Goal: Task Accomplishment & Management: Complete application form

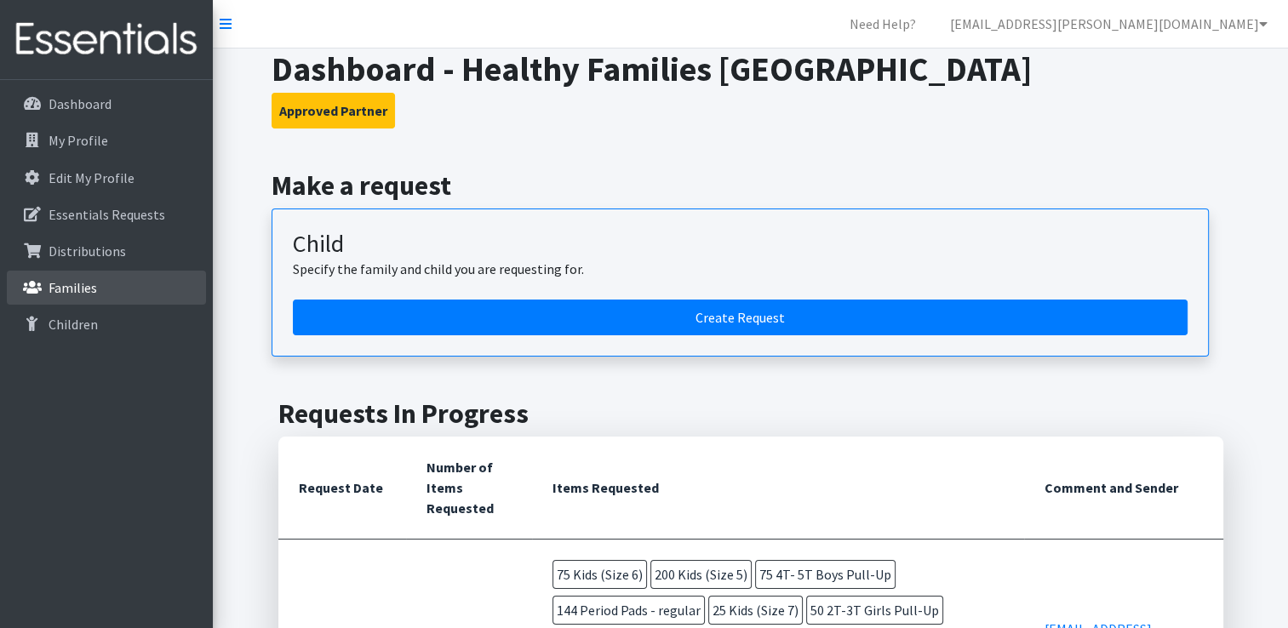
click at [51, 273] on link "Families" at bounding box center [106, 288] width 199 height 34
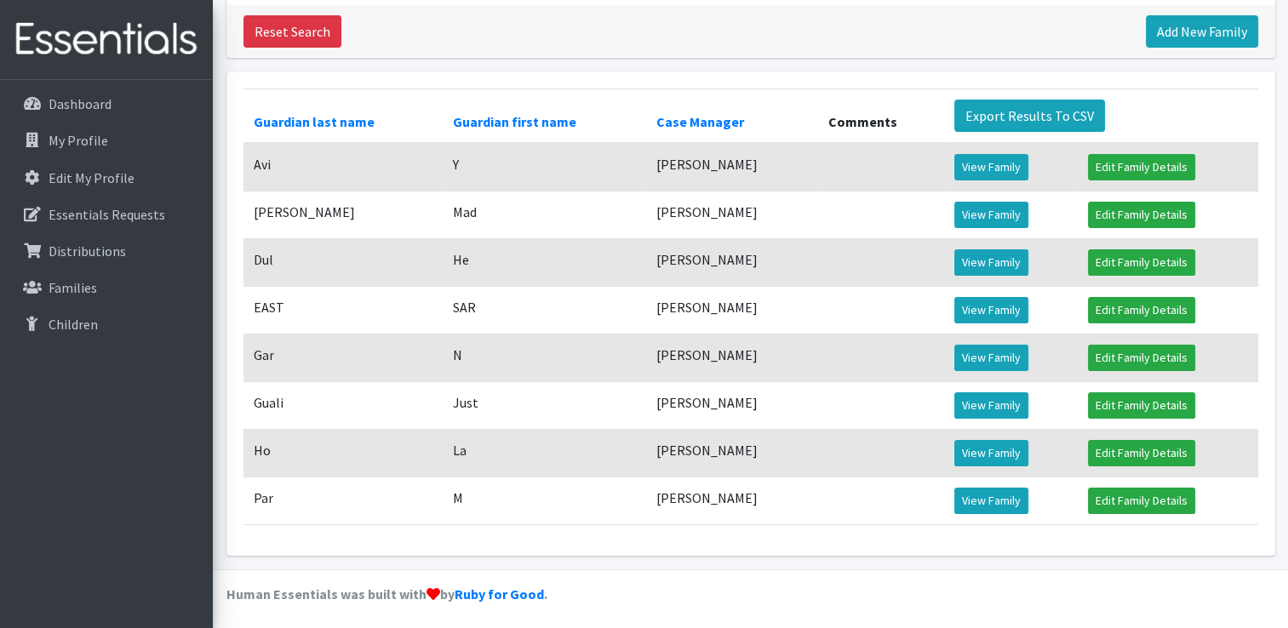
scroll to position [267, 0]
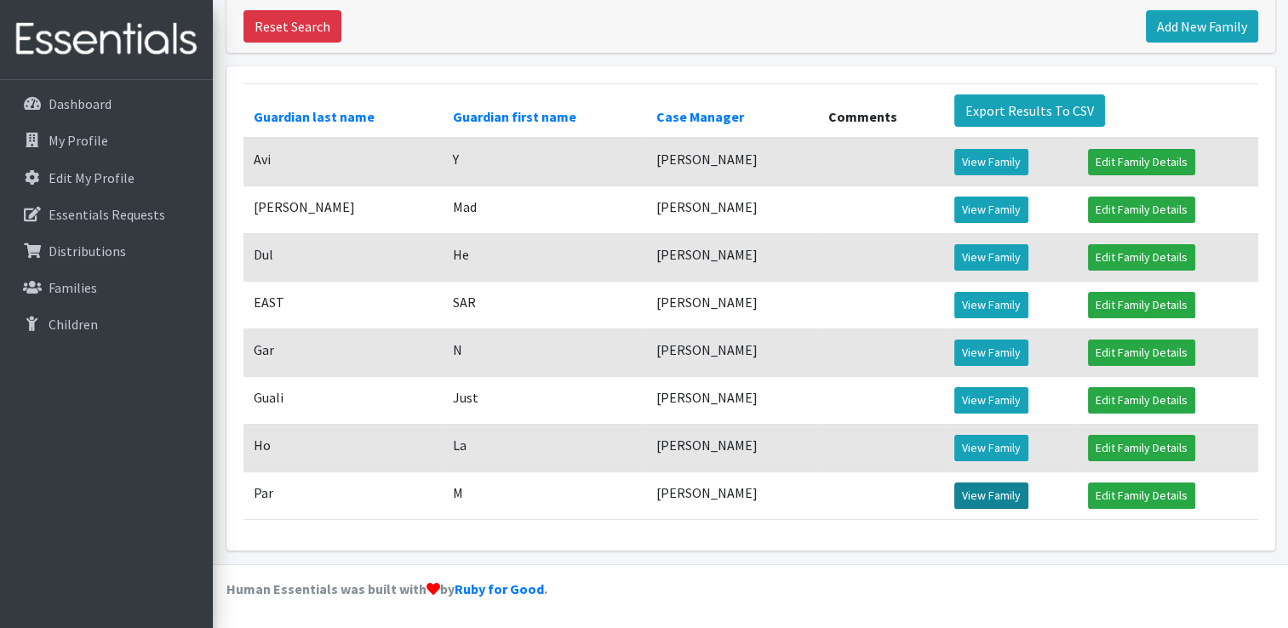
click at [988, 497] on link "View Family" at bounding box center [992, 496] width 74 height 26
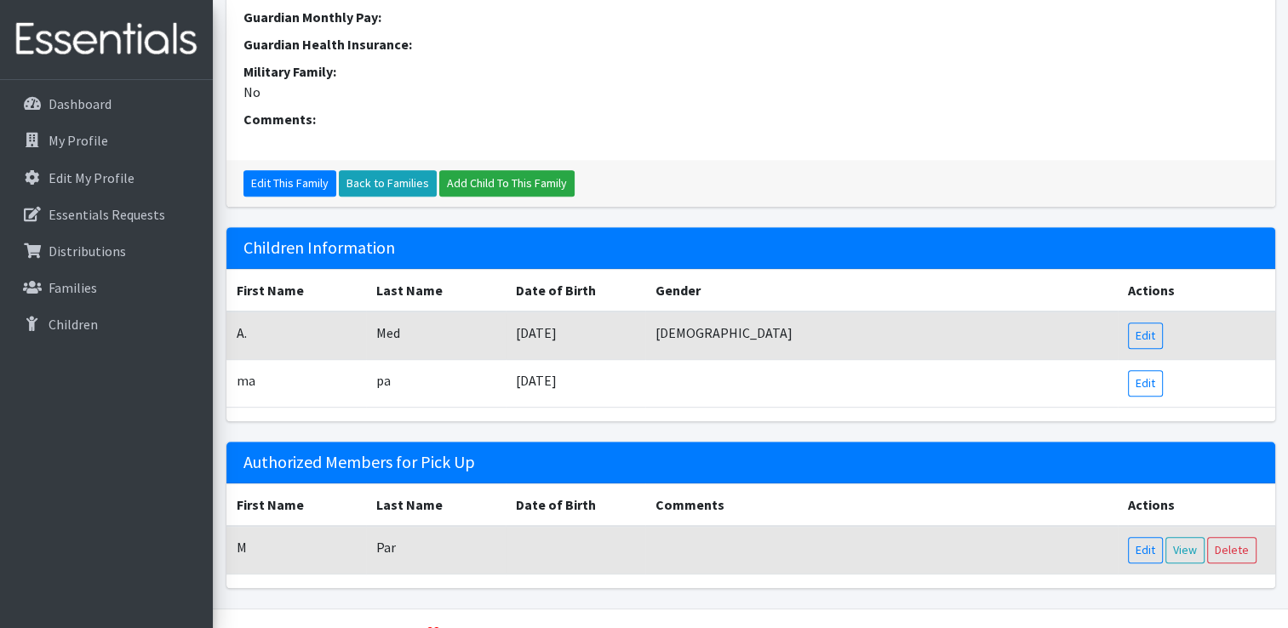
scroll to position [687, 0]
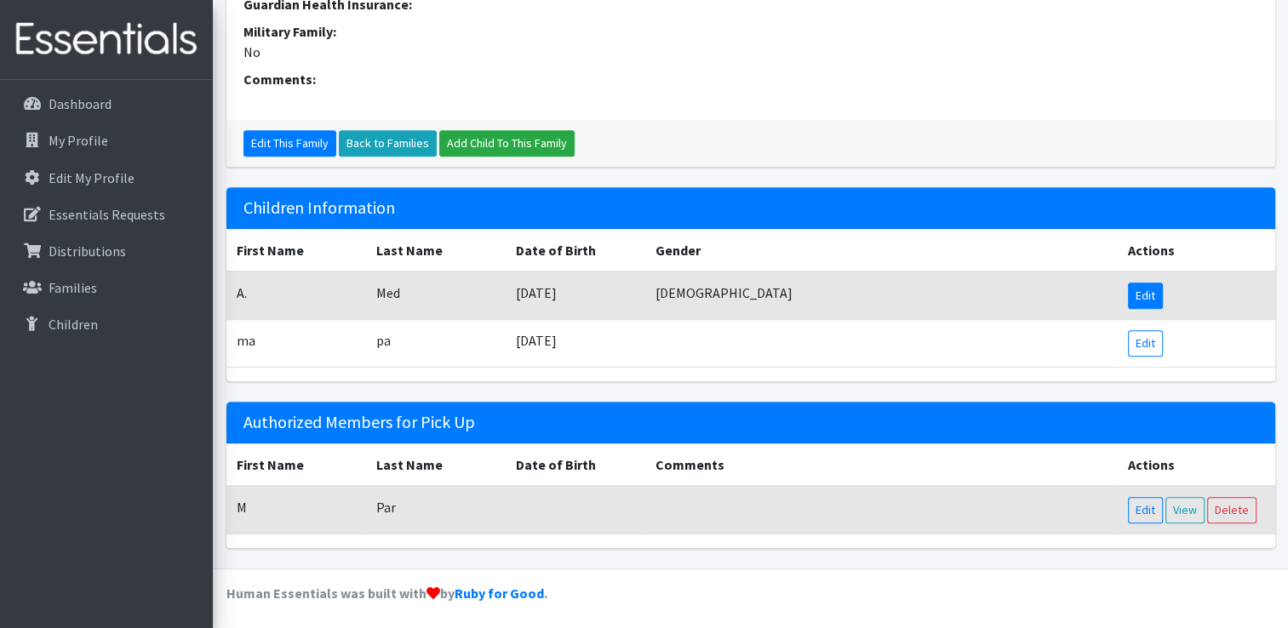
click at [1146, 298] on link "Edit" at bounding box center [1145, 296] width 35 height 26
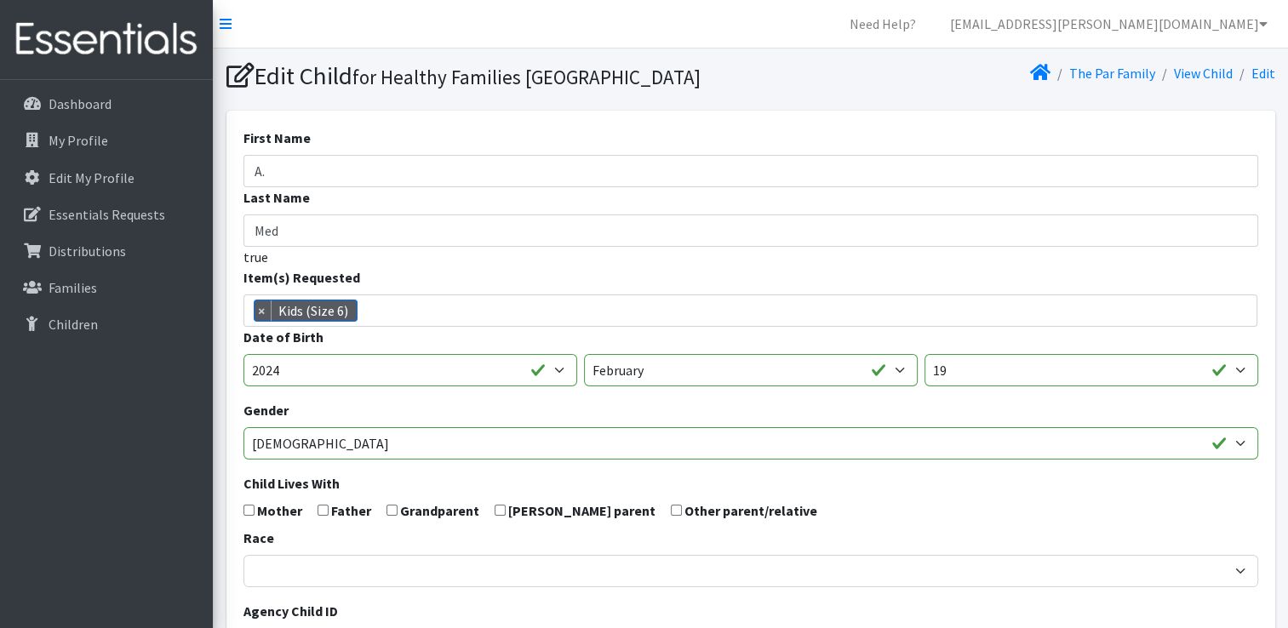
scroll to position [603, 0]
click at [329, 322] on li "× Kids (Size 6)" at bounding box center [306, 311] width 104 height 22
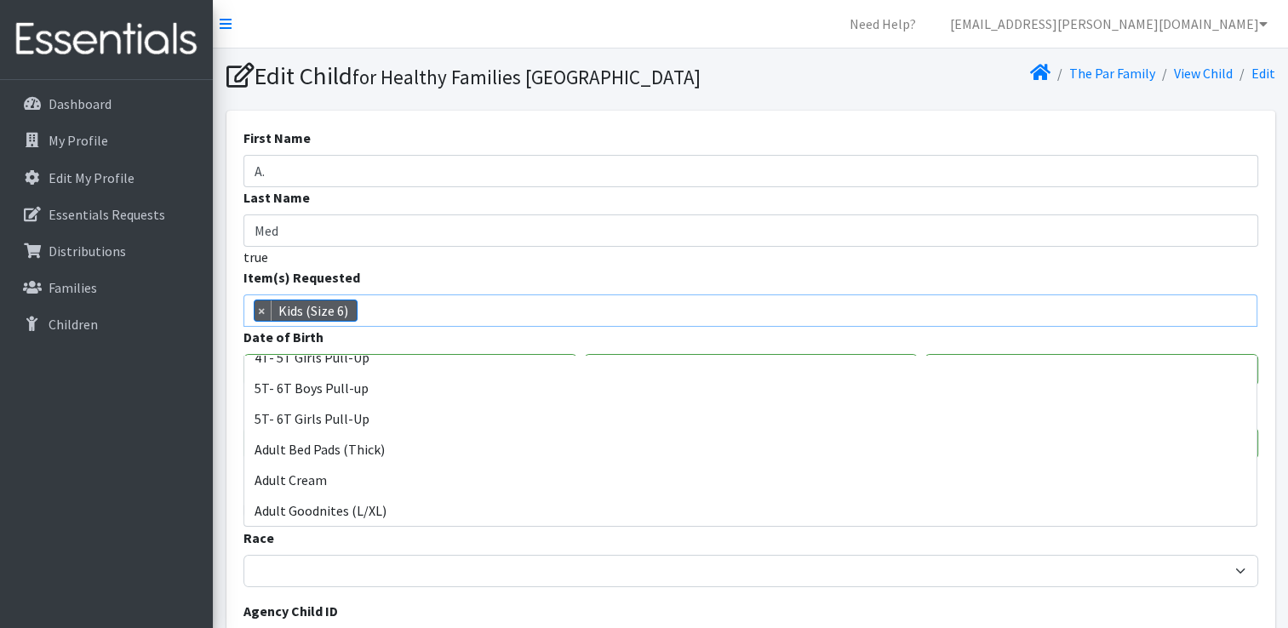
scroll to position [157, 0]
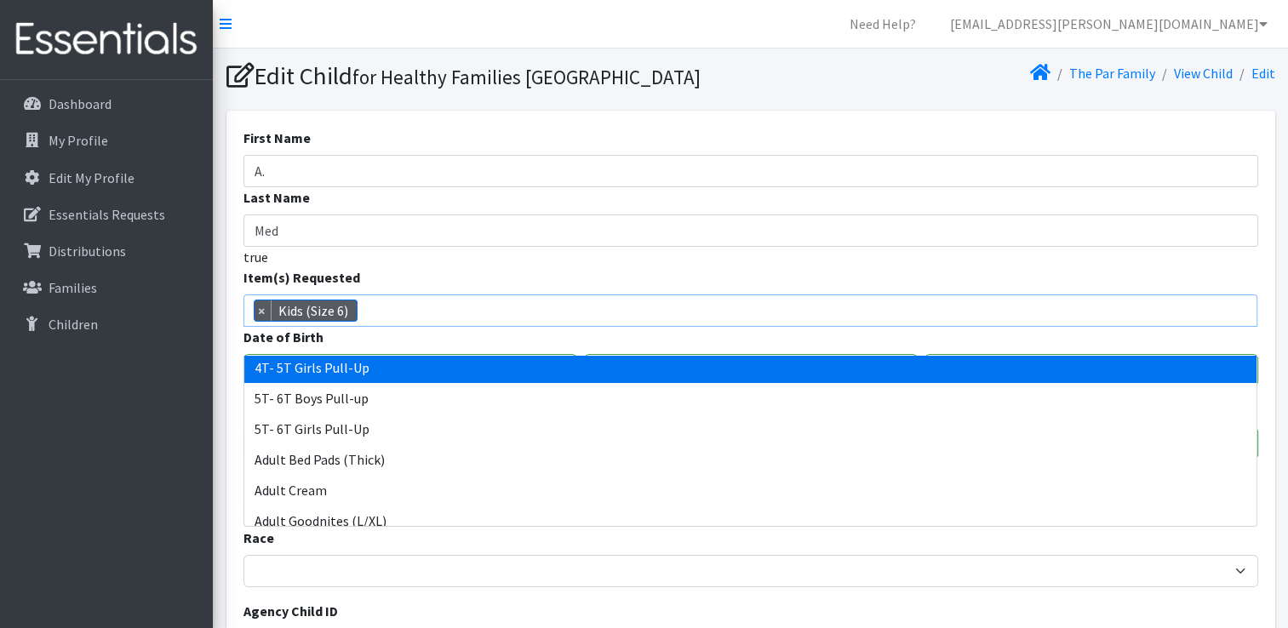
select select "12487"
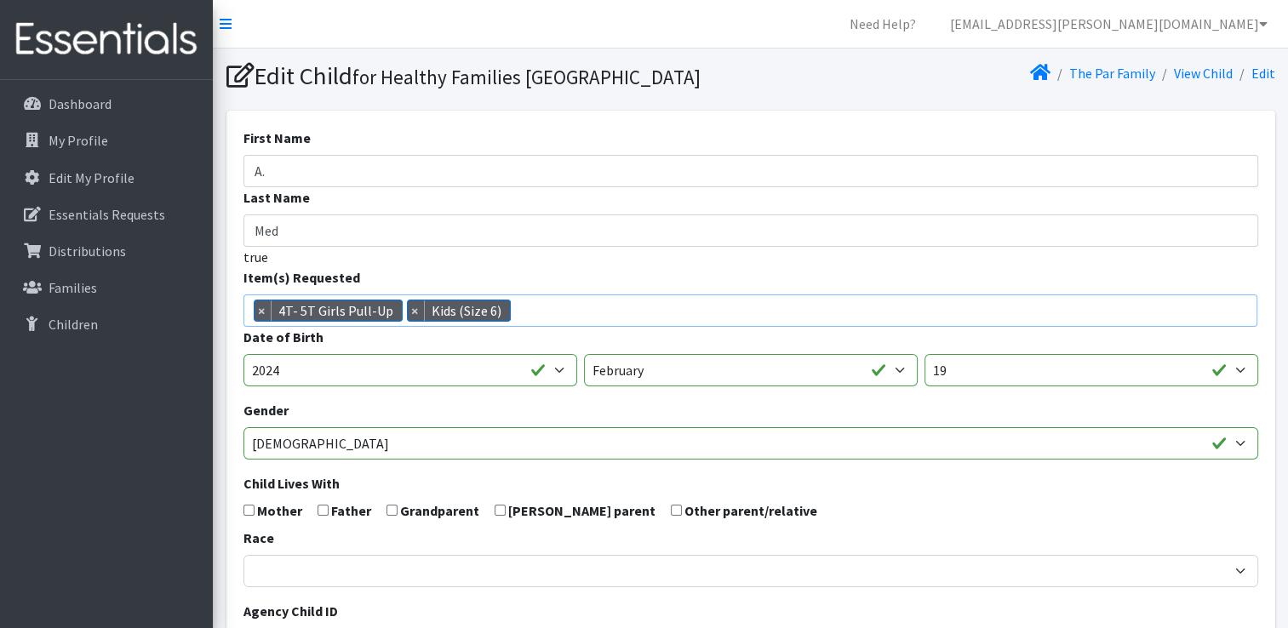
scroll to position [661, 0]
click at [409, 321] on span "×" at bounding box center [416, 311] width 17 height 20
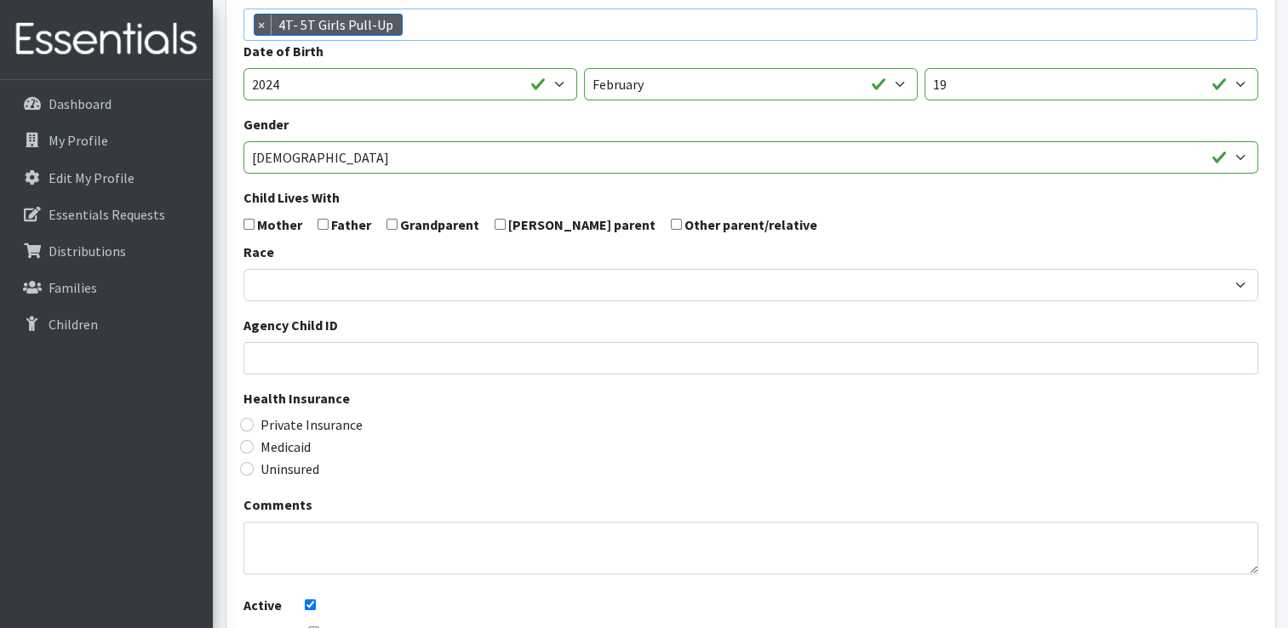
scroll to position [483, 0]
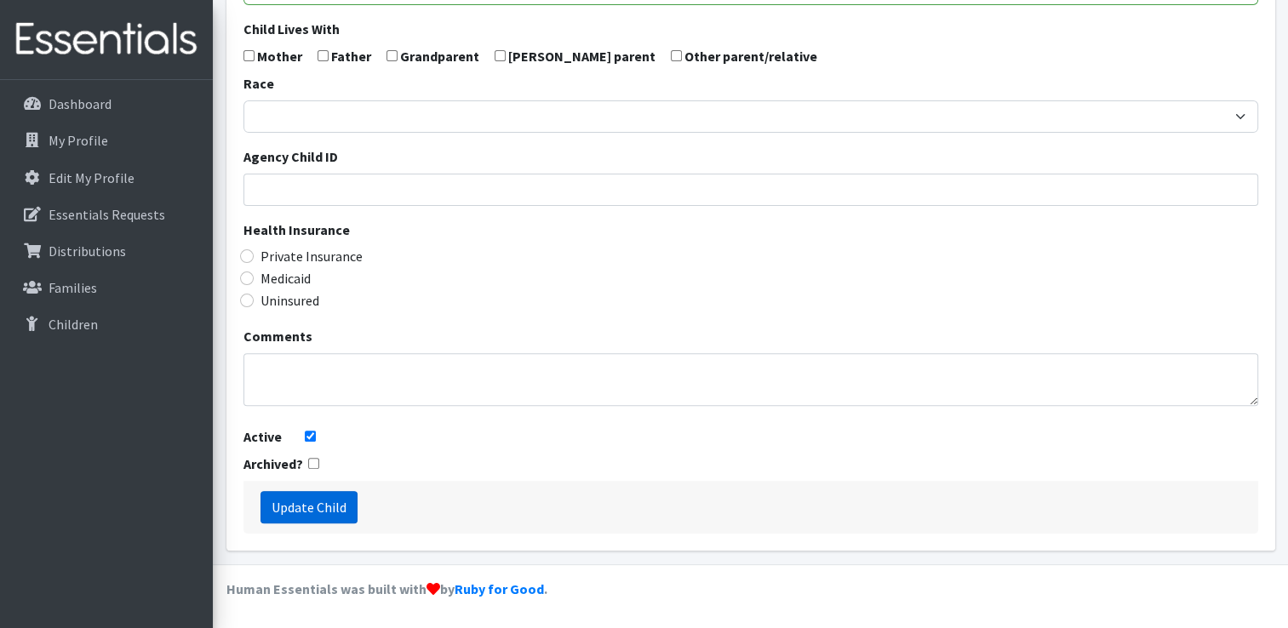
click at [318, 514] on input "Update Child" at bounding box center [309, 507] width 97 height 32
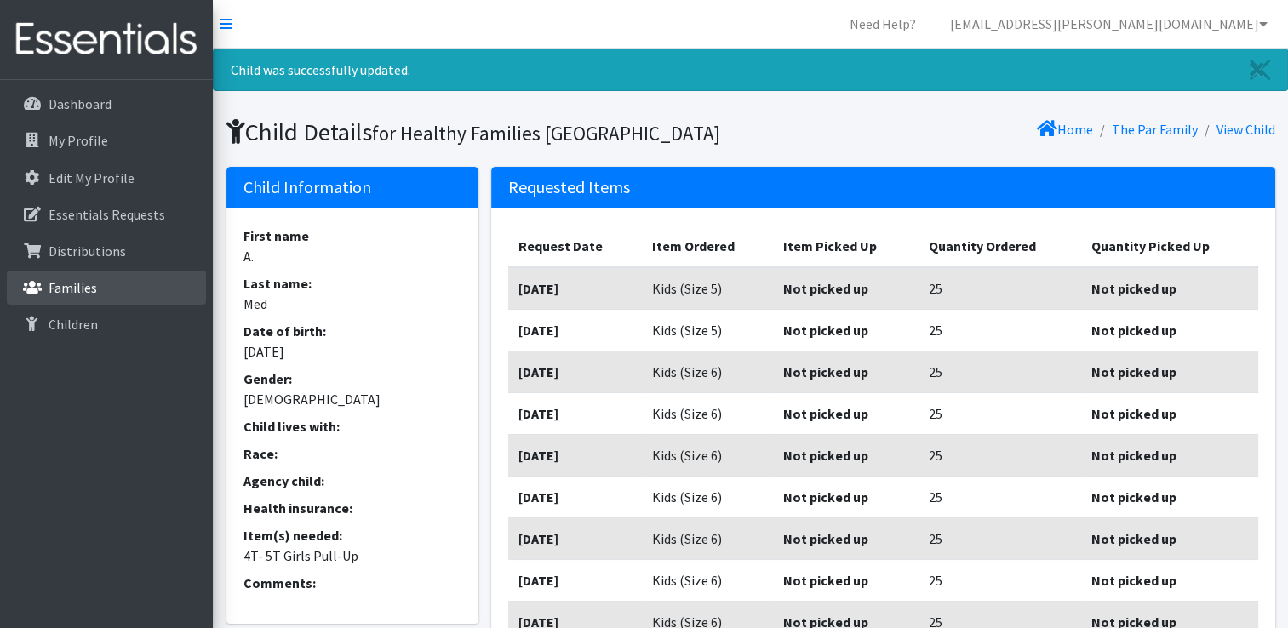
click at [87, 281] on p "Families" at bounding box center [73, 287] width 49 height 17
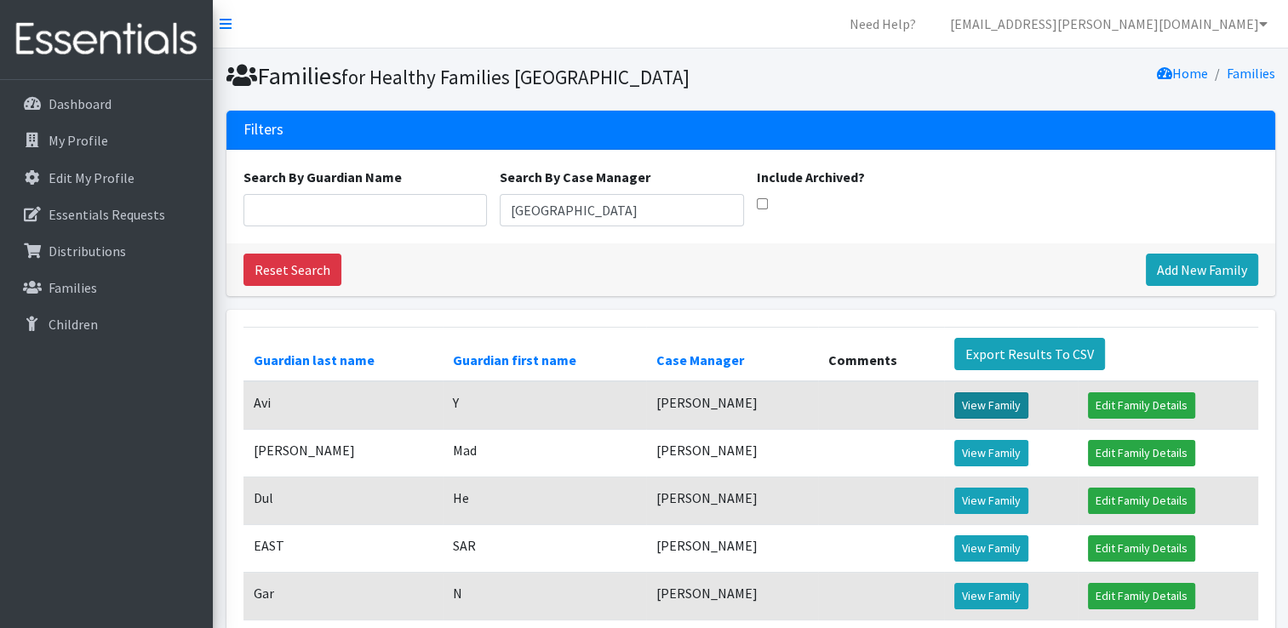
click at [995, 419] on link "View Family" at bounding box center [992, 406] width 74 height 26
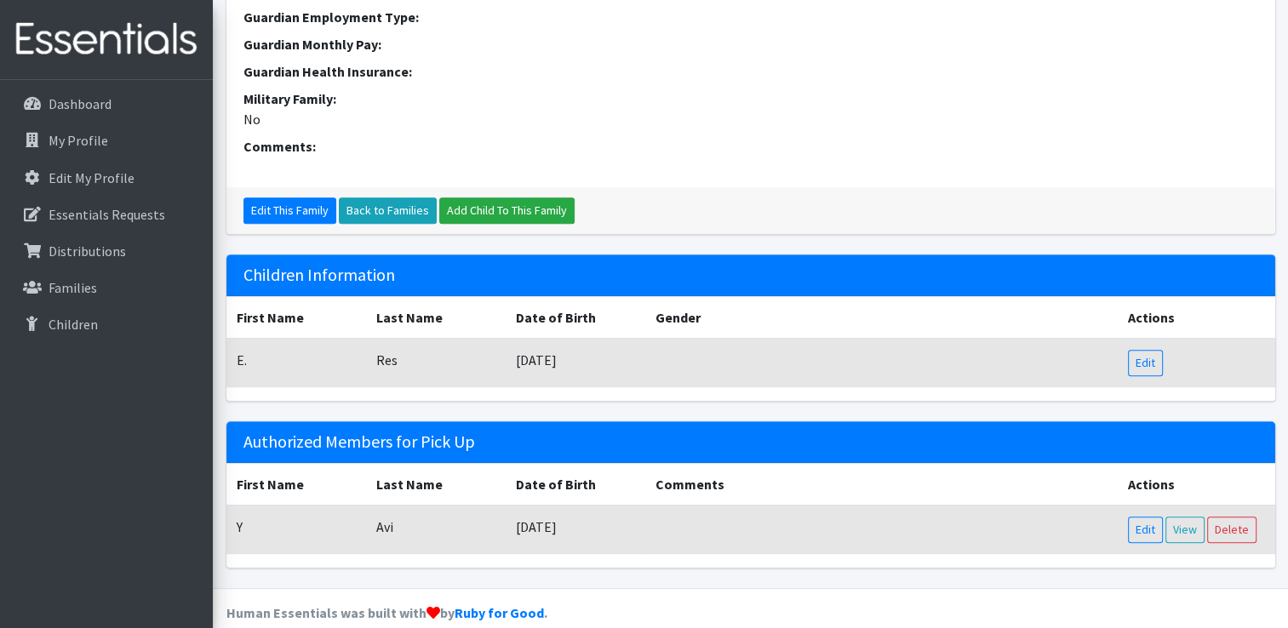
scroll to position [640, 0]
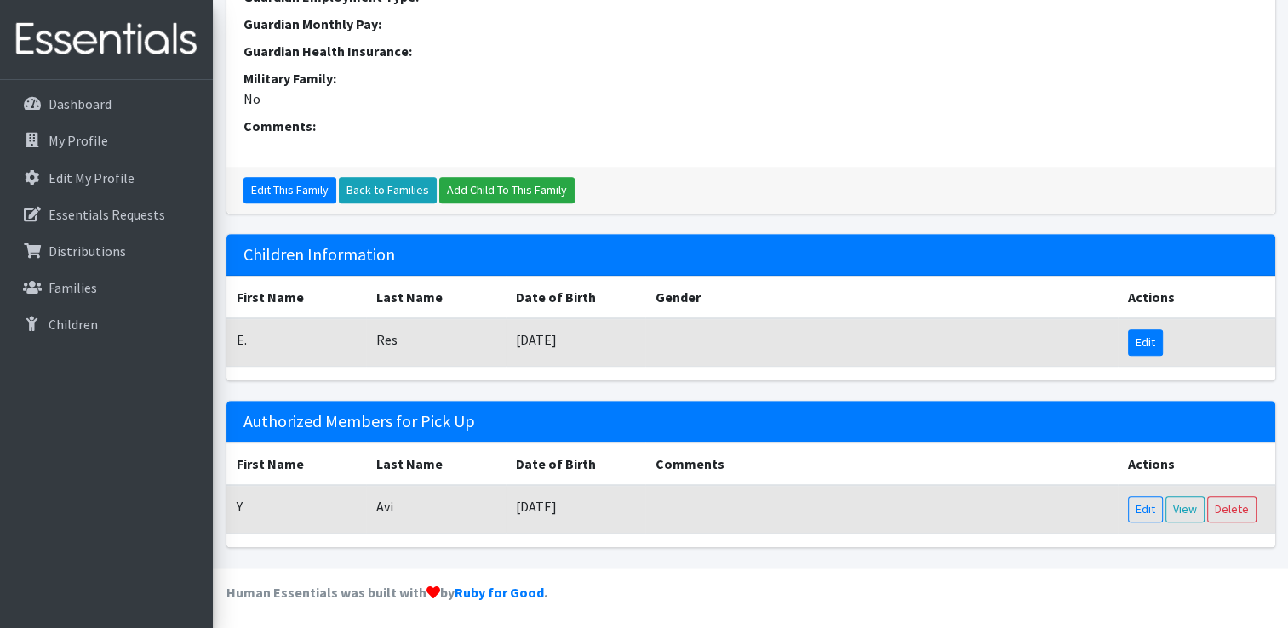
click at [1141, 346] on link "Edit" at bounding box center [1145, 343] width 35 height 26
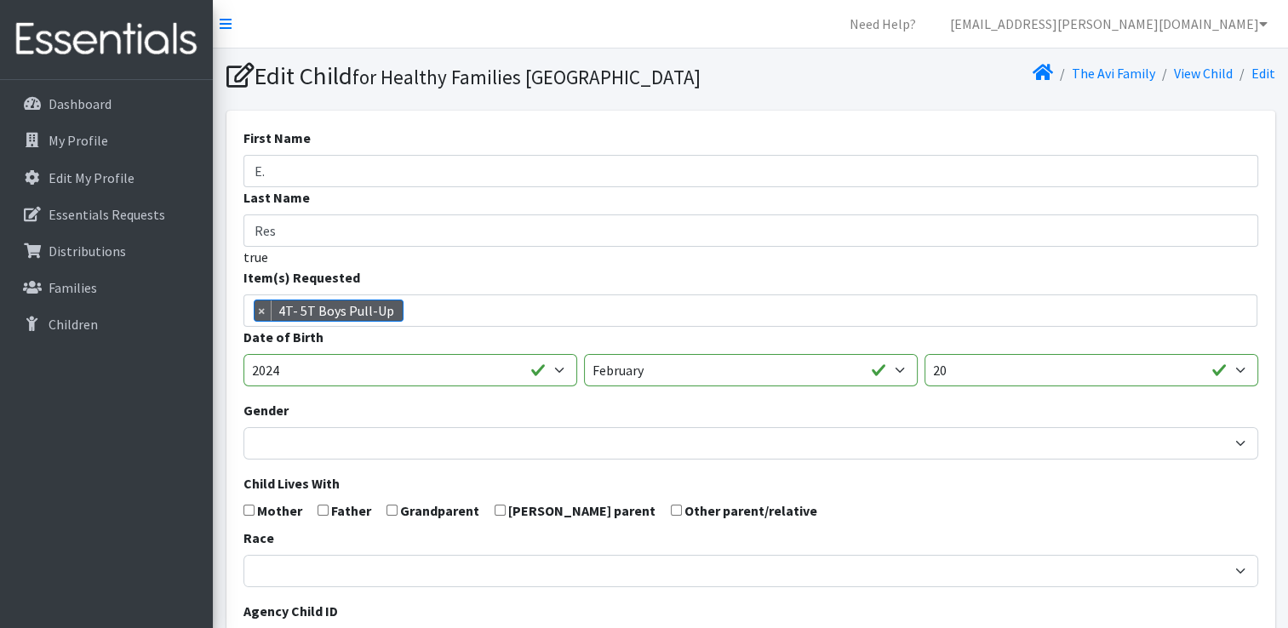
scroll to position [483, 0]
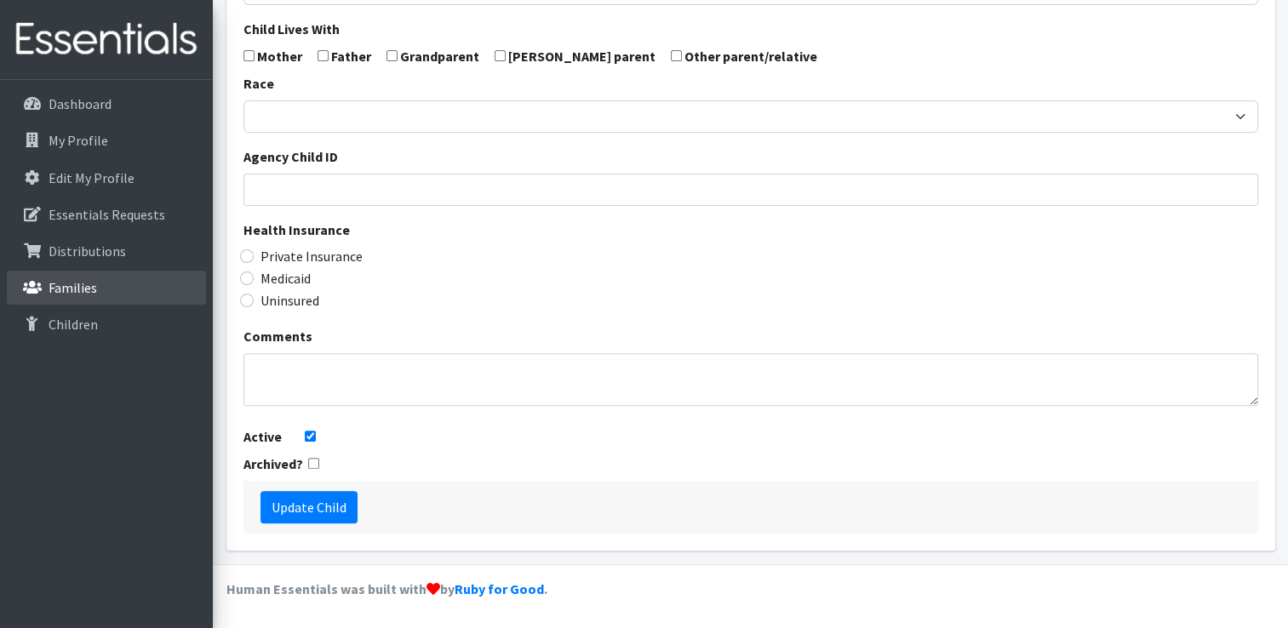
click at [67, 285] on p "Families" at bounding box center [73, 287] width 49 height 17
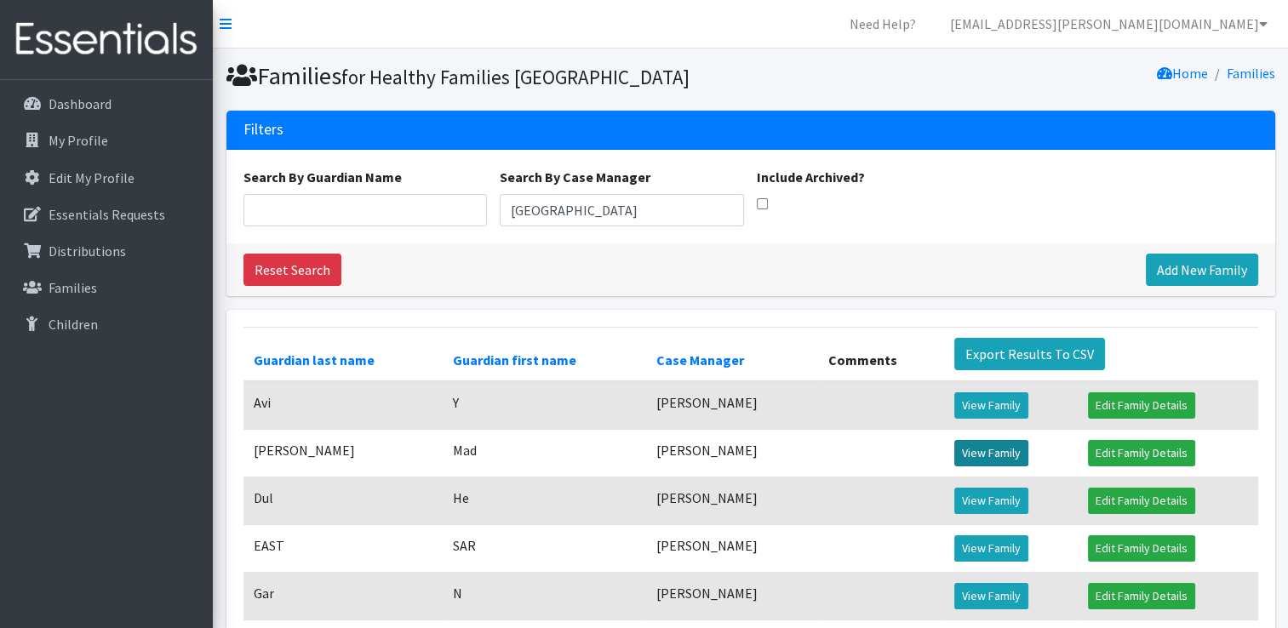
click at [1008, 467] on link "View Family" at bounding box center [992, 453] width 74 height 26
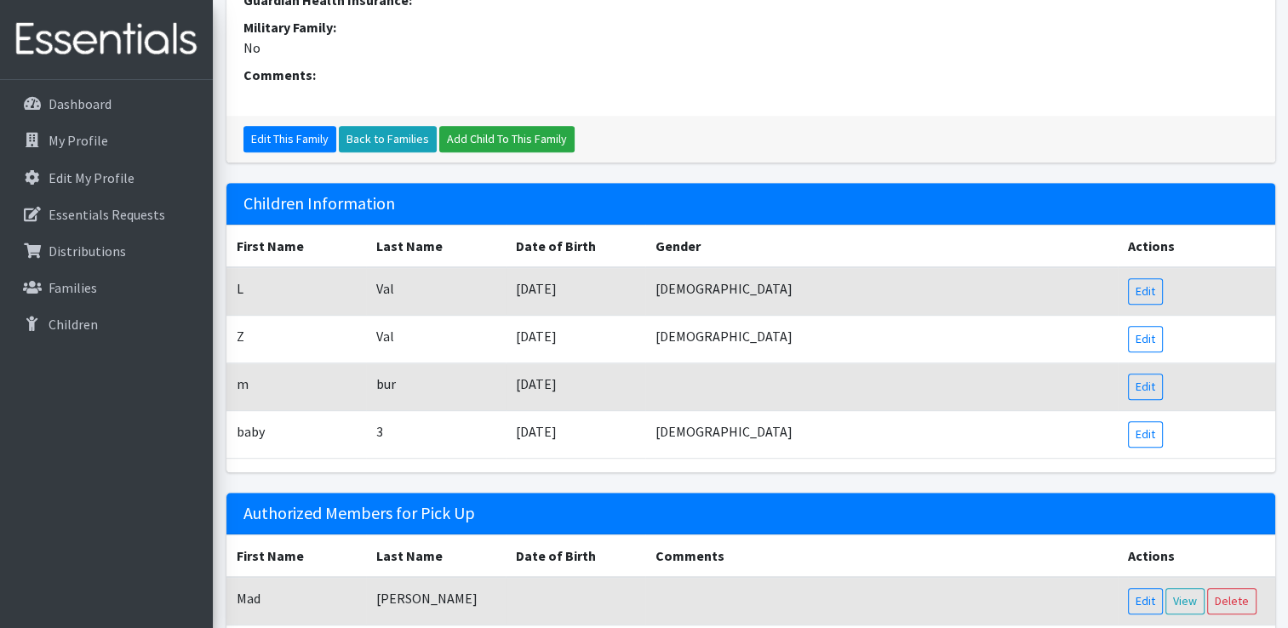
scroll to position [795, 0]
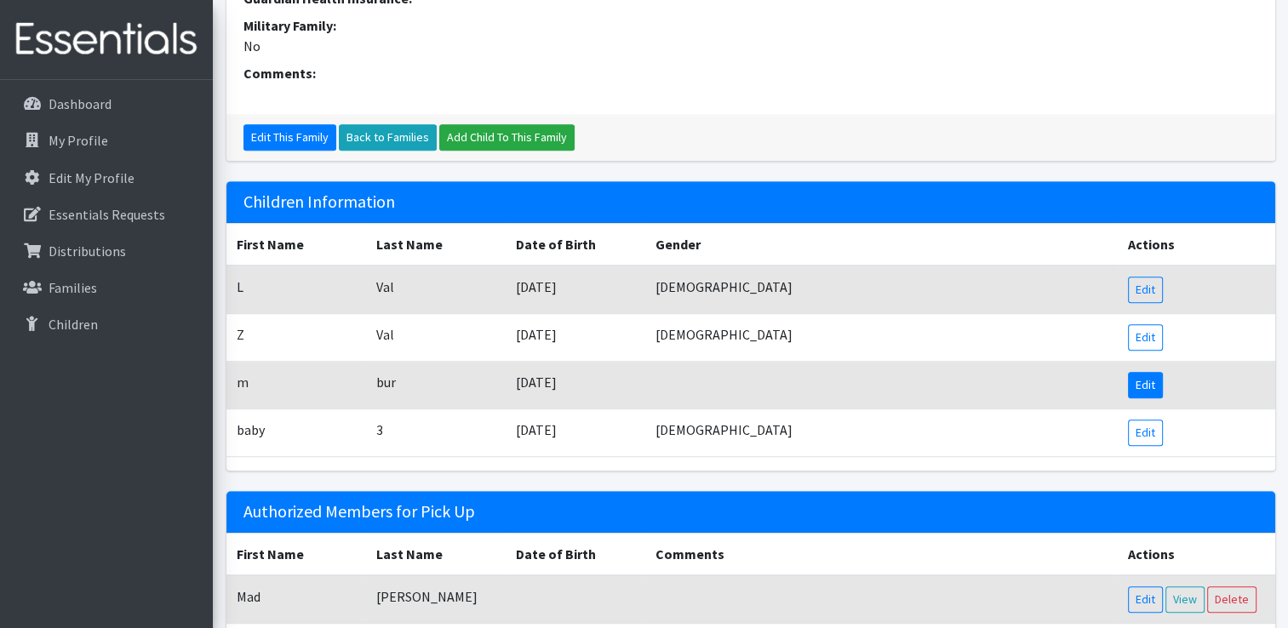
click at [1145, 386] on link "Edit" at bounding box center [1145, 385] width 35 height 26
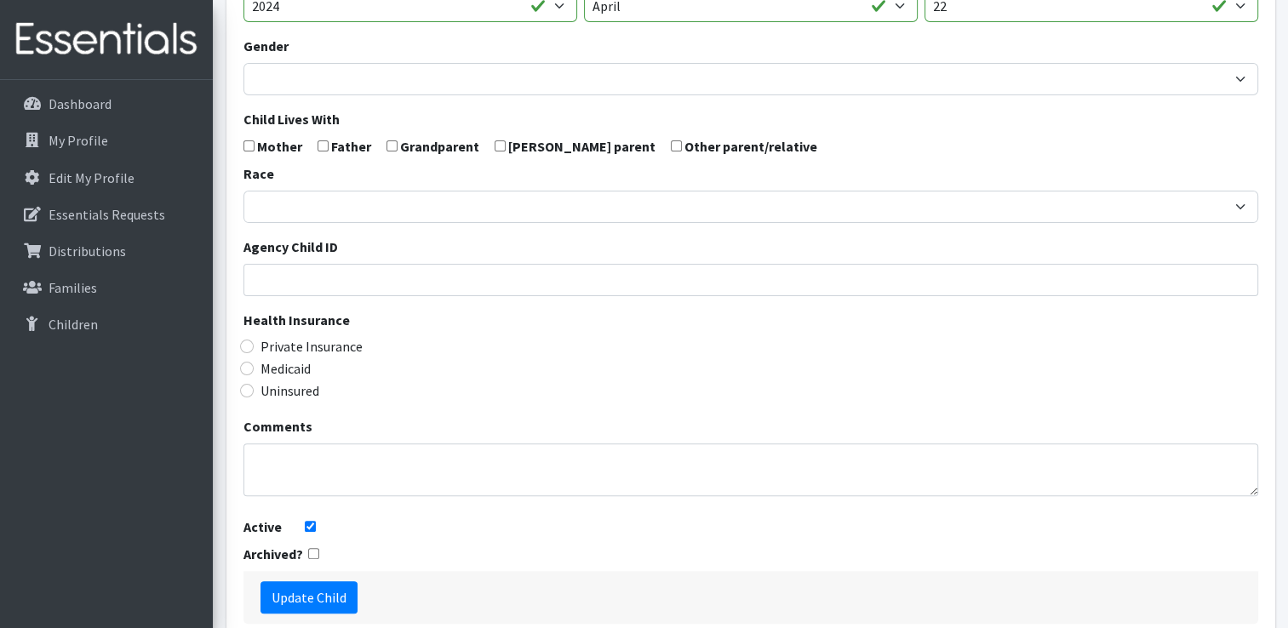
scroll to position [483, 0]
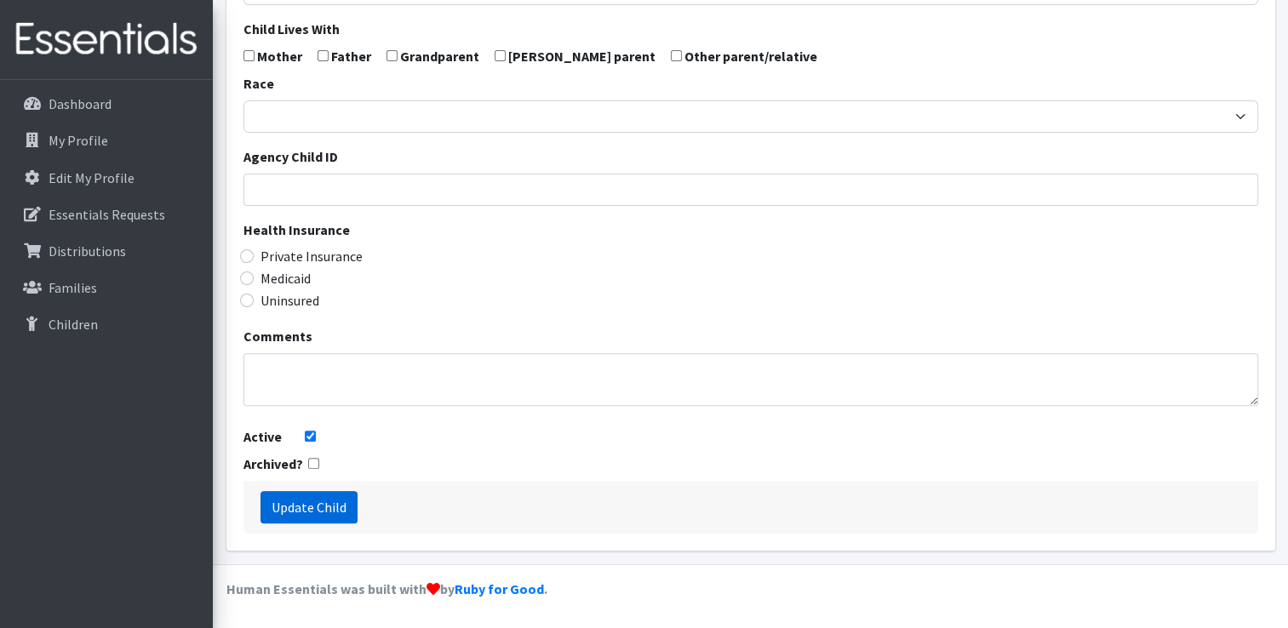
click at [318, 514] on input "Update Child" at bounding box center [309, 507] width 97 height 32
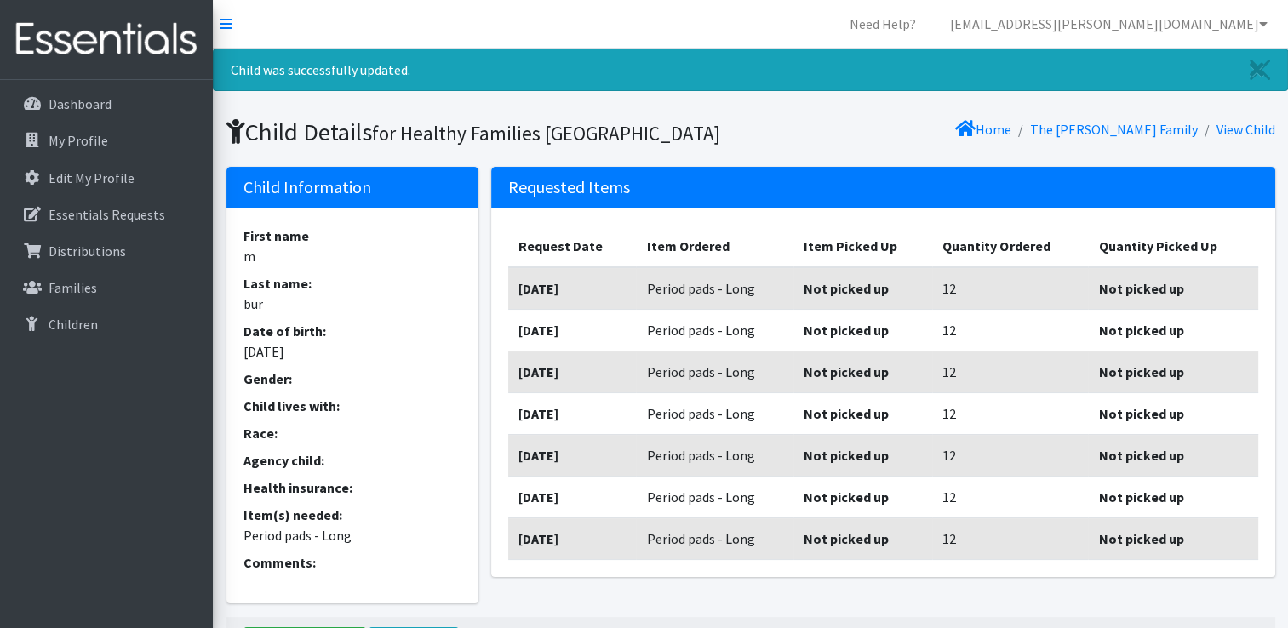
scroll to position [133, 0]
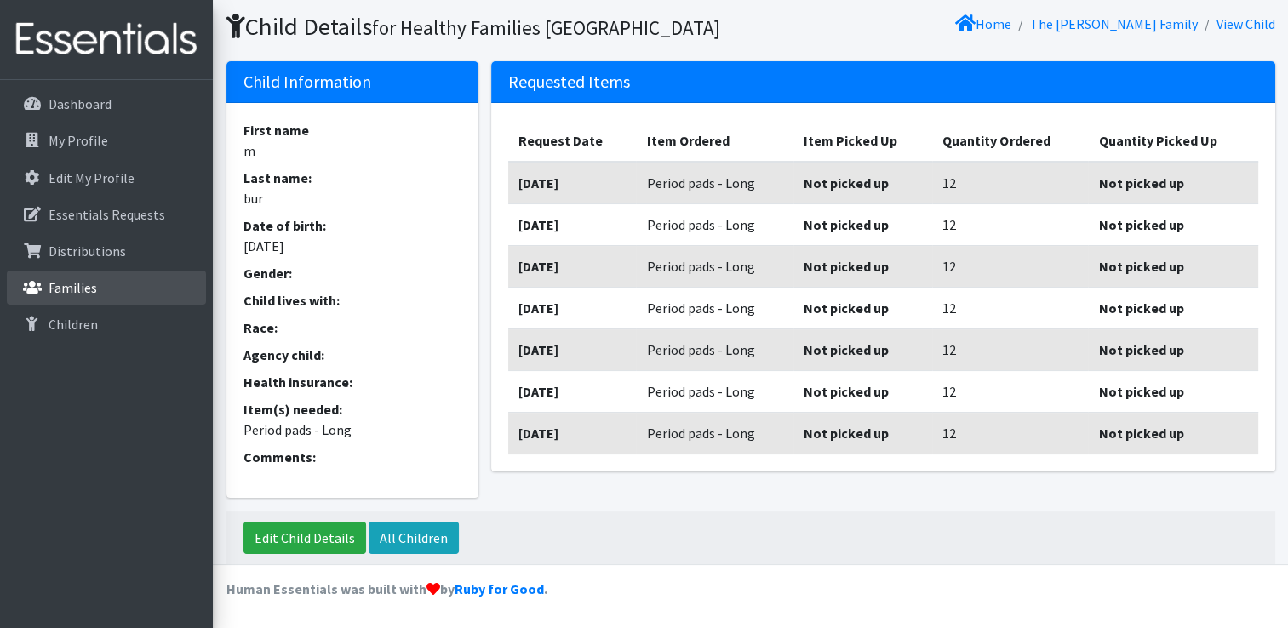
click at [46, 277] on link "Families" at bounding box center [106, 288] width 199 height 34
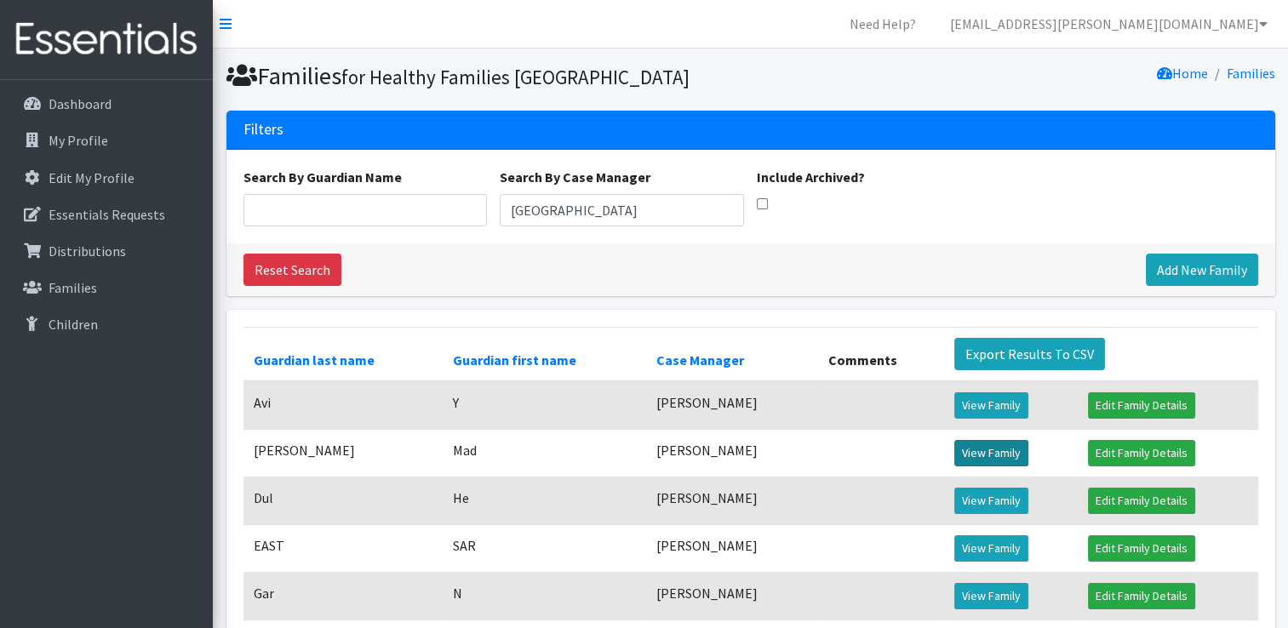
click at [963, 467] on link "View Family" at bounding box center [992, 453] width 74 height 26
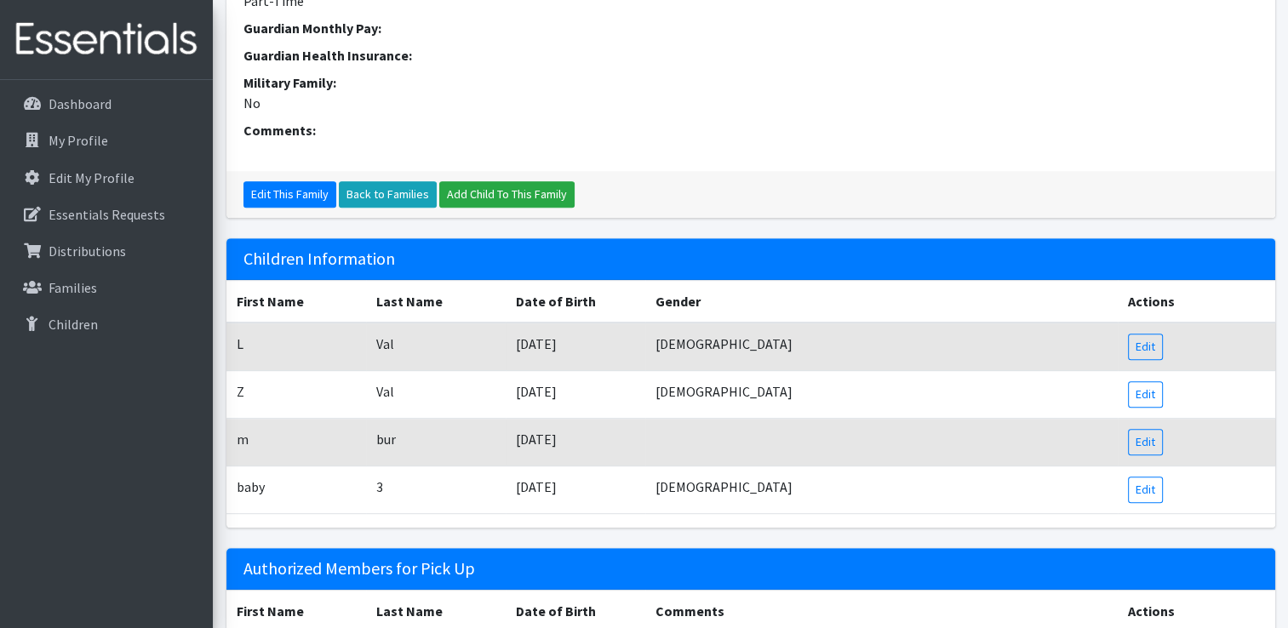
scroll to position [739, 0]
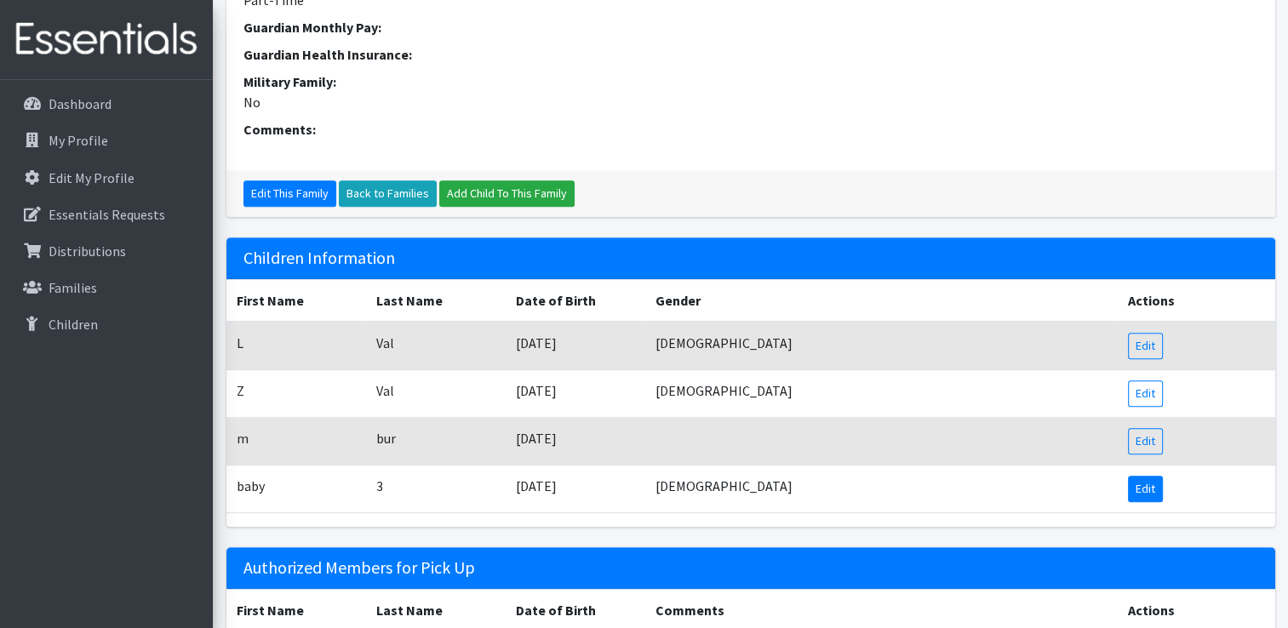
click at [1148, 479] on link "Edit" at bounding box center [1145, 489] width 35 height 26
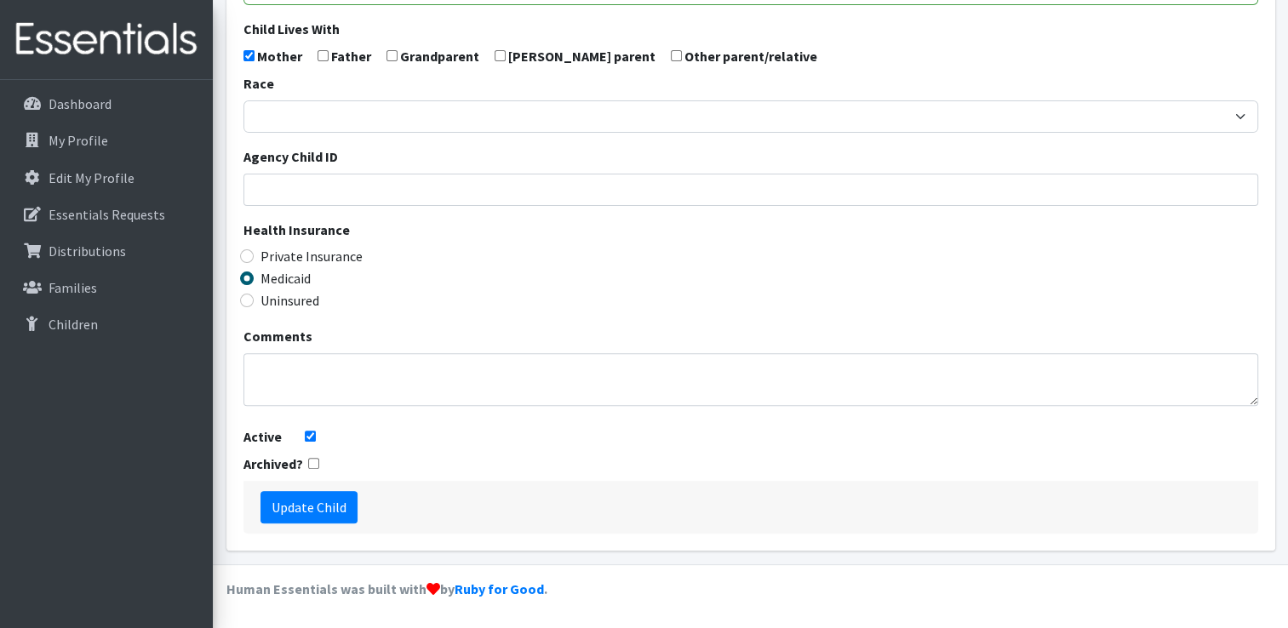
scroll to position [483, 0]
click at [334, 511] on input "Update Child" at bounding box center [309, 507] width 97 height 32
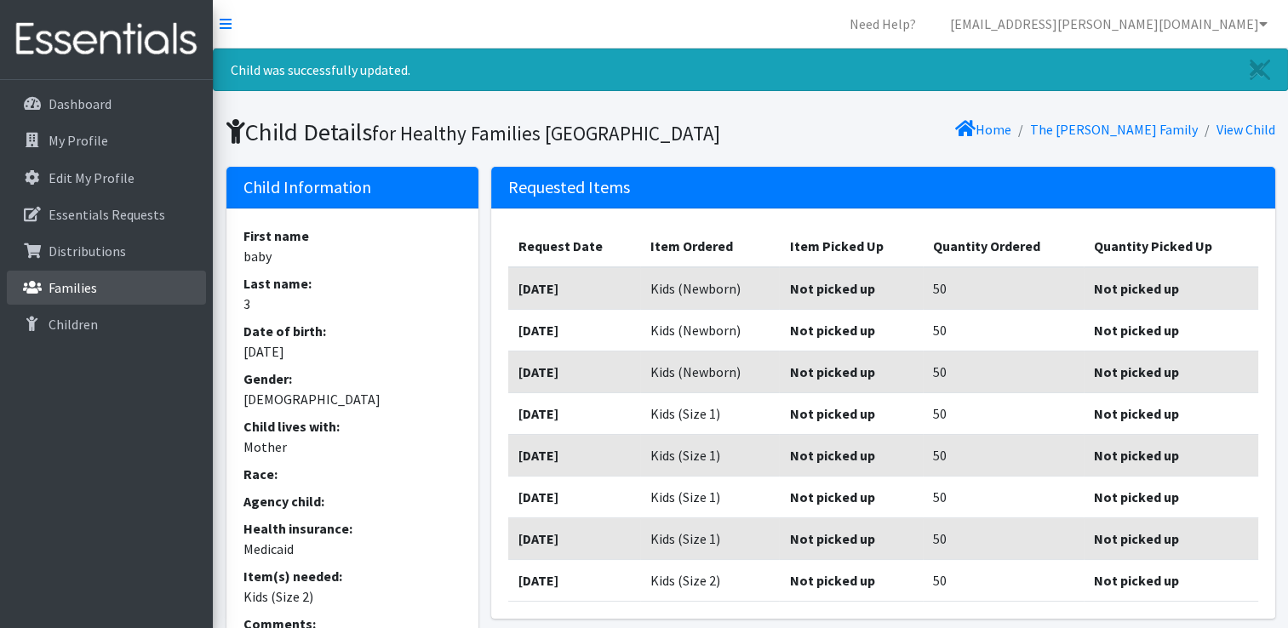
click at [89, 288] on p "Families" at bounding box center [73, 287] width 49 height 17
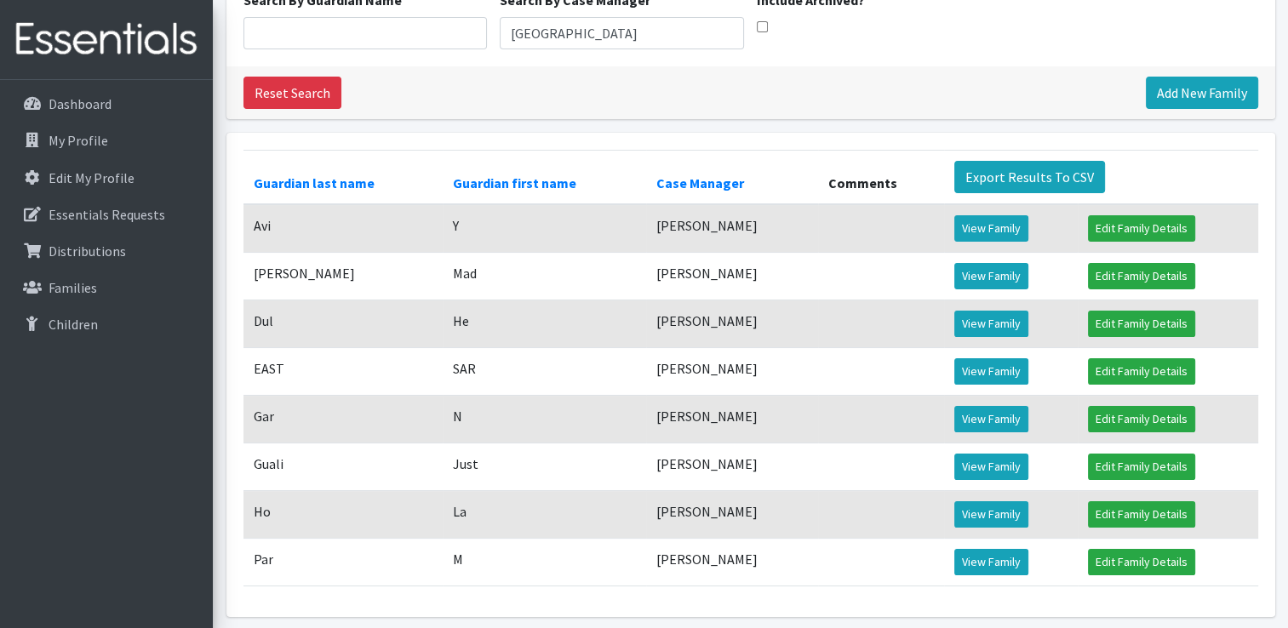
scroll to position [190, 0]
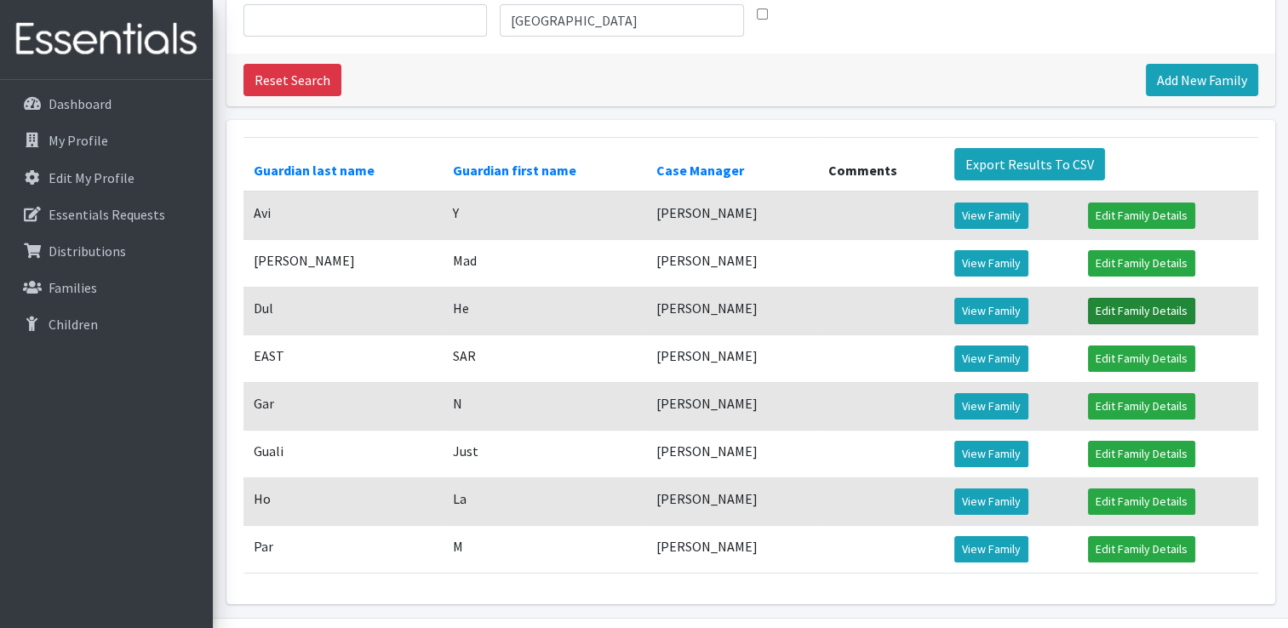
click at [1098, 324] on link "Edit Family Details" at bounding box center [1141, 311] width 107 height 26
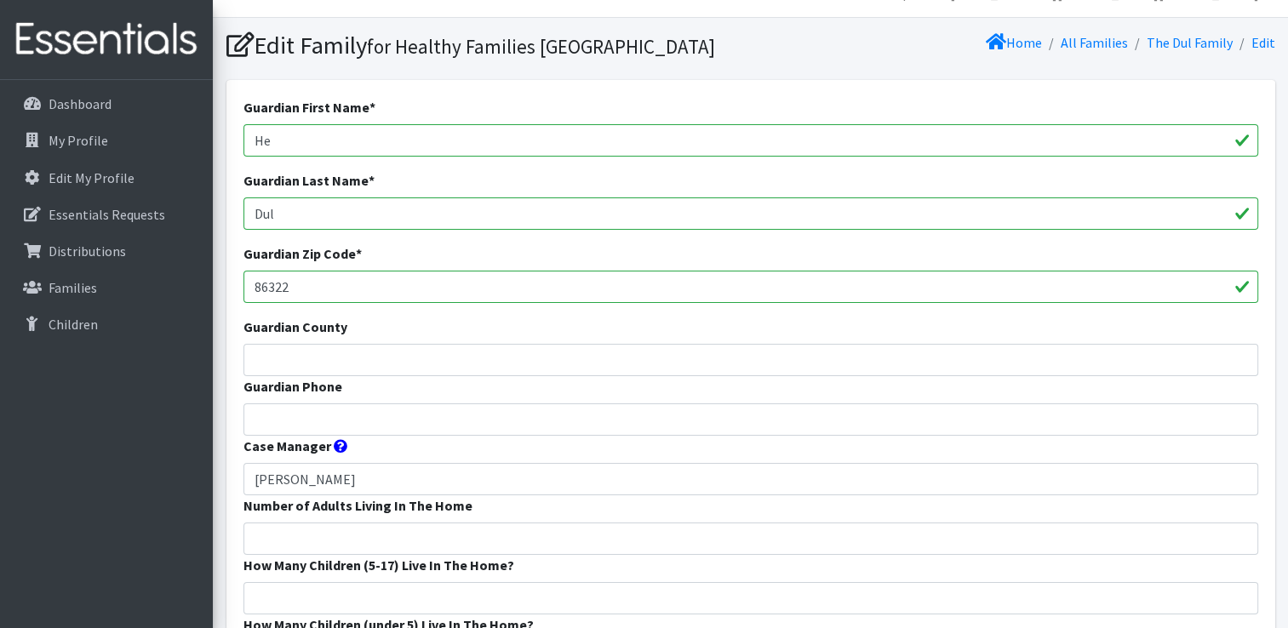
scroll to position [29, 0]
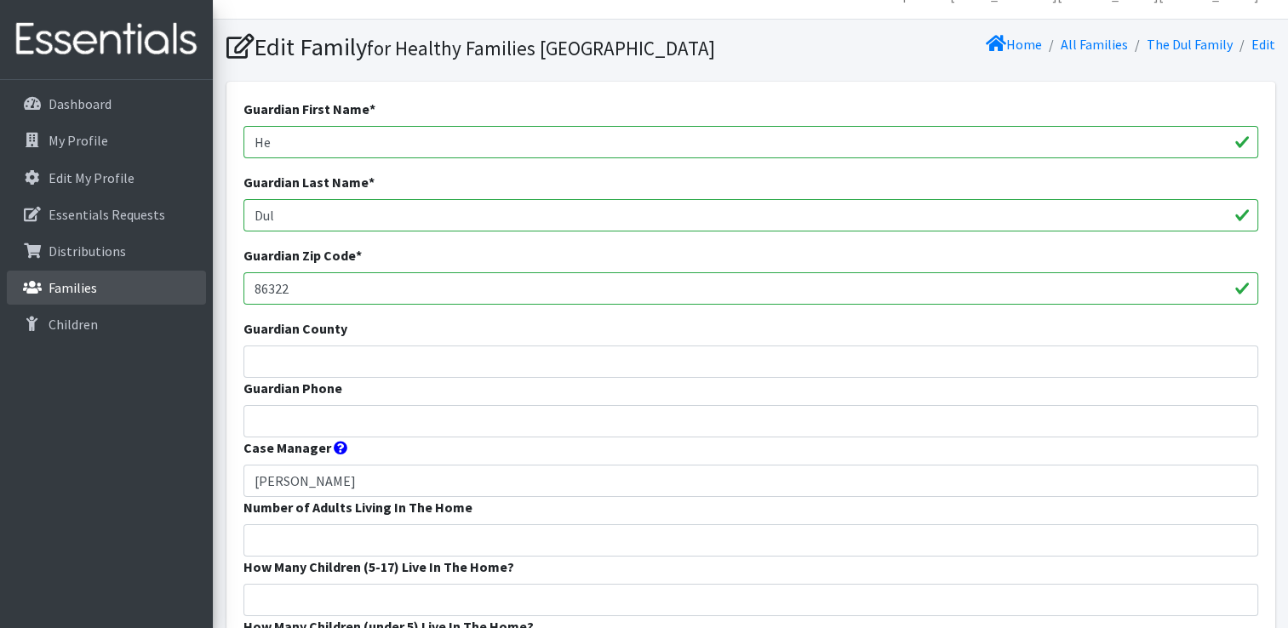
click at [75, 291] on p "Families" at bounding box center [73, 287] width 49 height 17
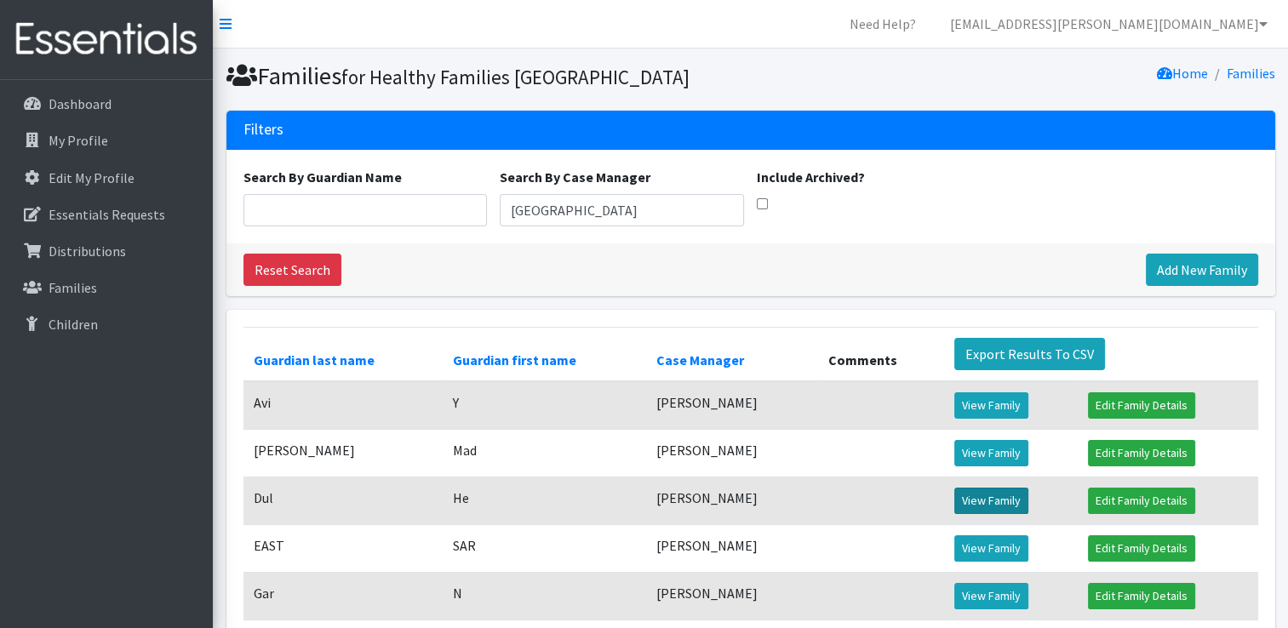
click at [957, 514] on link "View Family" at bounding box center [992, 501] width 74 height 26
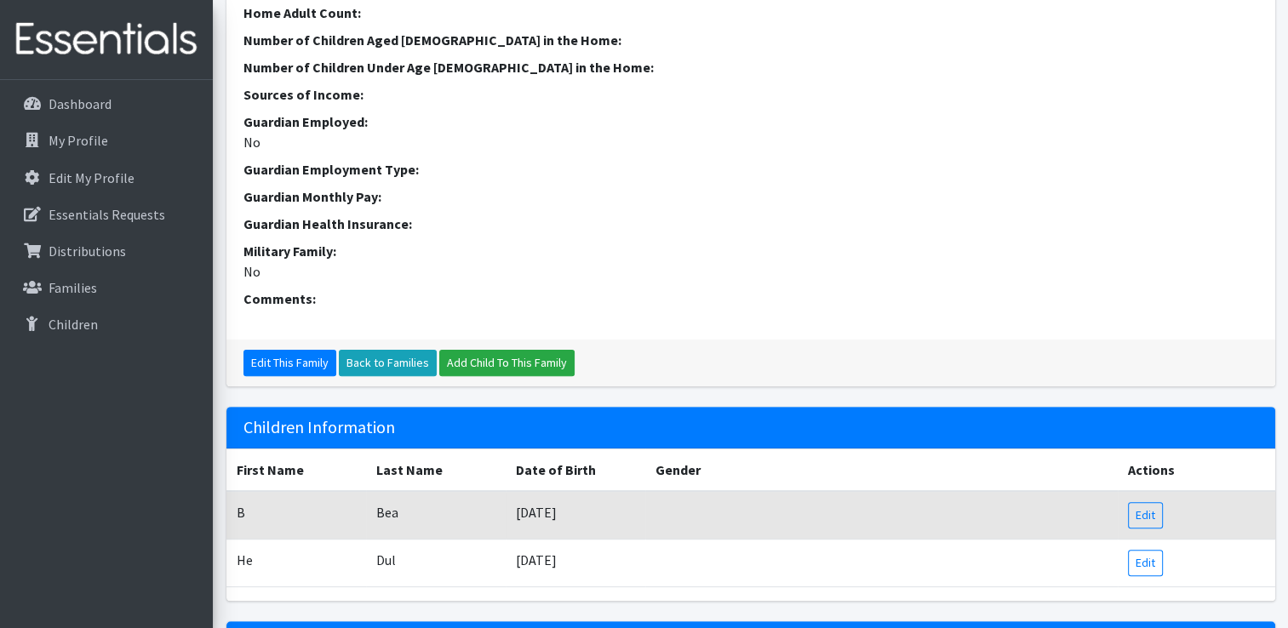
scroll to position [667, 0]
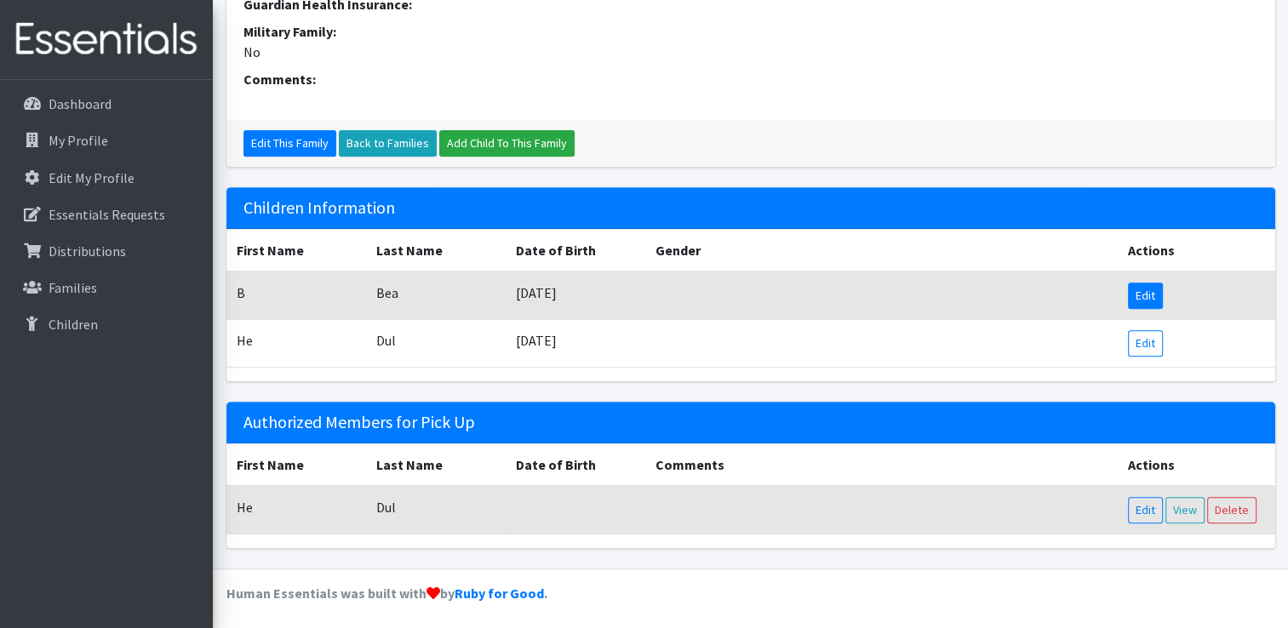
click at [1162, 302] on link "Edit" at bounding box center [1145, 296] width 35 height 26
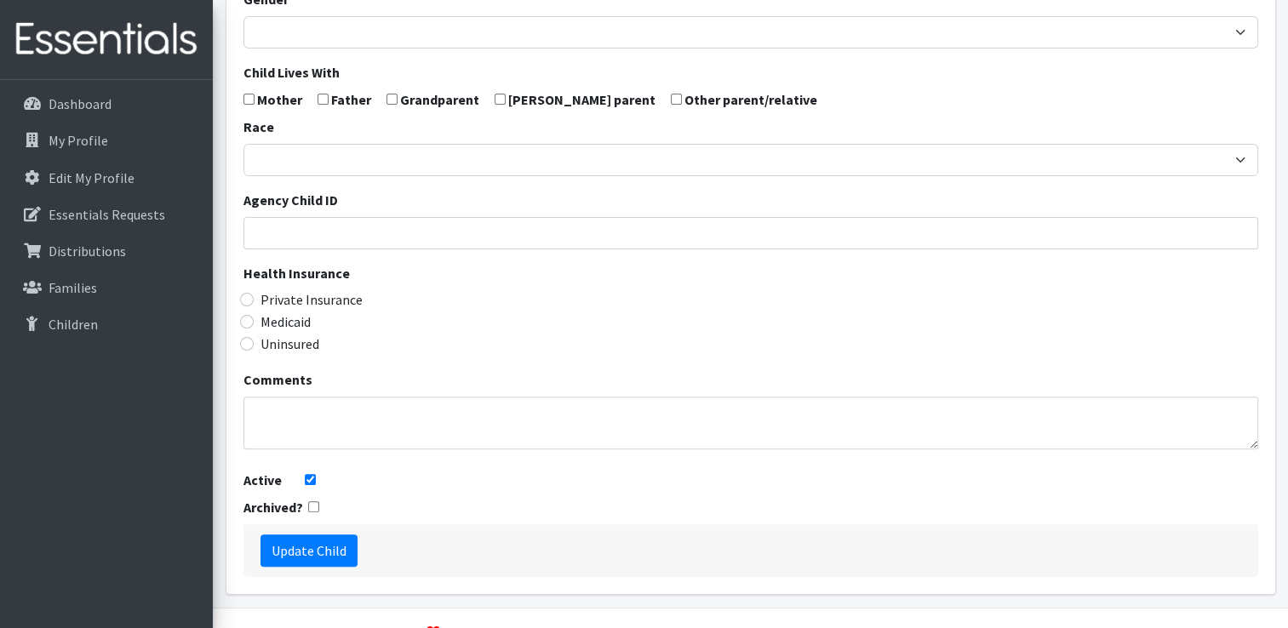
scroll to position [483, 0]
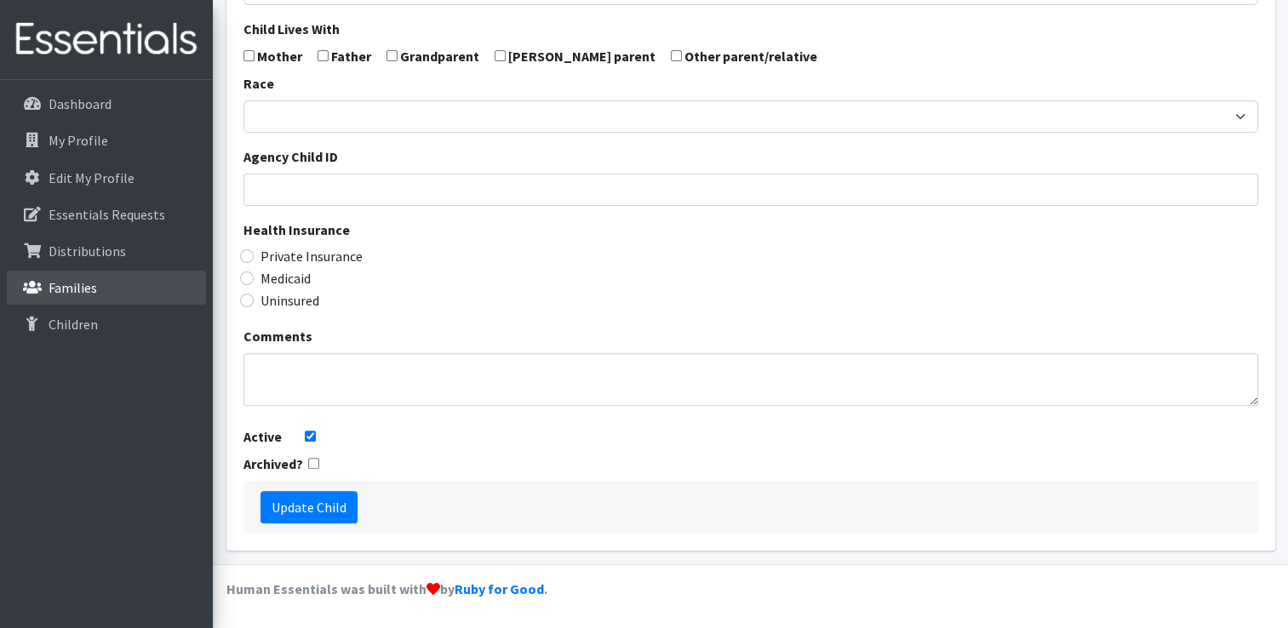
click at [78, 285] on p "Families" at bounding box center [73, 287] width 49 height 17
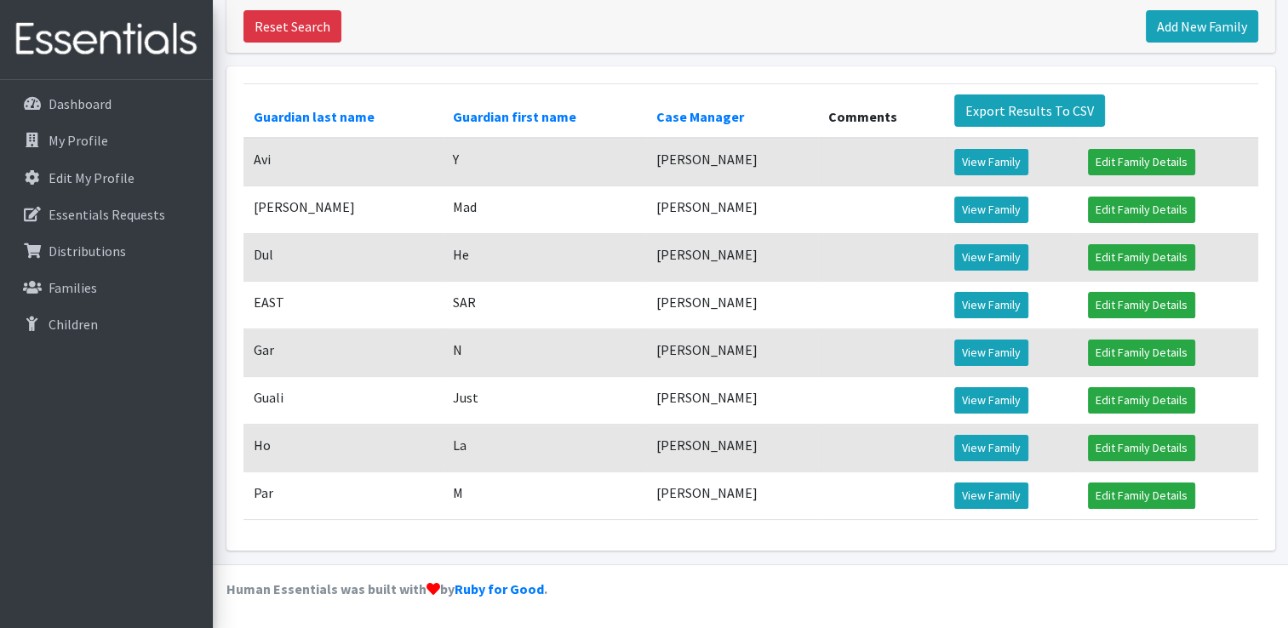
scroll to position [267, 0]
click at [971, 314] on link "View Family" at bounding box center [992, 305] width 74 height 26
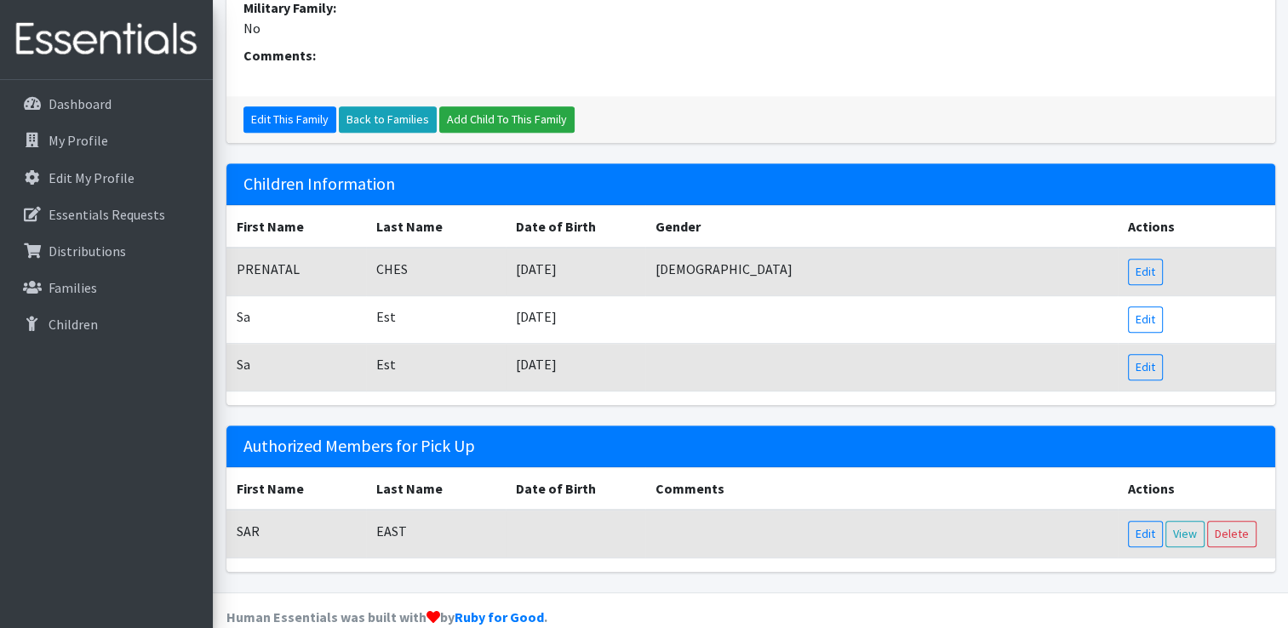
scroll to position [754, 0]
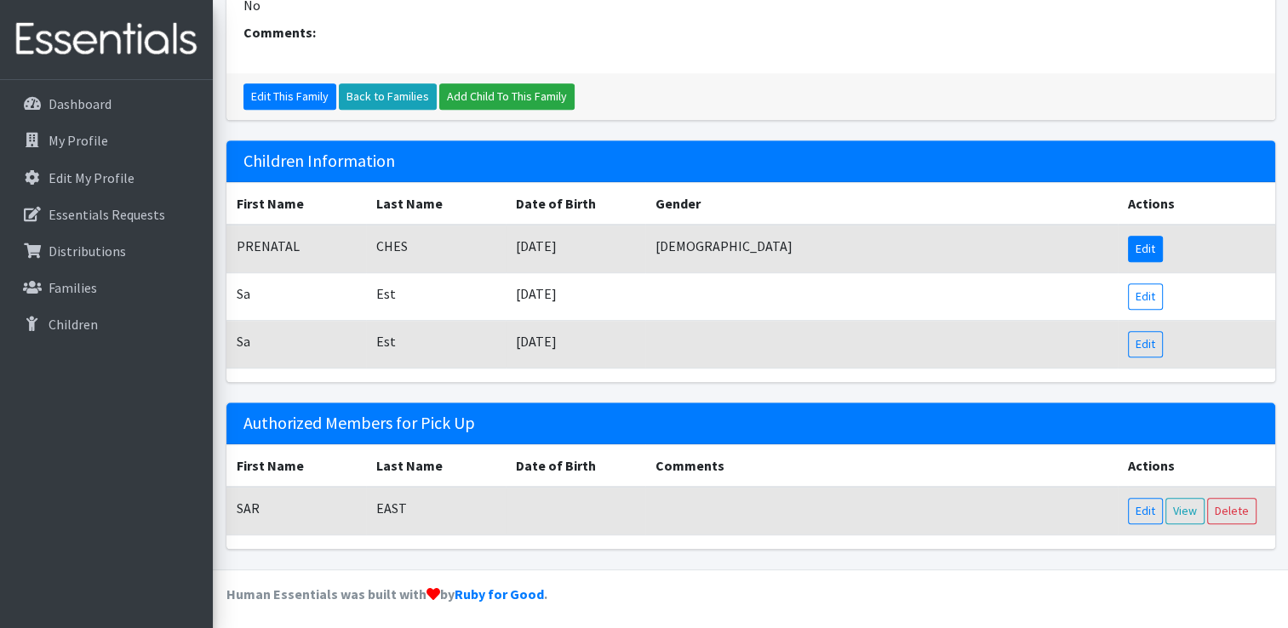
click at [1144, 250] on link "Edit" at bounding box center [1145, 249] width 35 height 26
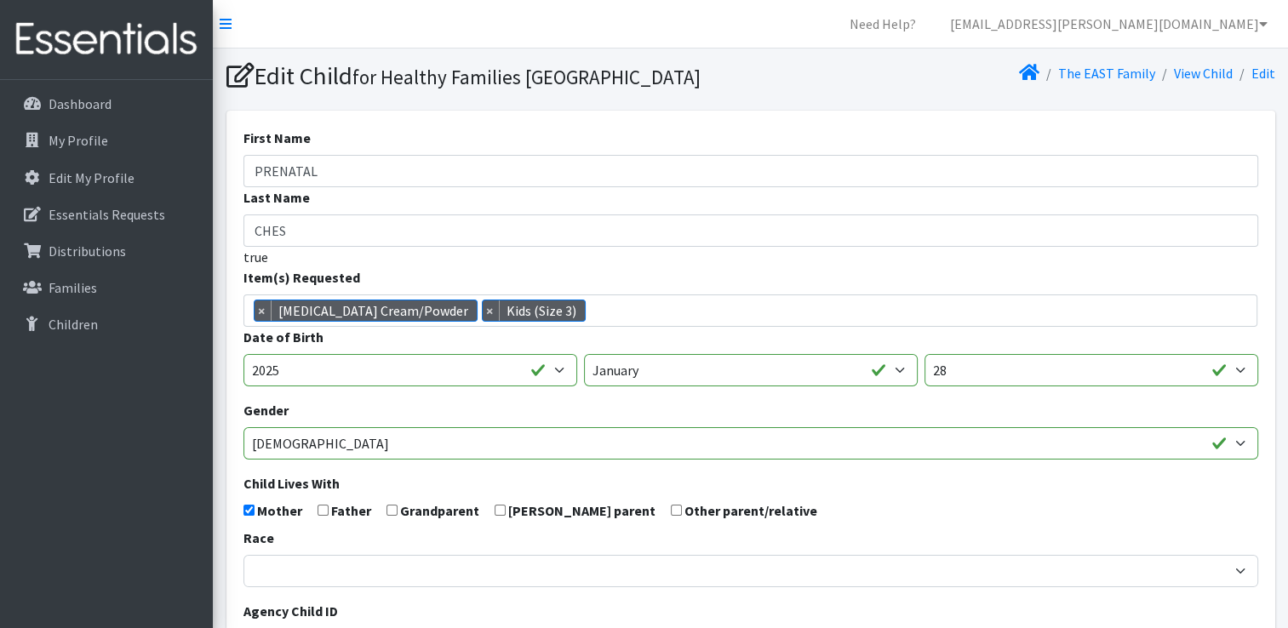
scroll to position [460, 0]
click at [267, 321] on span "×" at bounding box center [263, 311] width 17 height 20
select select "12523"
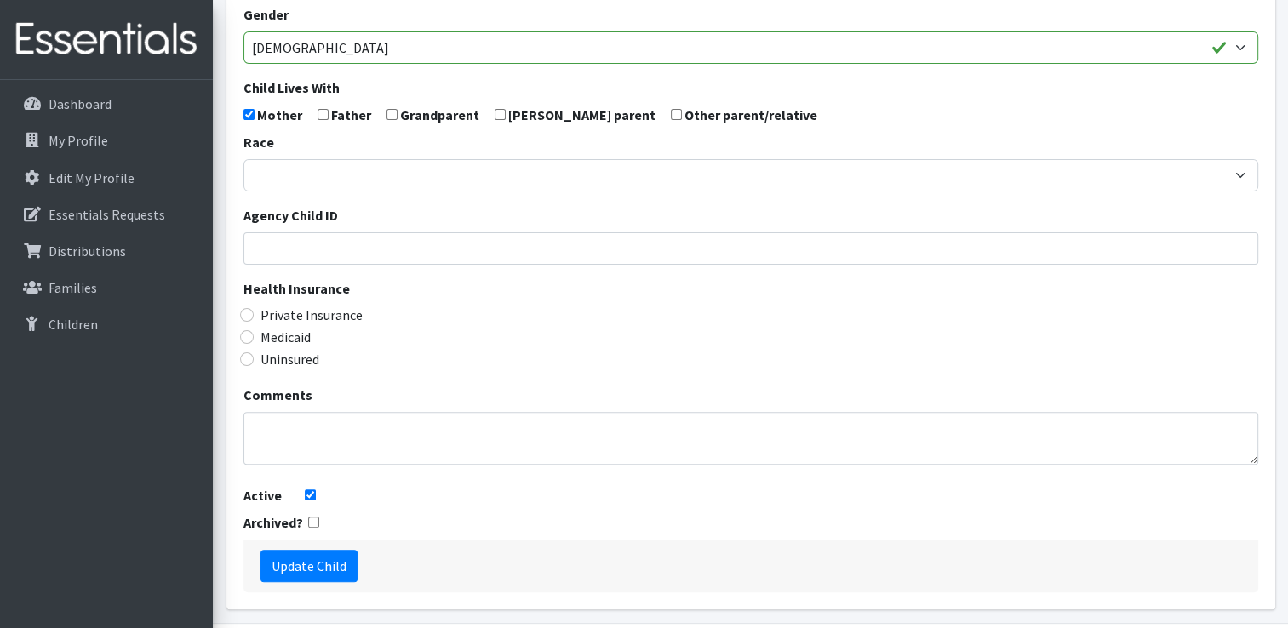
scroll to position [483, 0]
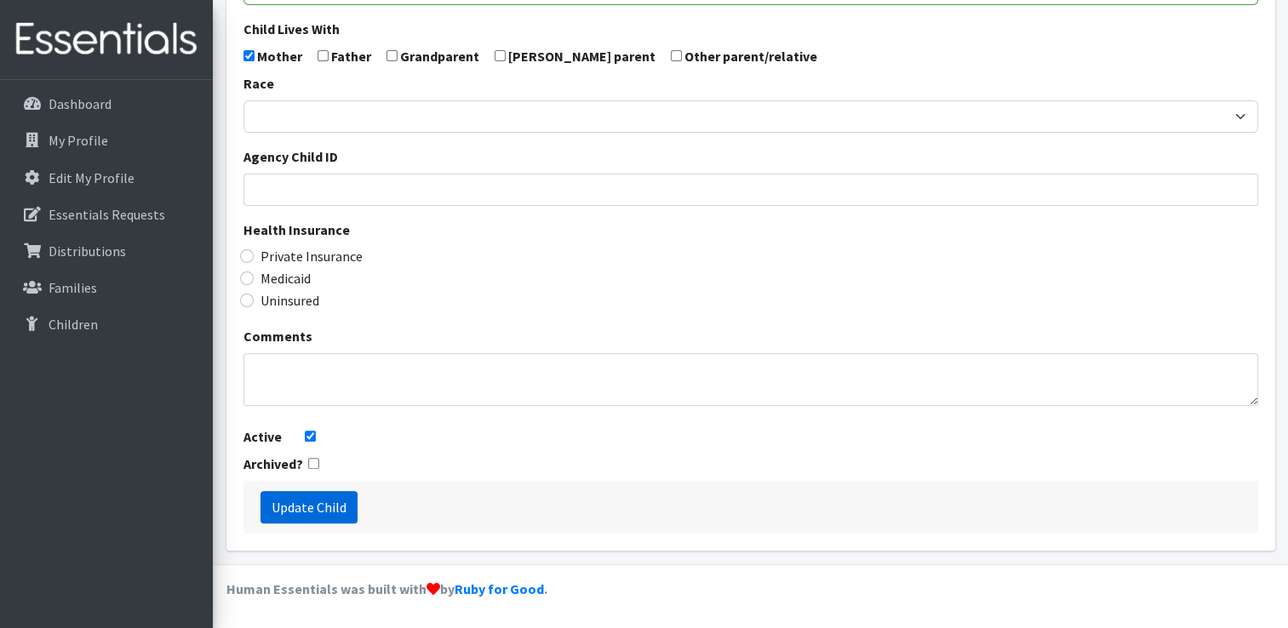
click at [285, 504] on input "Update Child" at bounding box center [309, 507] width 97 height 32
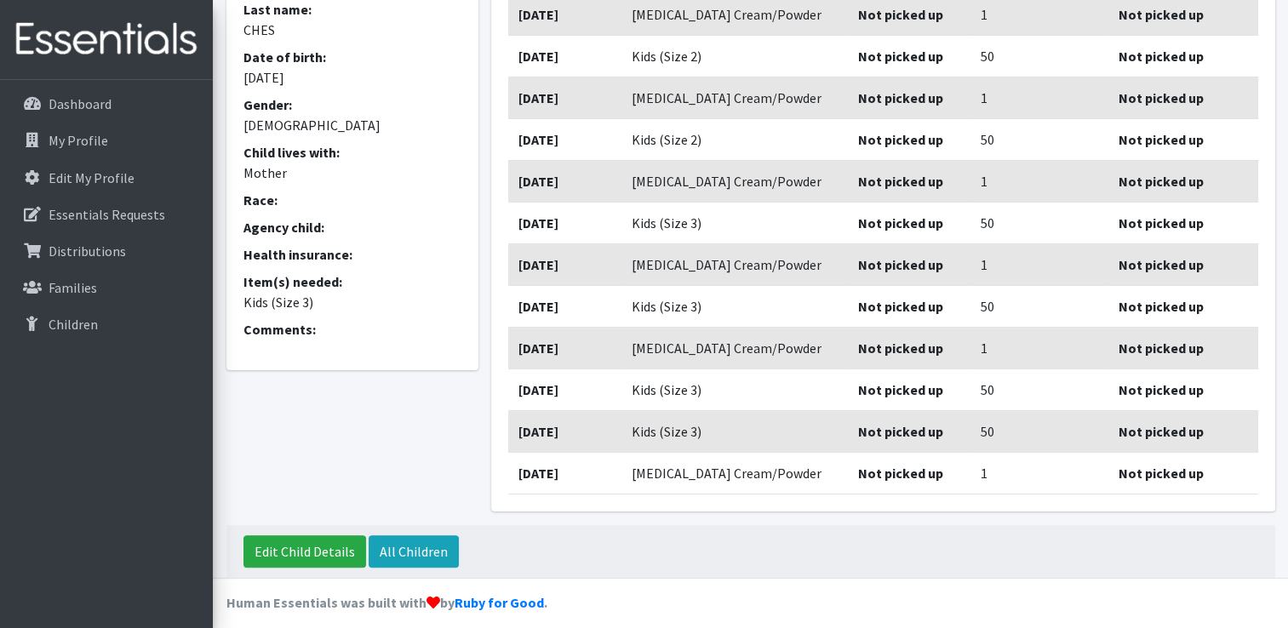
scroll to position [313, 0]
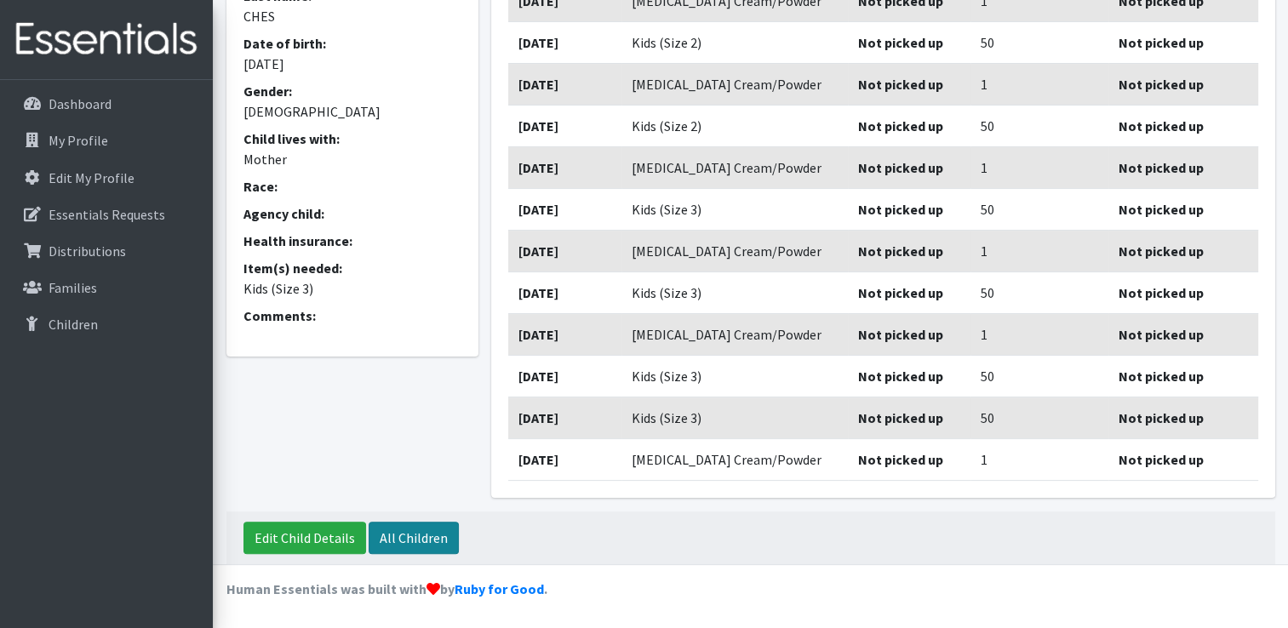
click at [401, 525] on link "All Children" at bounding box center [414, 538] width 90 height 32
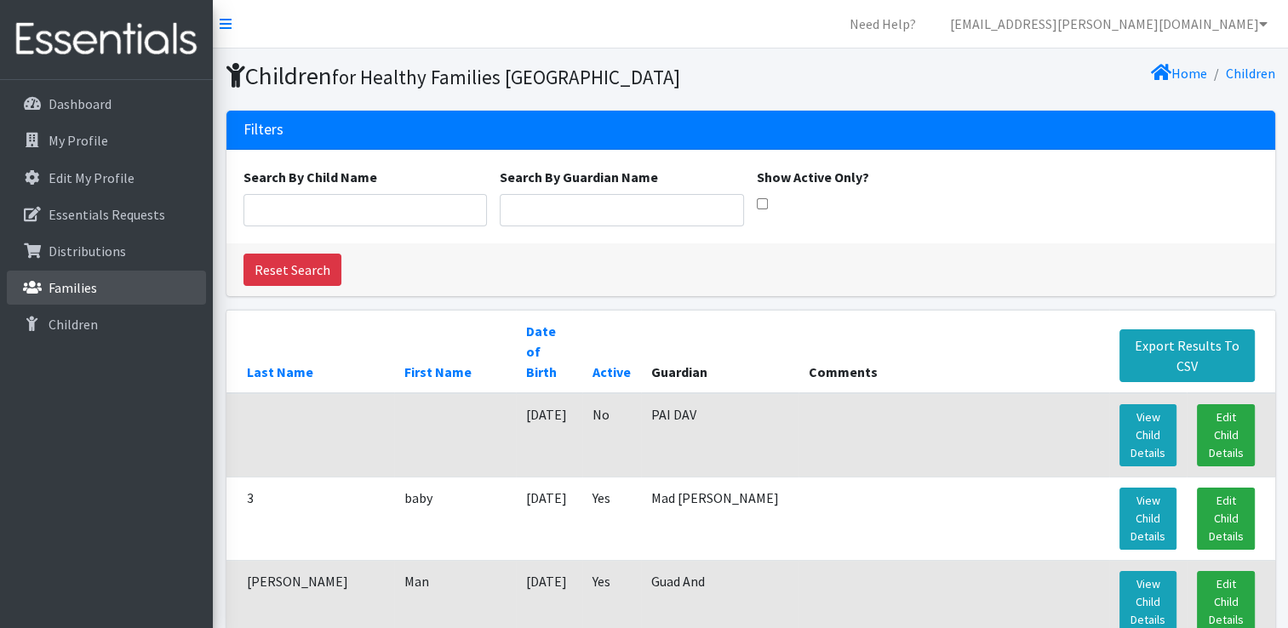
click at [105, 295] on link "Families" at bounding box center [106, 288] width 199 height 34
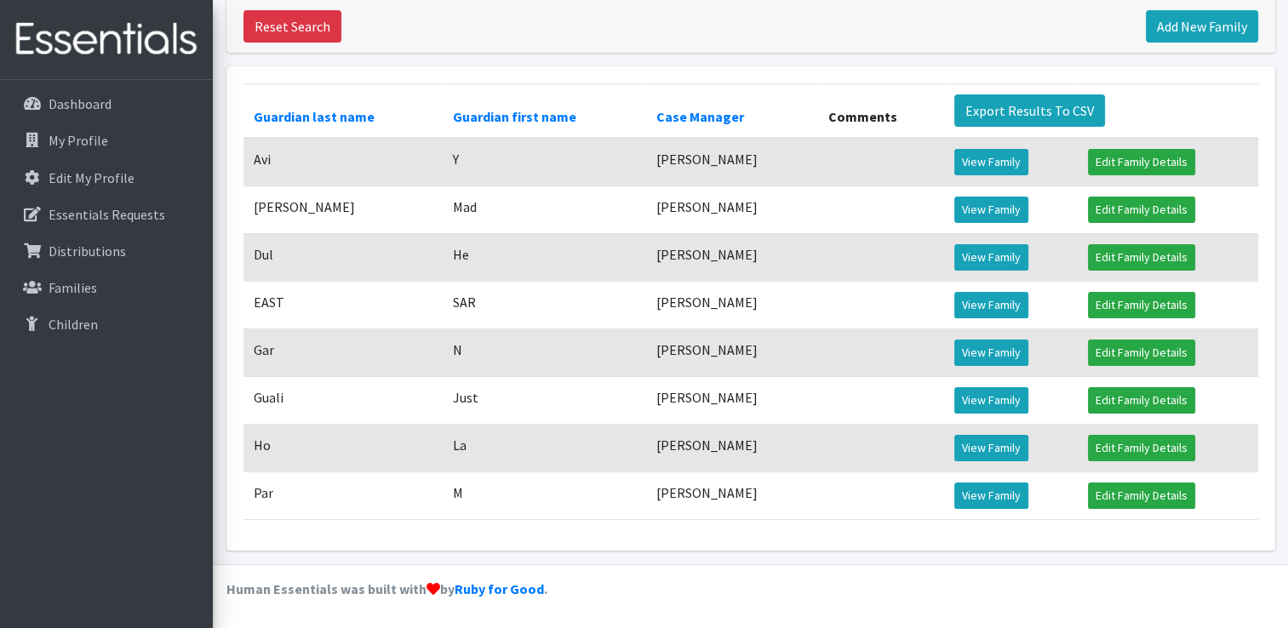
scroll to position [259, 0]
click at [978, 312] on link "View Family" at bounding box center [992, 305] width 74 height 26
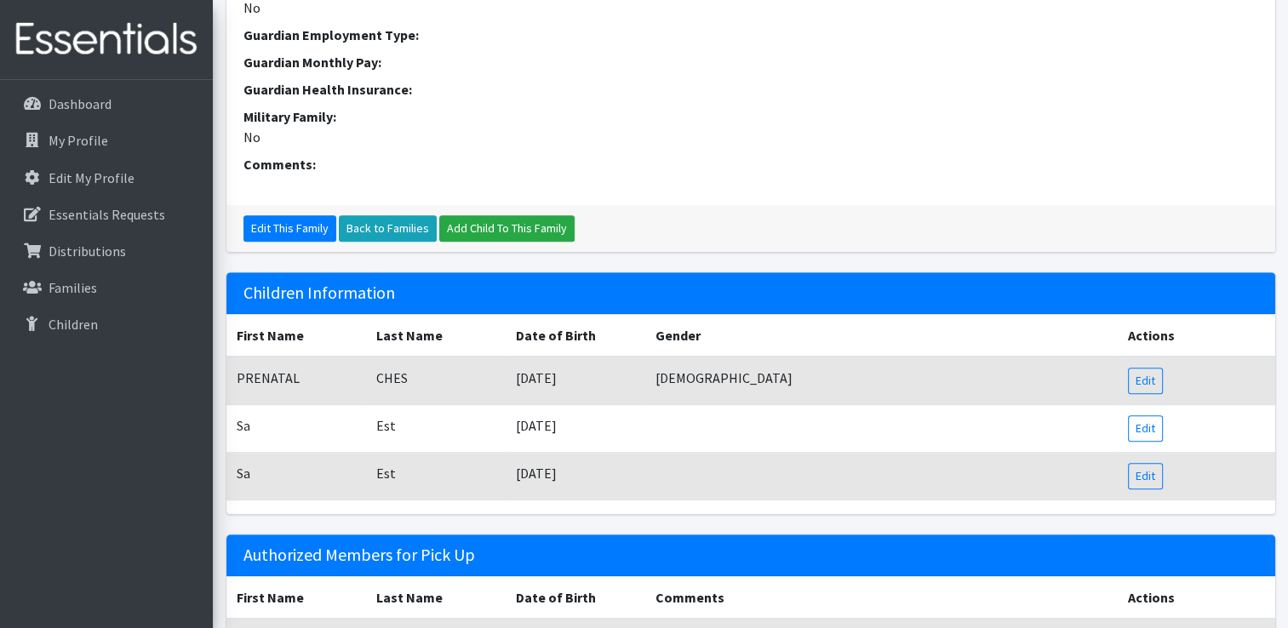
scroll to position [624, 0]
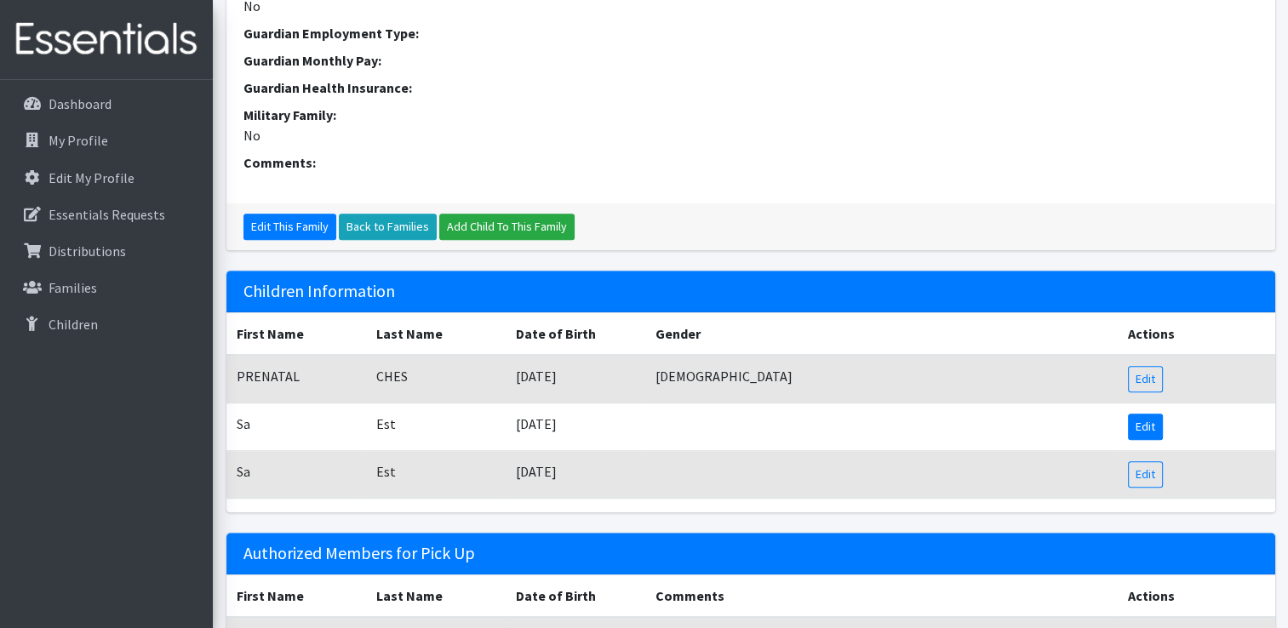
click at [1144, 426] on link "Edit" at bounding box center [1145, 427] width 35 height 26
click at [1152, 472] on link "Edit" at bounding box center [1145, 475] width 35 height 26
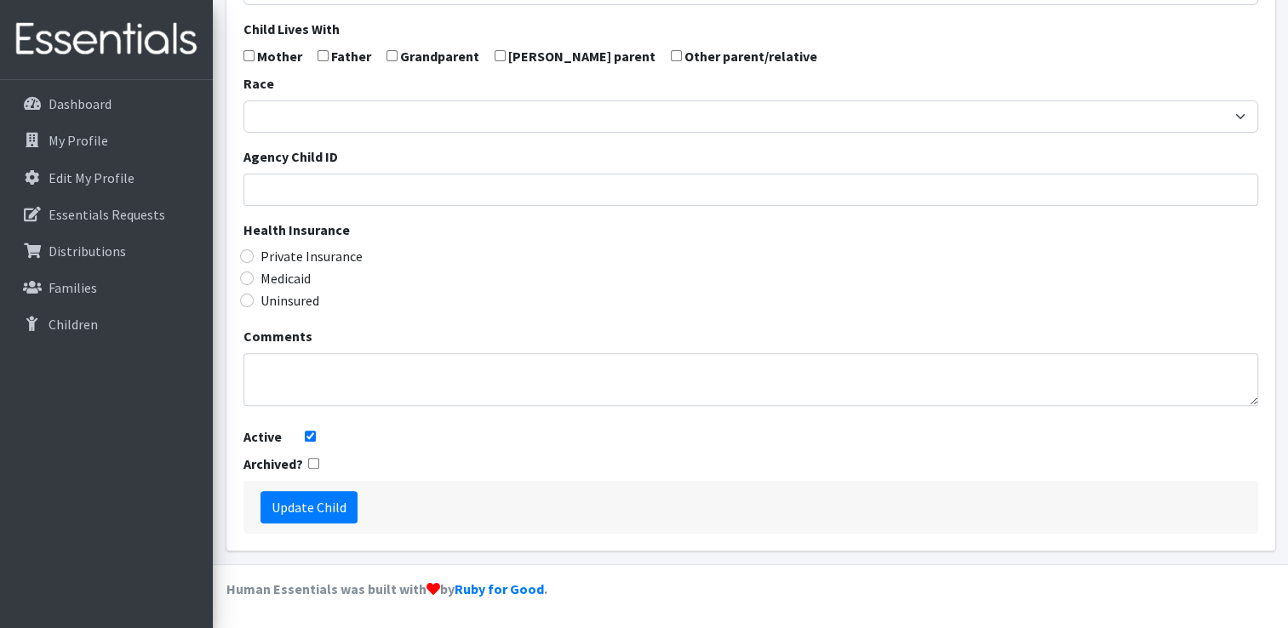
scroll to position [483, 0]
click at [1103, 538] on div "First Name Sa Last Name Est true Item(s) Requested 2T-3T Boy Pull-Up 2T-3T Girl…" at bounding box center [751, 103] width 1049 height 895
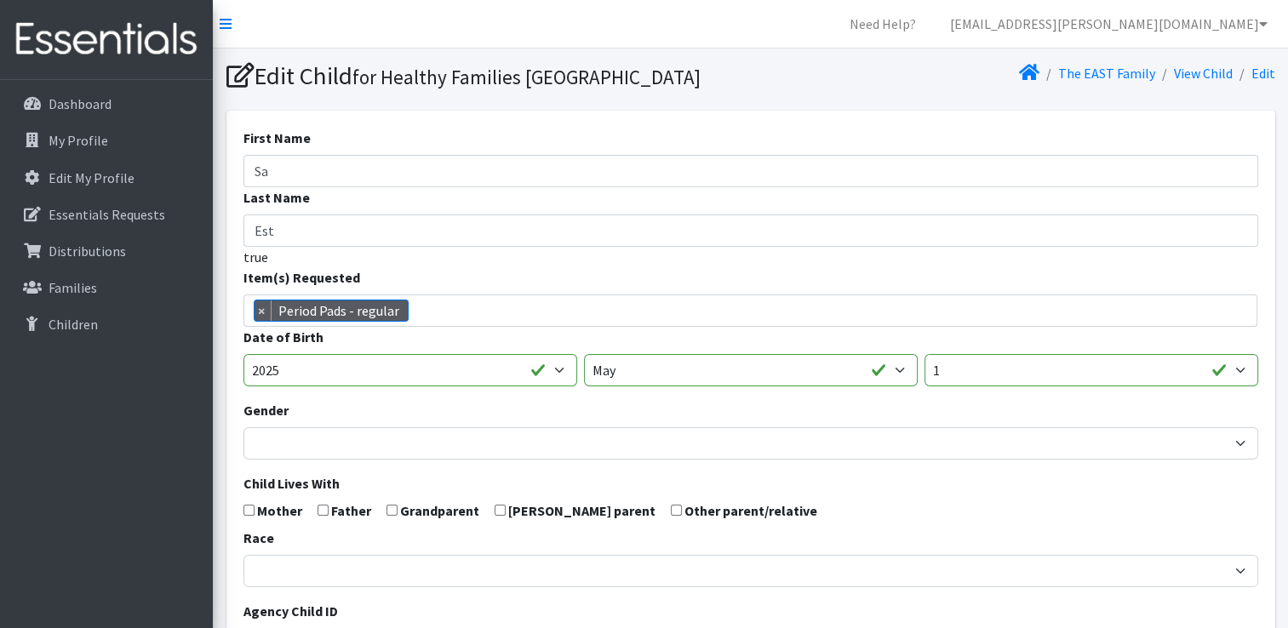
scroll to position [710, 0]
click at [255, 321] on span "×" at bounding box center [263, 311] width 17 height 20
select select
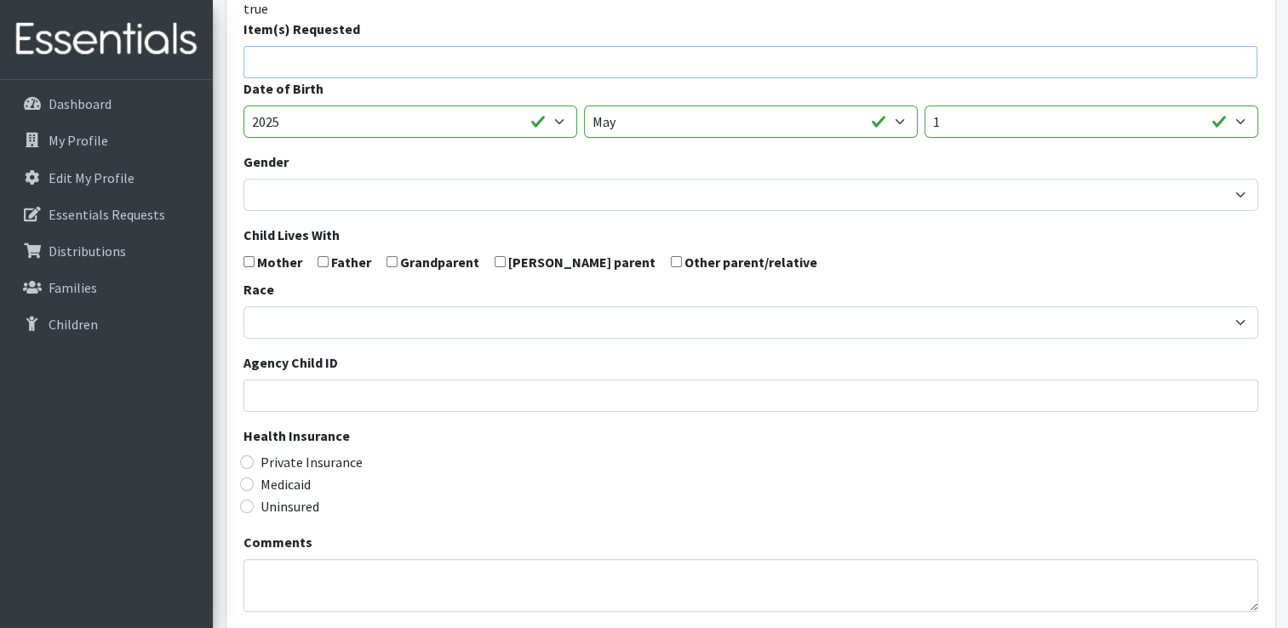
scroll to position [483, 0]
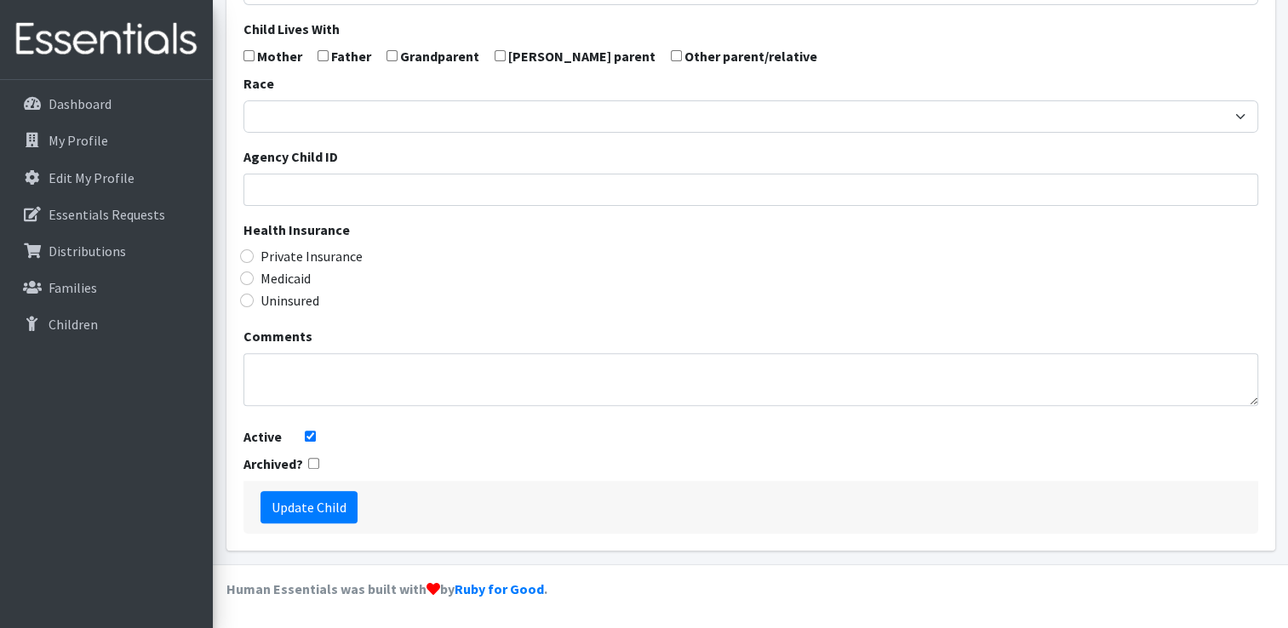
click at [307, 435] on input "Active" at bounding box center [310, 436] width 11 height 11
checkbox input "false"
click at [310, 464] on input "checkbox" at bounding box center [313, 463] width 11 height 11
checkbox input "true"
click at [313, 511] on input "Update Child" at bounding box center [309, 507] width 97 height 32
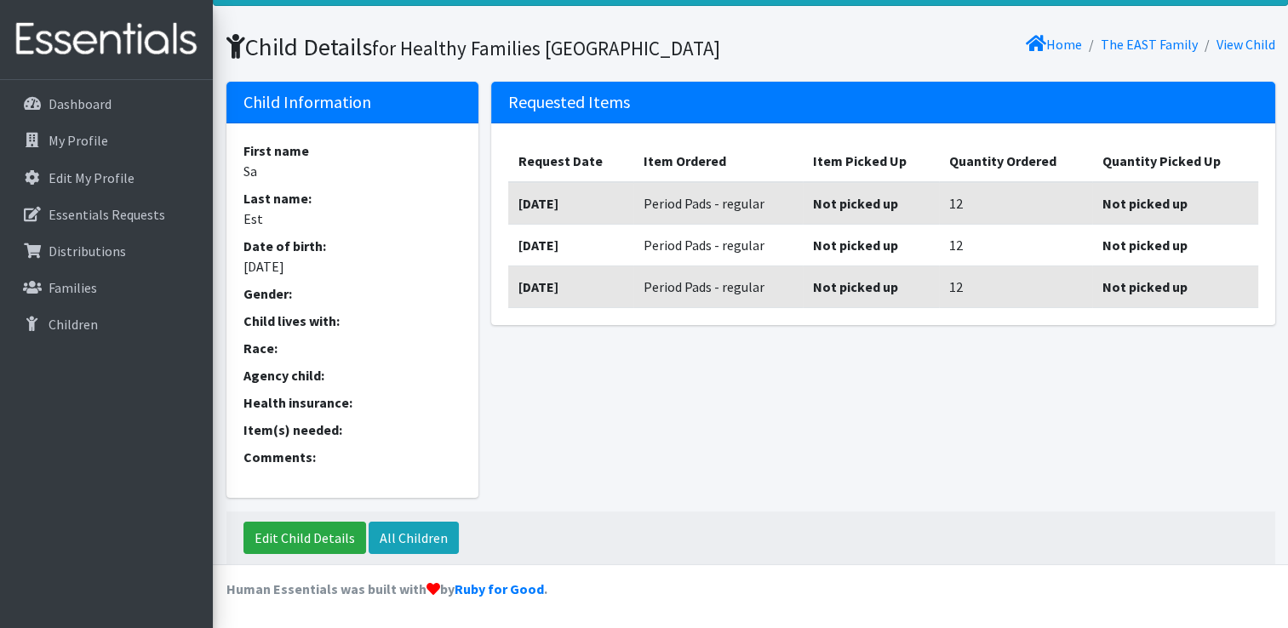
scroll to position [112, 0]
click at [394, 542] on link "All Children" at bounding box center [414, 538] width 90 height 32
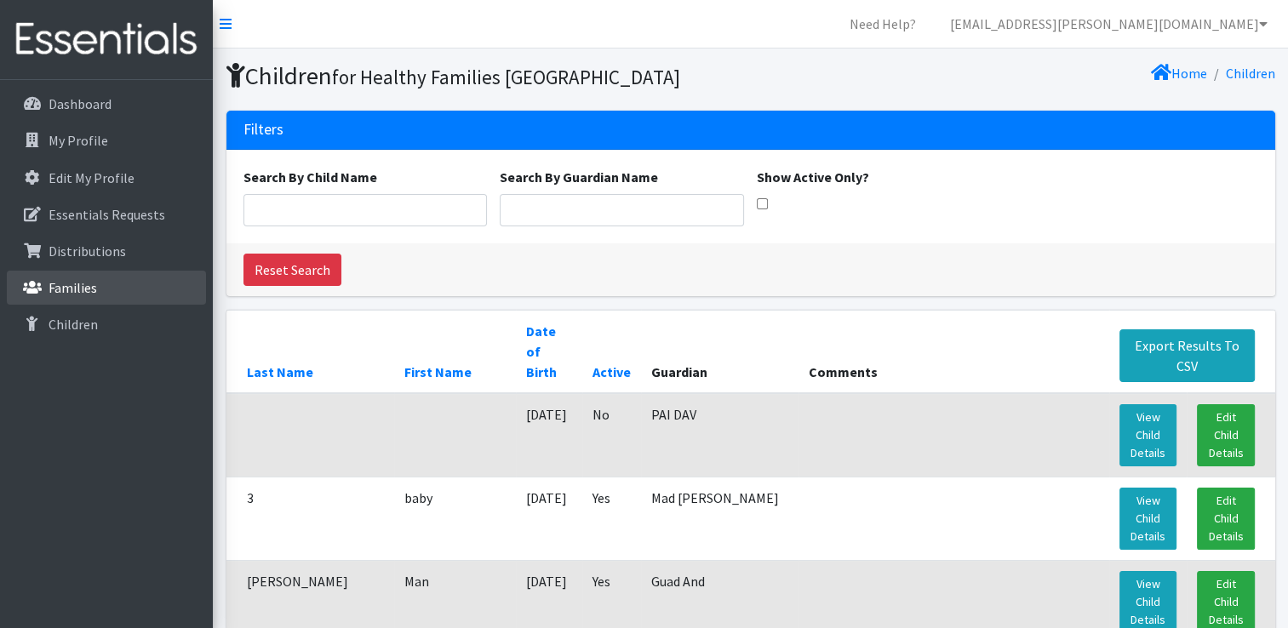
click at [116, 291] on link "Families" at bounding box center [106, 288] width 199 height 34
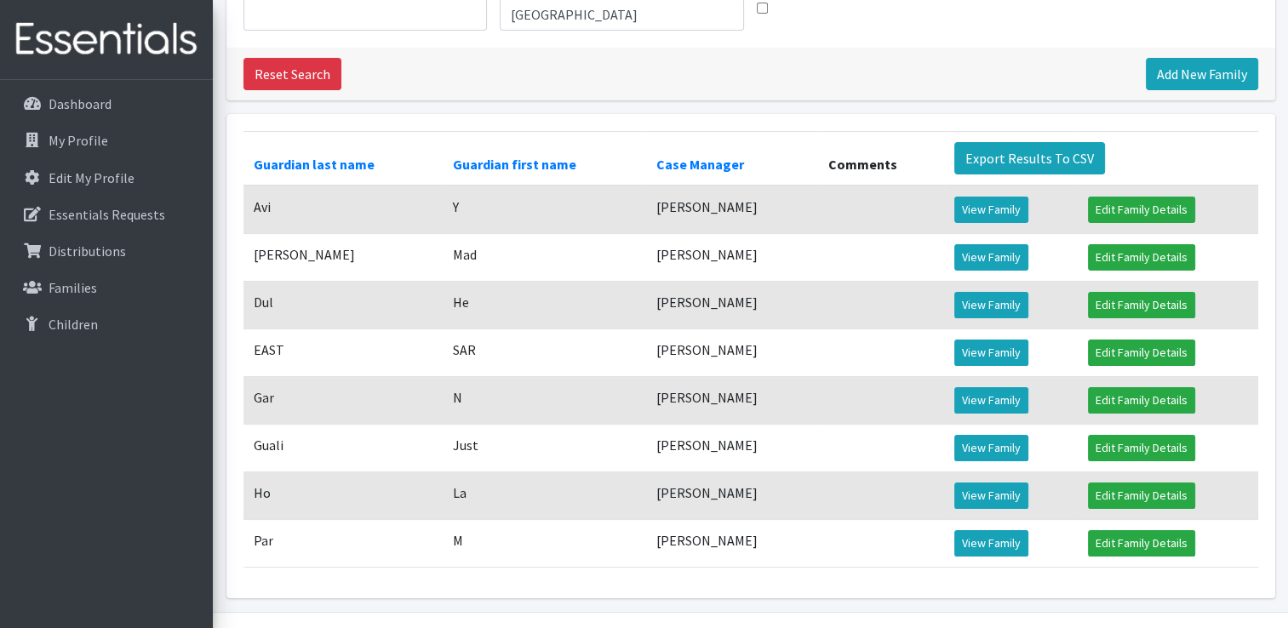
scroll to position [197, 0]
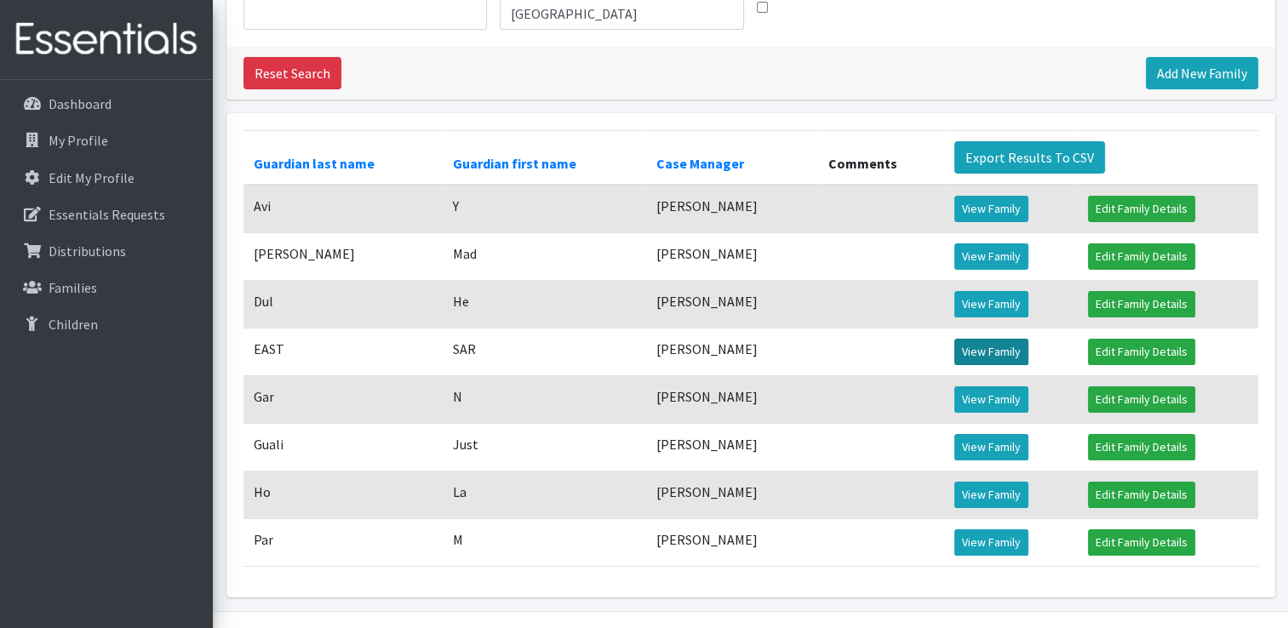
click at [983, 365] on link "View Family" at bounding box center [992, 352] width 74 height 26
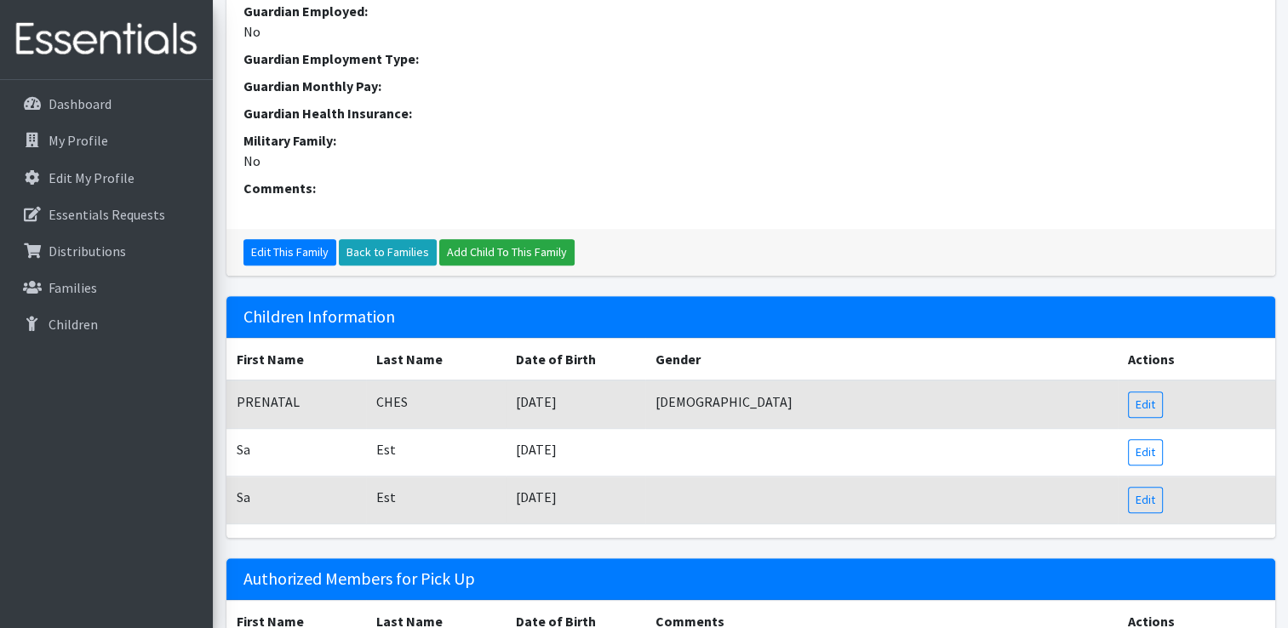
scroll to position [602, 0]
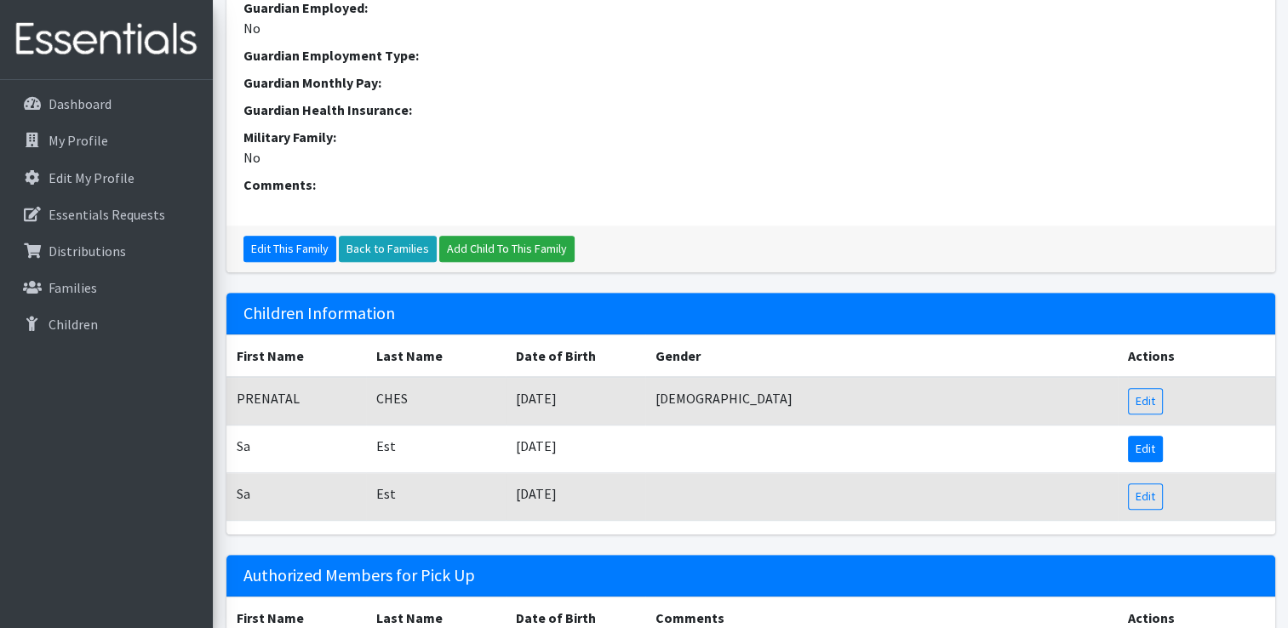
click at [1148, 437] on link "Edit" at bounding box center [1145, 449] width 35 height 26
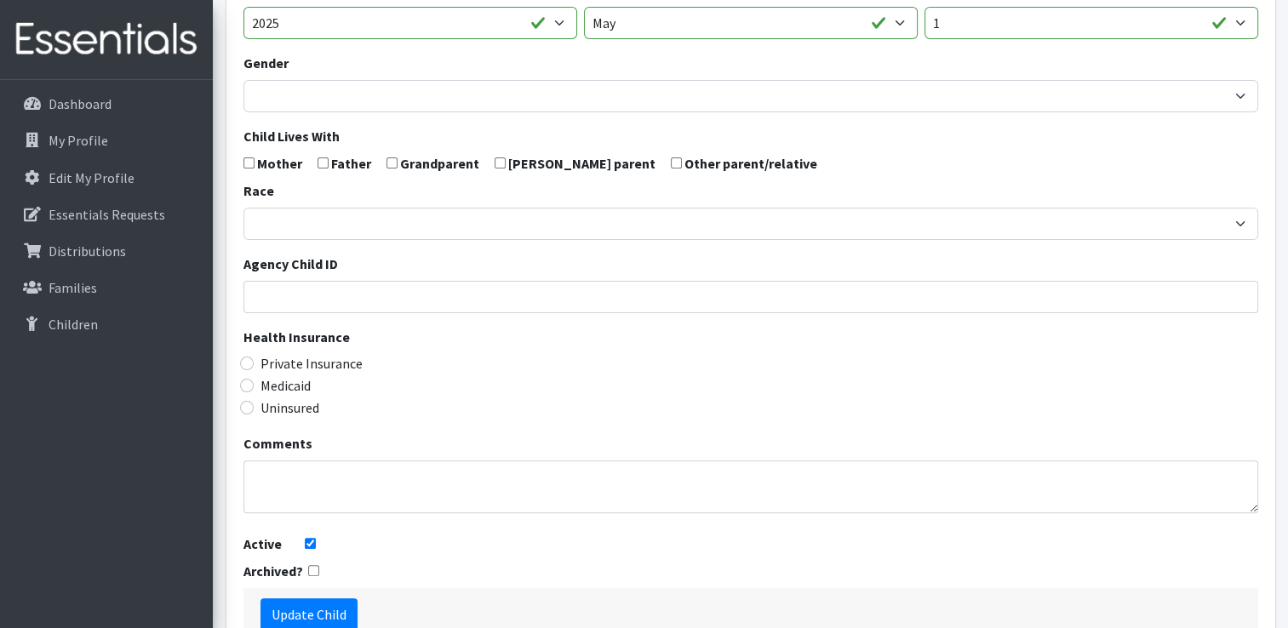
scroll to position [483, 0]
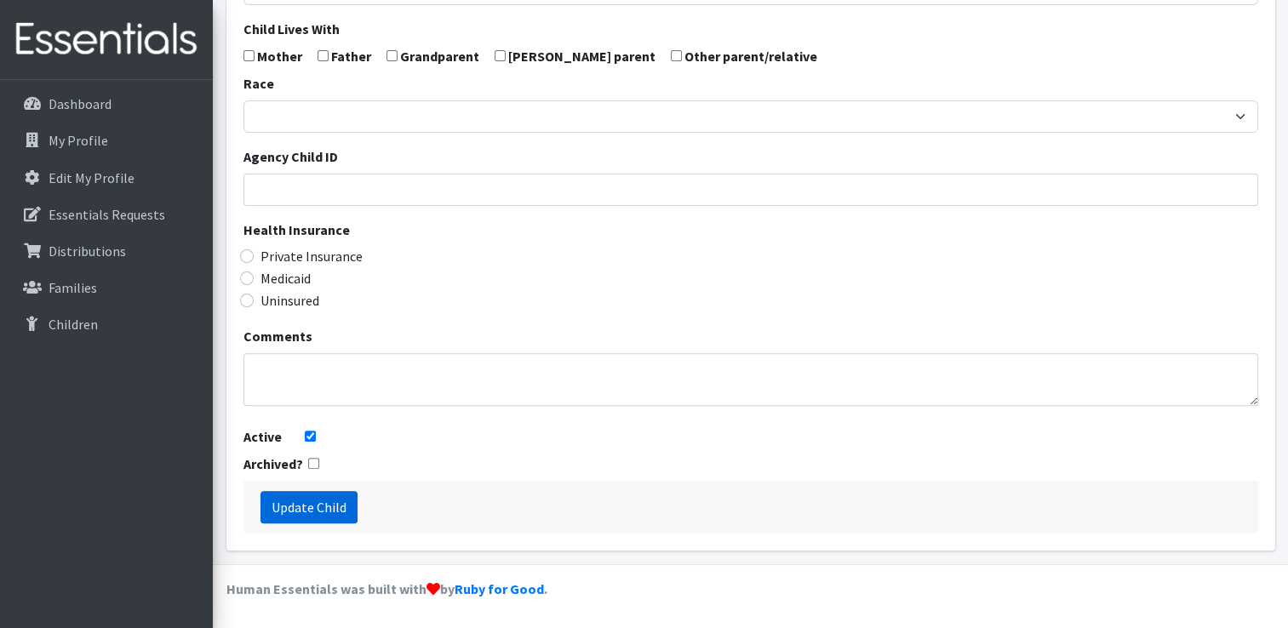
click at [310, 508] on input "Update Child" at bounding box center [309, 507] width 97 height 32
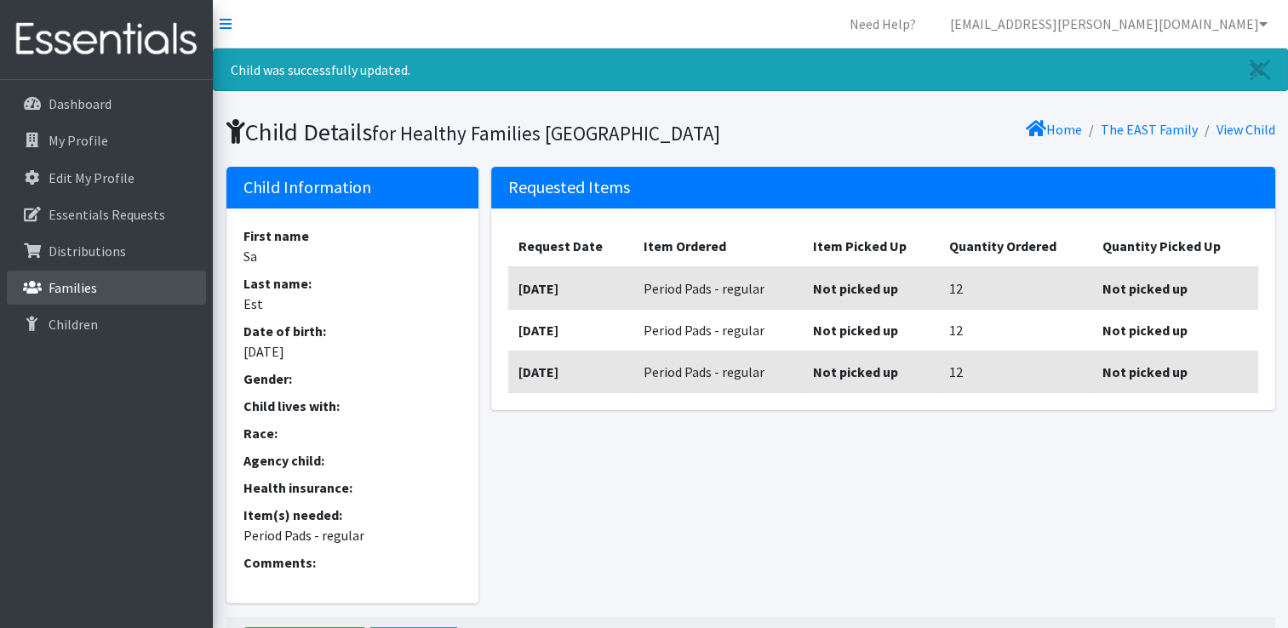
click at [93, 288] on p "Families" at bounding box center [73, 287] width 49 height 17
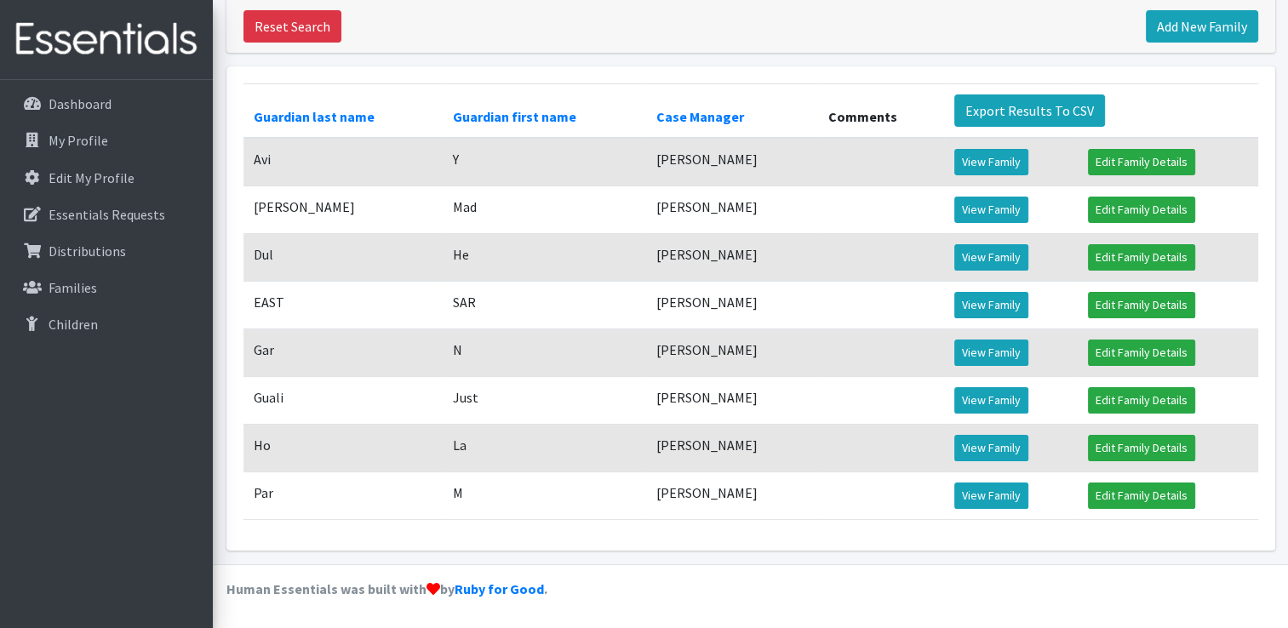
scroll to position [267, 0]
click at [963, 353] on link "View Family" at bounding box center [992, 353] width 74 height 26
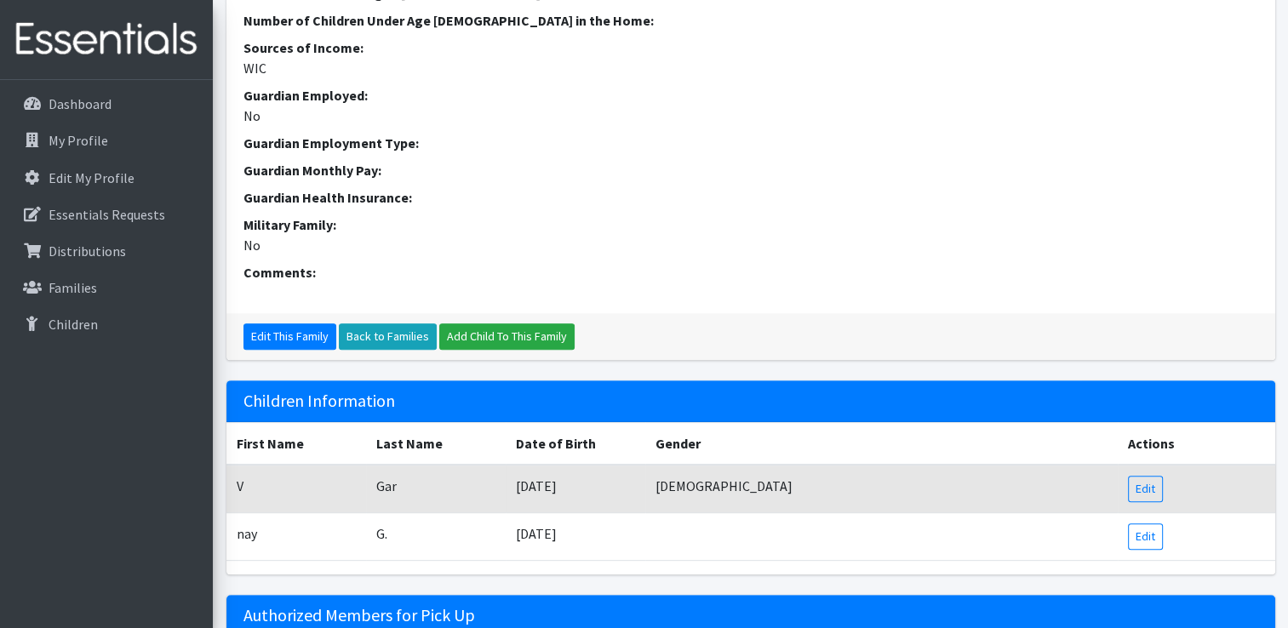
scroll to position [640, 0]
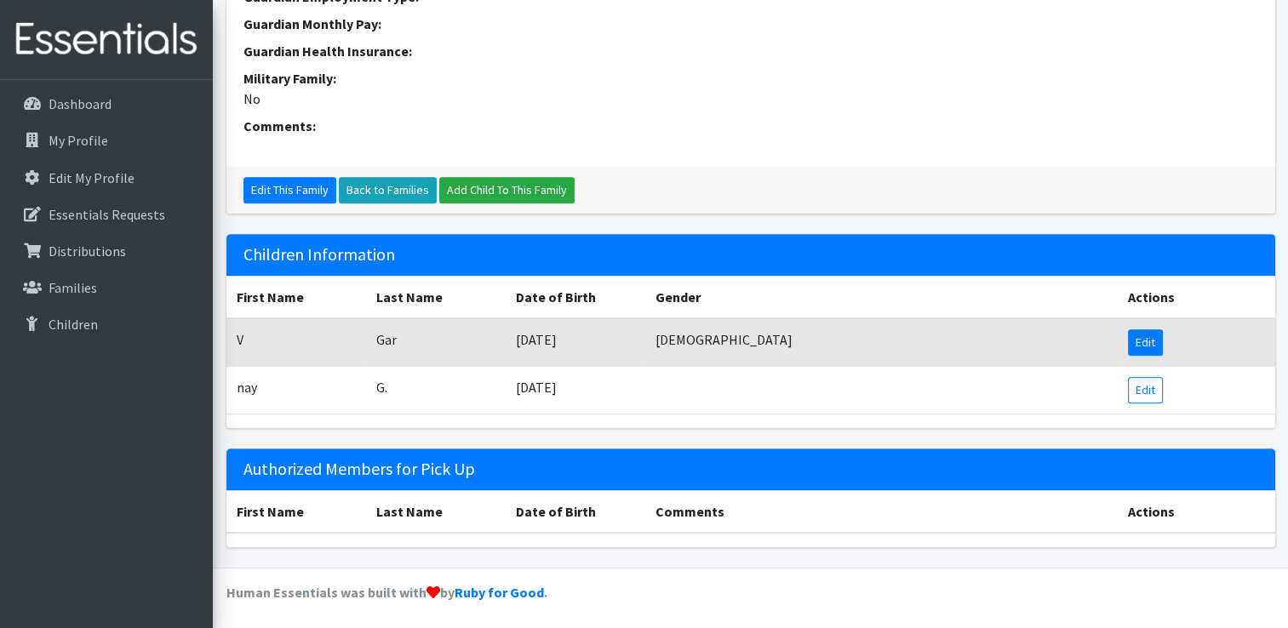
click at [1158, 349] on link "Edit" at bounding box center [1145, 343] width 35 height 26
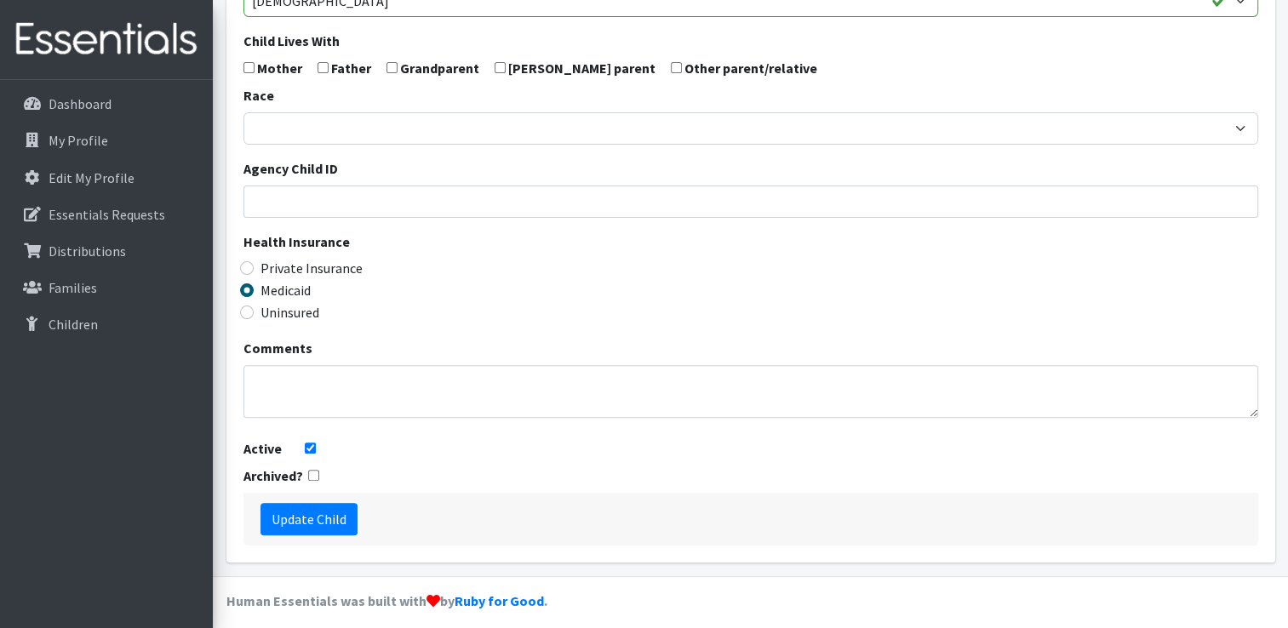
scroll to position [483, 0]
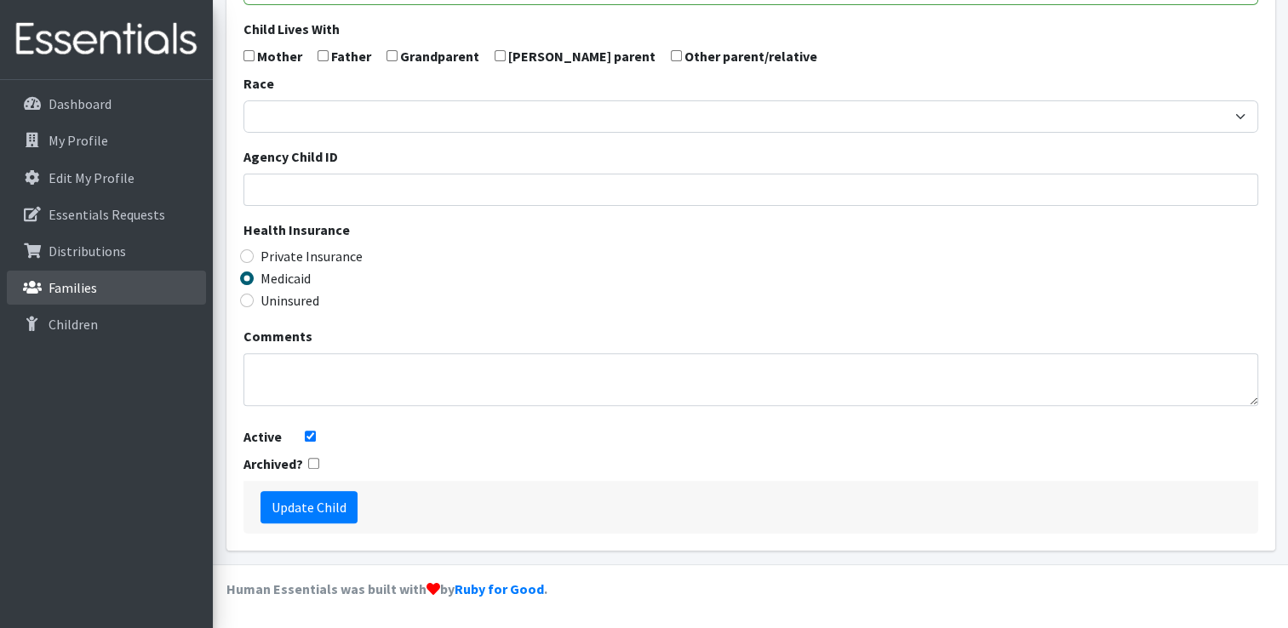
click at [43, 282] on link "Families" at bounding box center [106, 288] width 199 height 34
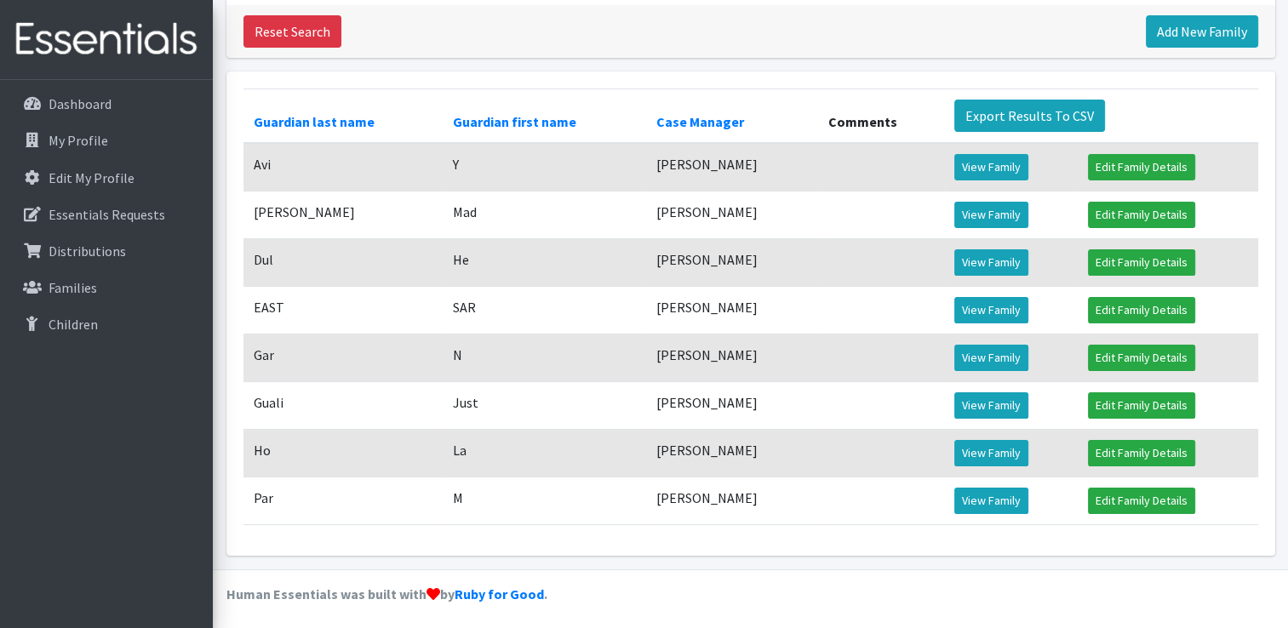
scroll to position [267, 0]
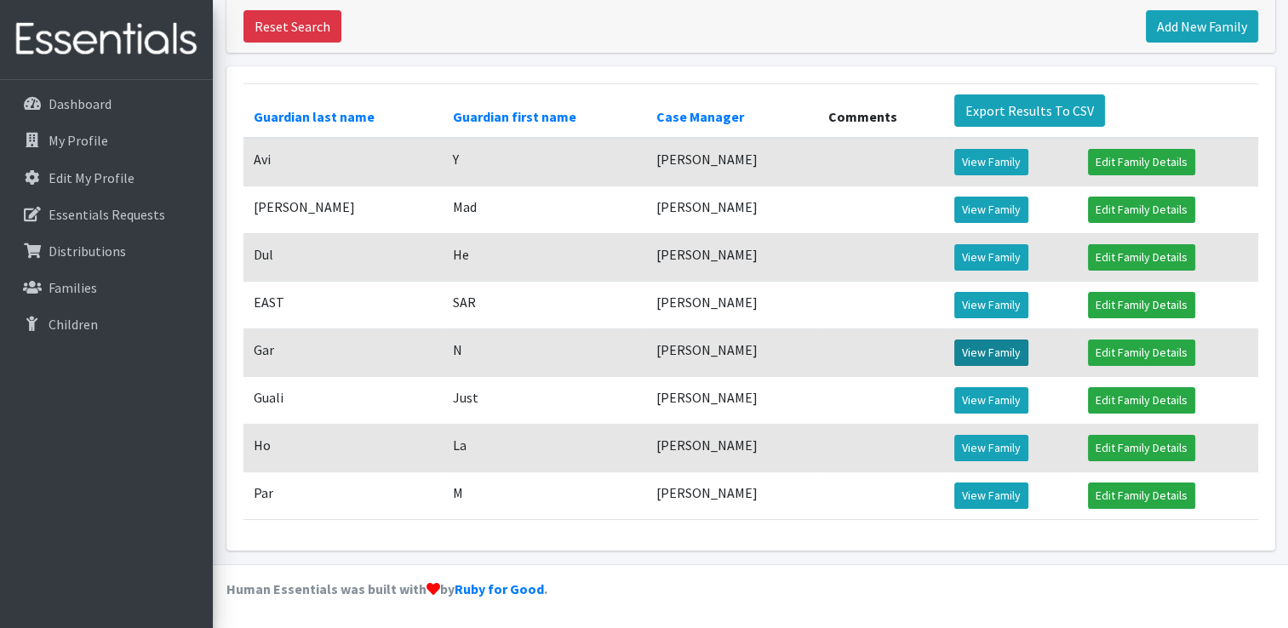
click at [995, 351] on link "View Family" at bounding box center [992, 353] width 74 height 26
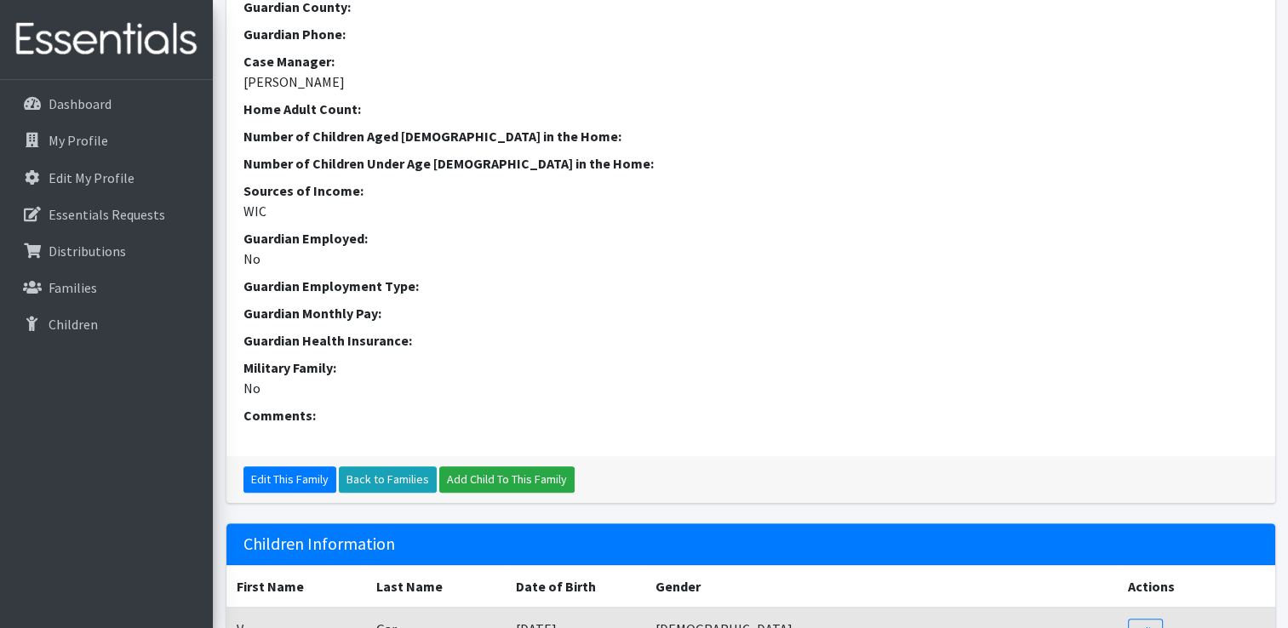
scroll to position [640, 0]
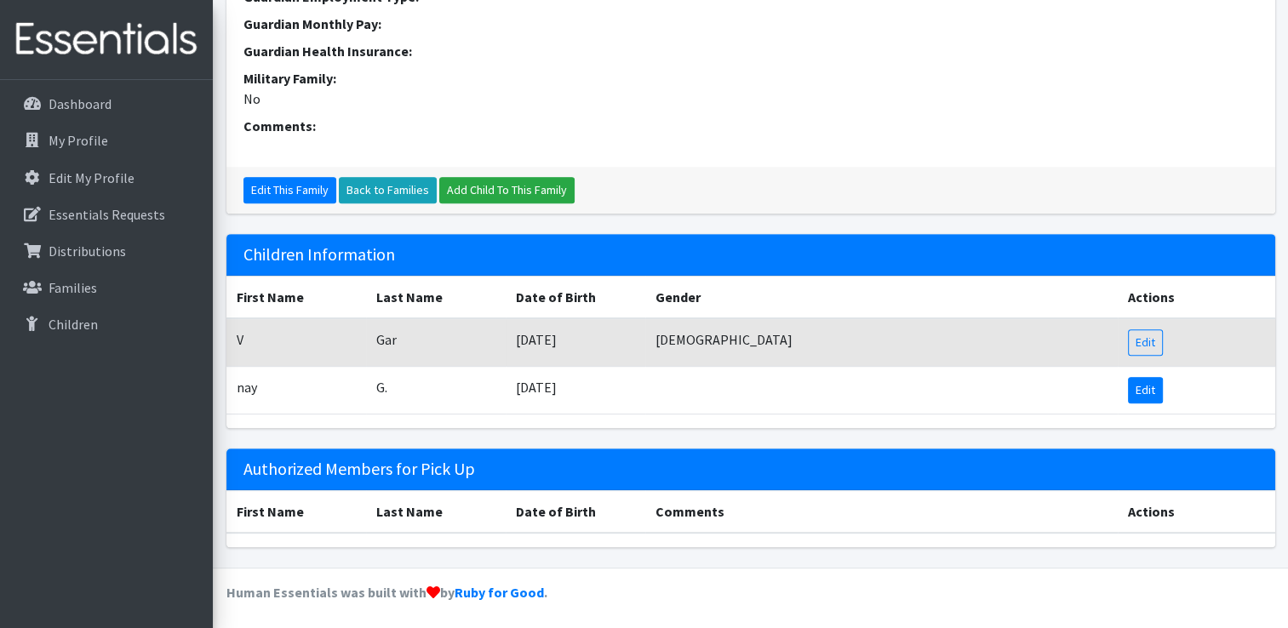
click at [1133, 397] on link "Edit" at bounding box center [1145, 390] width 35 height 26
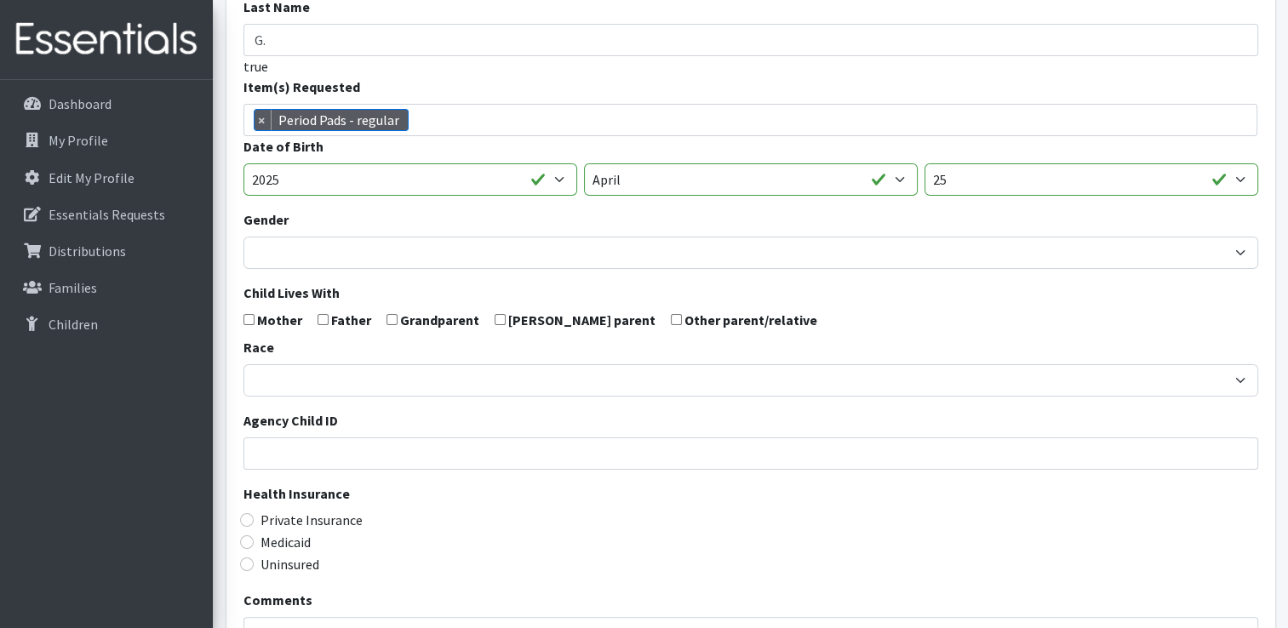
scroll to position [192, 0]
click at [54, 279] on p "Families" at bounding box center [73, 287] width 49 height 17
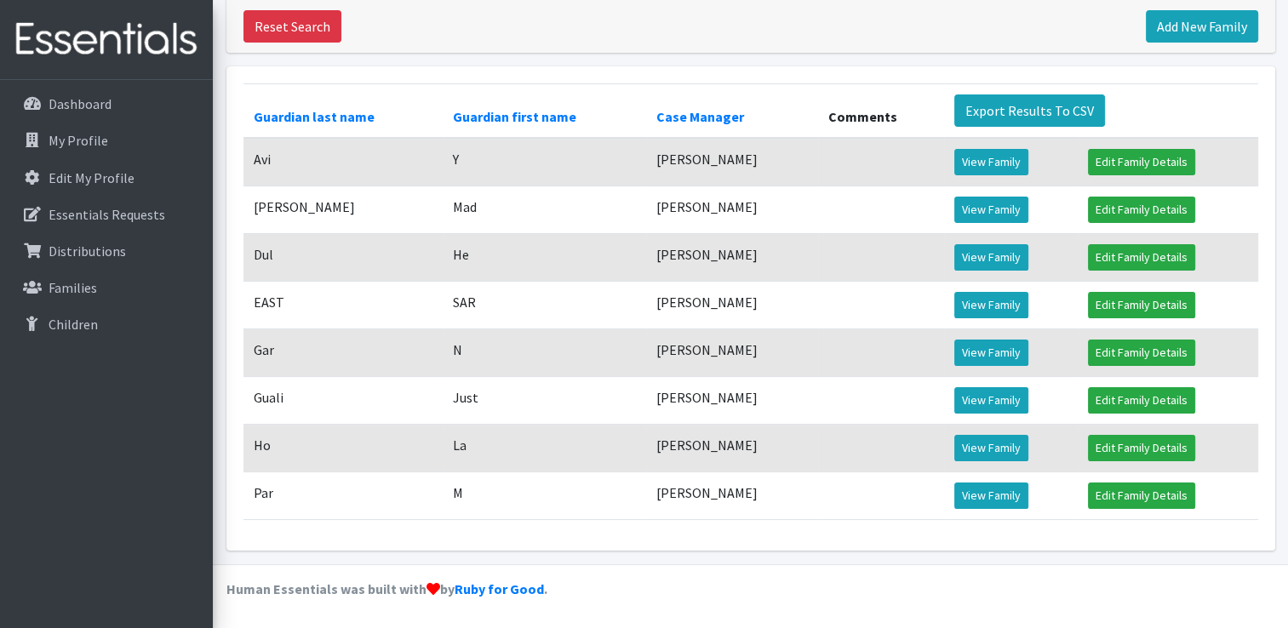
scroll to position [267, 0]
click at [976, 399] on link "View Family" at bounding box center [992, 400] width 74 height 26
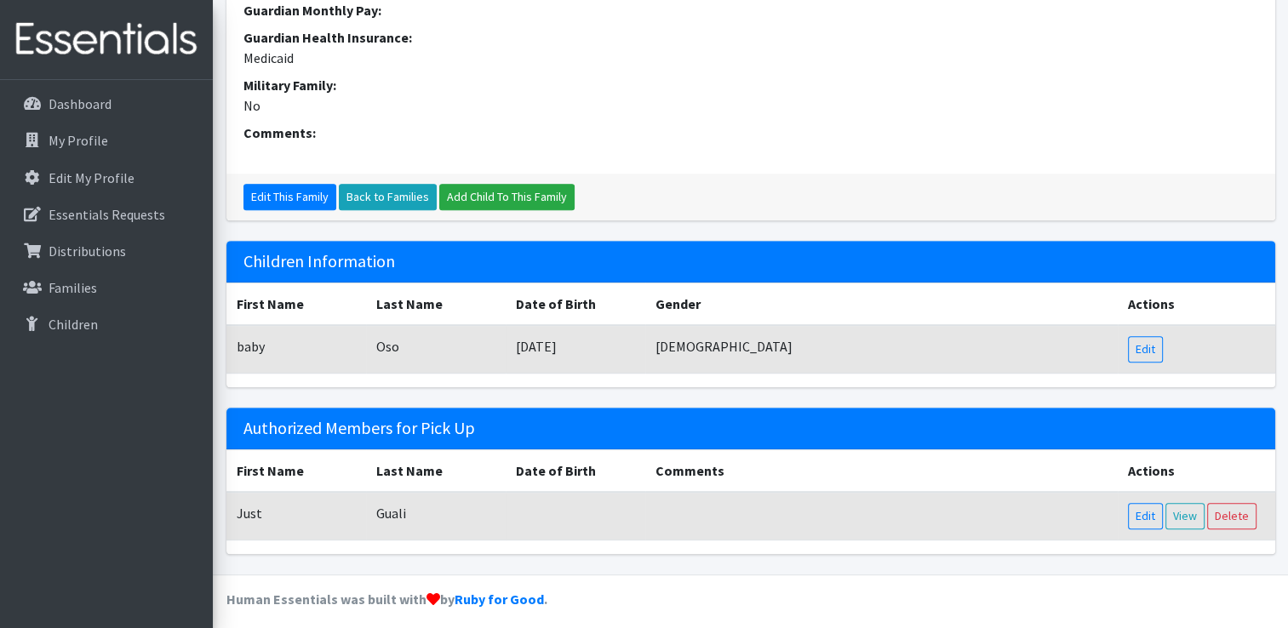
scroll to position [679, 0]
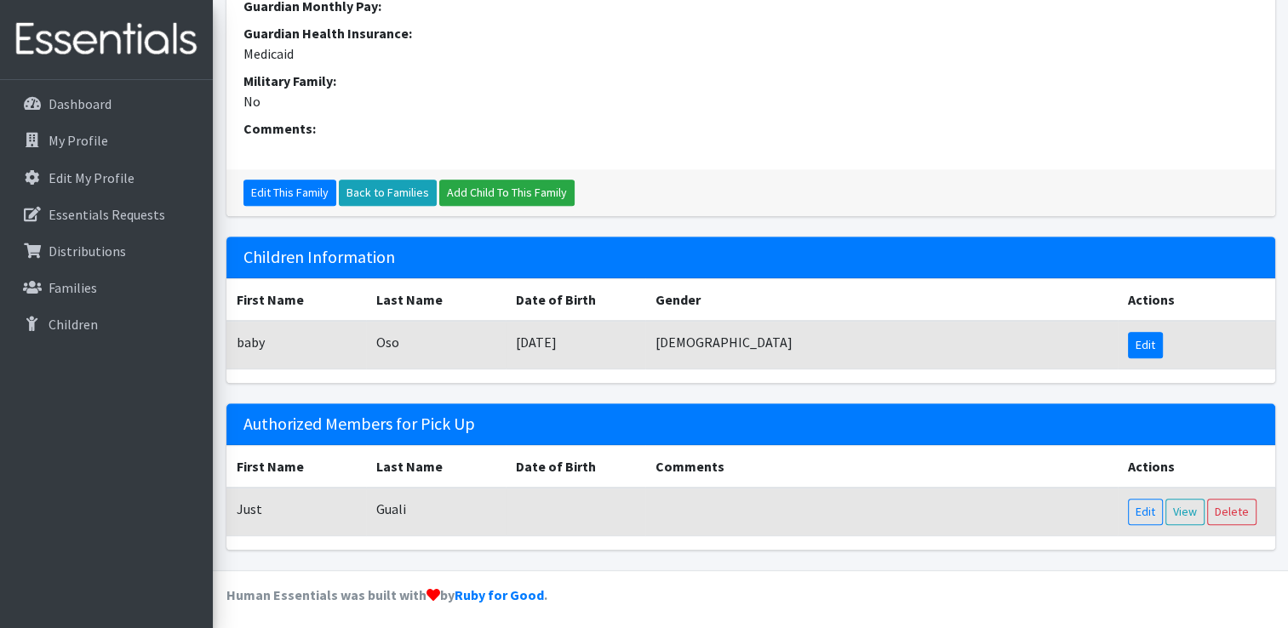
click at [1139, 346] on link "Edit" at bounding box center [1145, 345] width 35 height 26
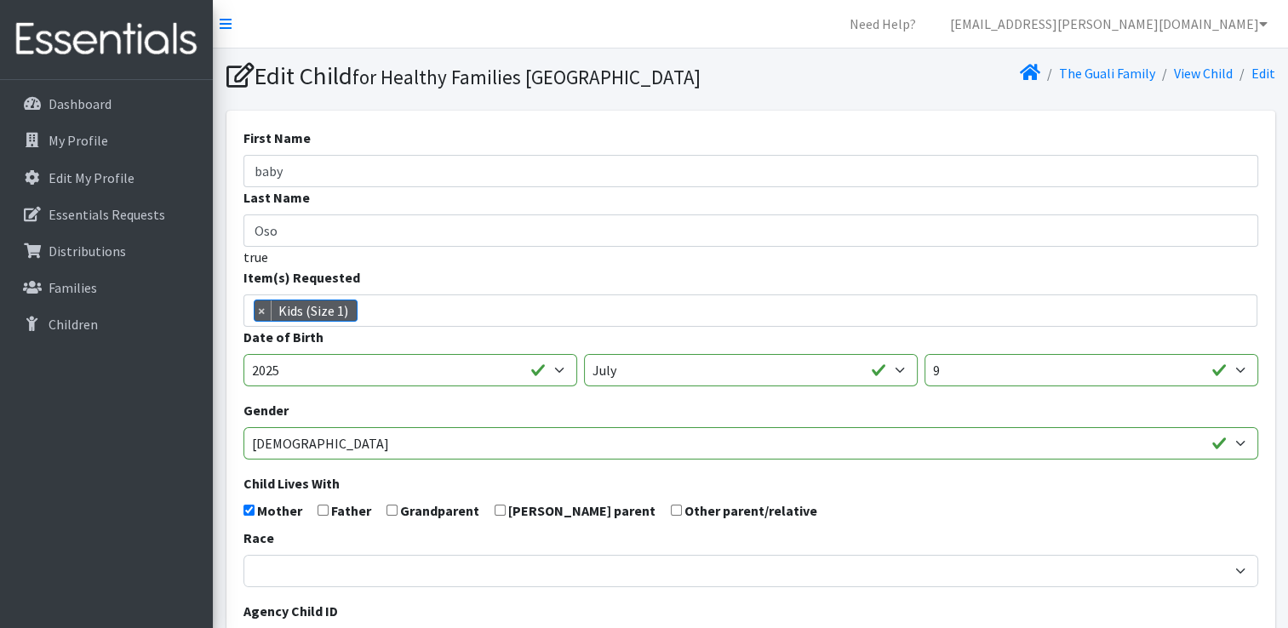
scroll to position [513, 0]
click at [106, 281] on link "Families" at bounding box center [106, 288] width 199 height 34
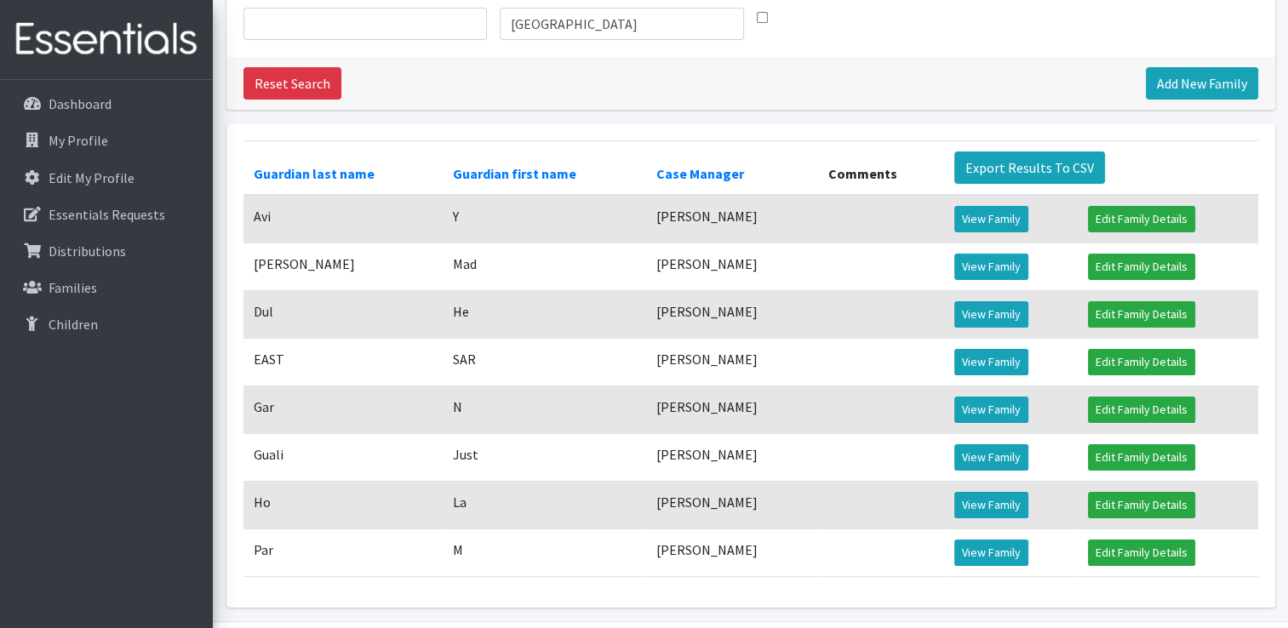
scroll to position [187, 0]
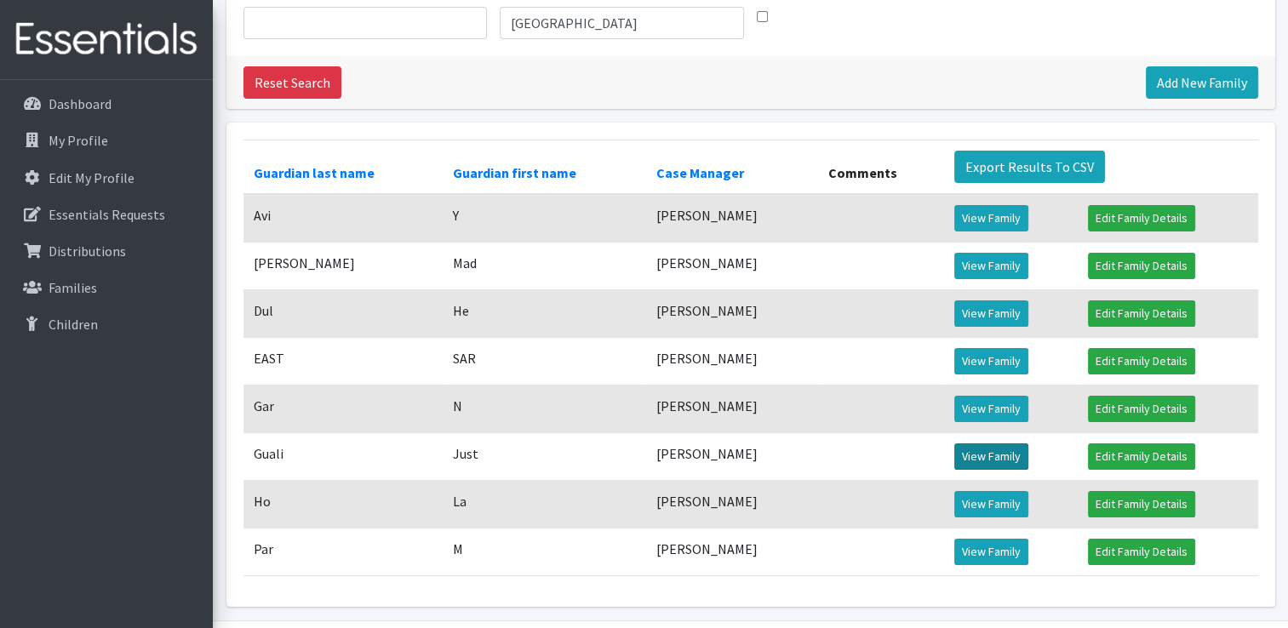
click at [1001, 470] on link "View Family" at bounding box center [992, 457] width 74 height 26
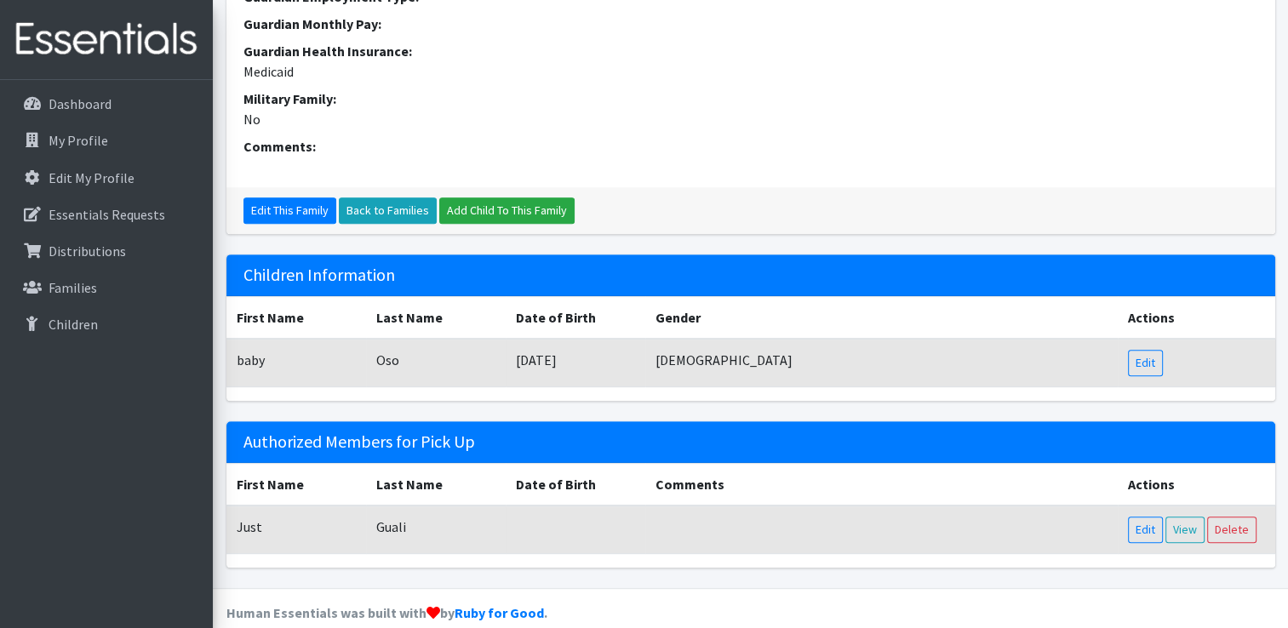
scroll to position [681, 0]
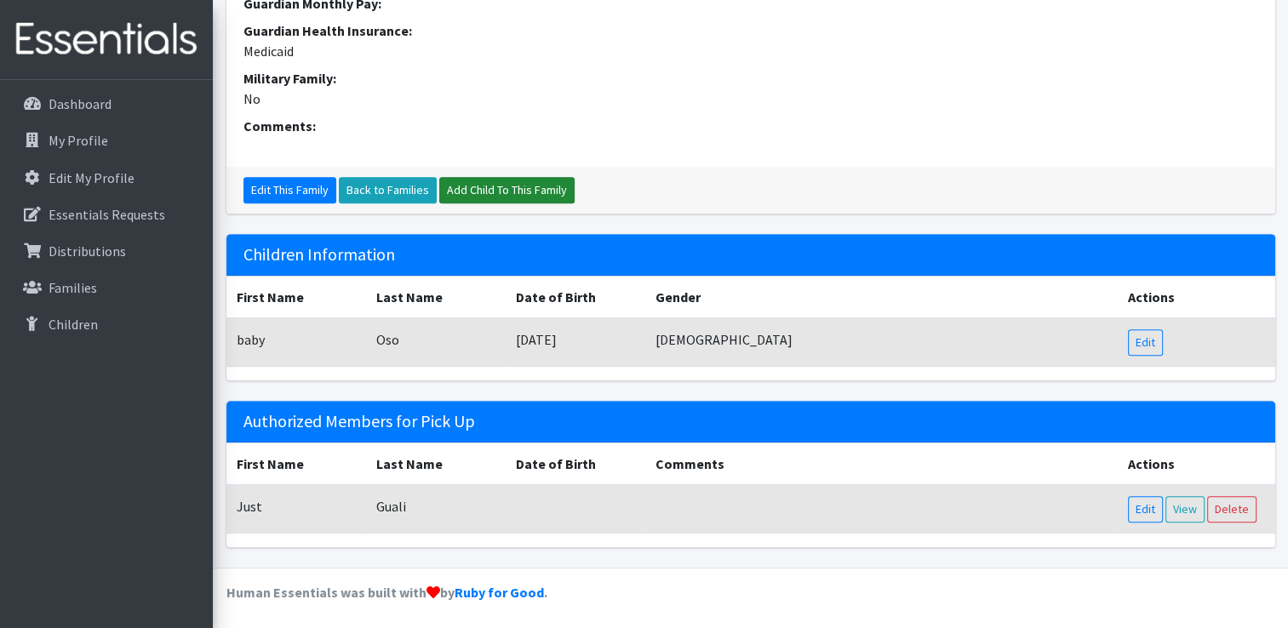
click at [485, 195] on link "Add Child To This Family" at bounding box center [506, 190] width 135 height 26
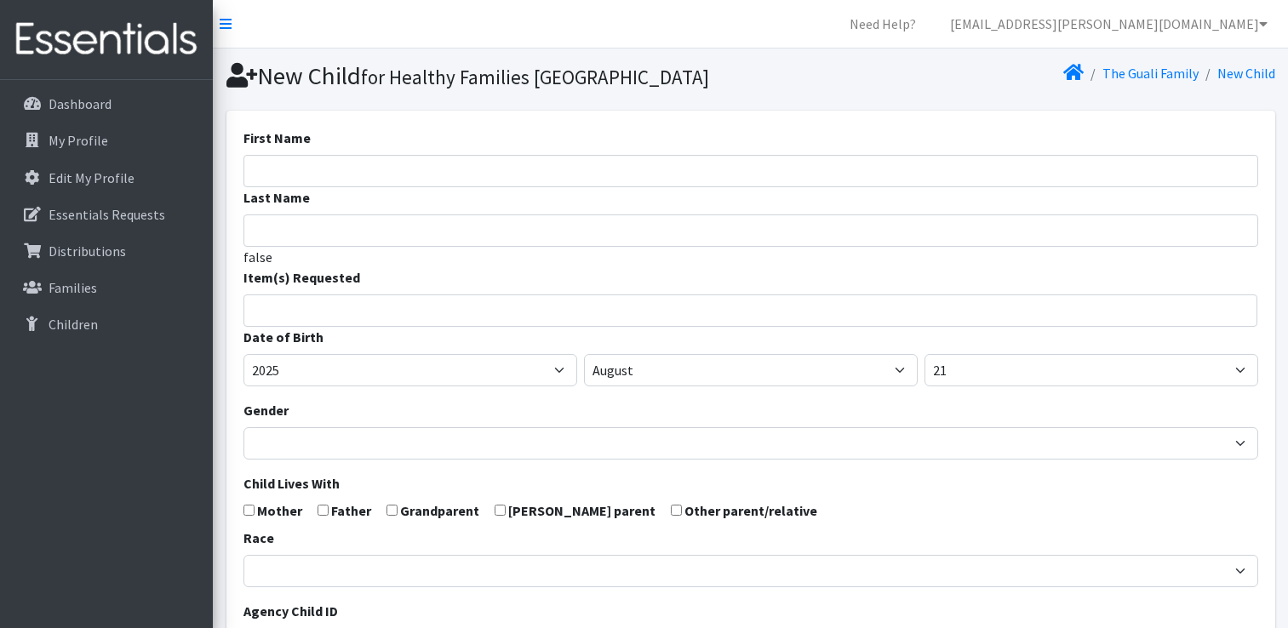
select select
click at [423, 187] on input "First Name" at bounding box center [751, 171] width 1015 height 32
click at [423, 187] on input "Justiana" at bounding box center [751, 171] width 1015 height 32
type input "Justi"
click at [265, 247] on input "Last Name" at bounding box center [751, 231] width 1015 height 32
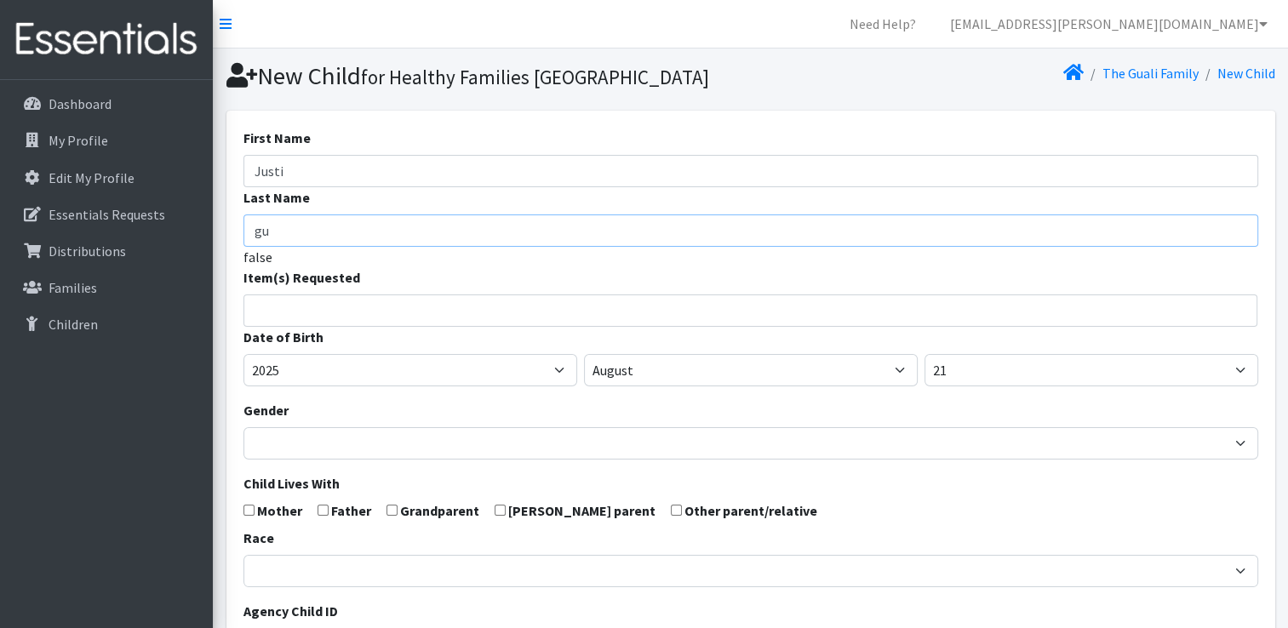
type input "g"
type input "Gual"
click at [497, 187] on input "Justi" at bounding box center [751, 171] width 1015 height 32
click at [640, 247] on input "Gual" at bounding box center [751, 231] width 1015 height 32
click at [699, 316] on li at bounding box center [759, 305] width 1009 height 20
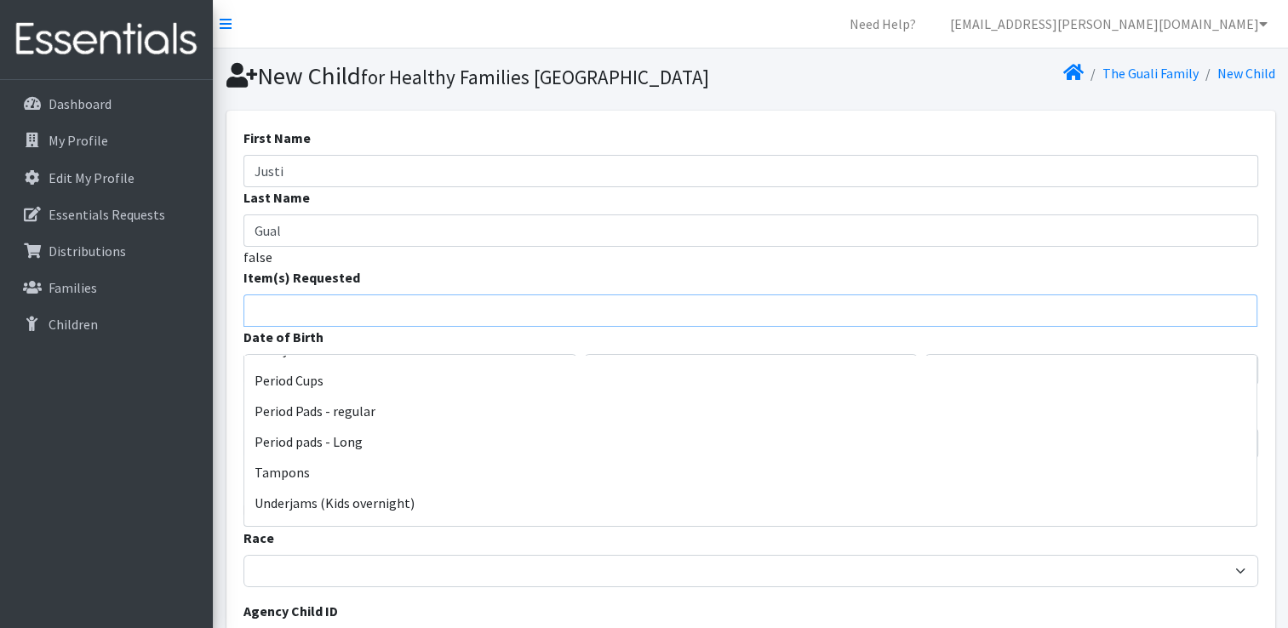
scroll to position [1294, 0]
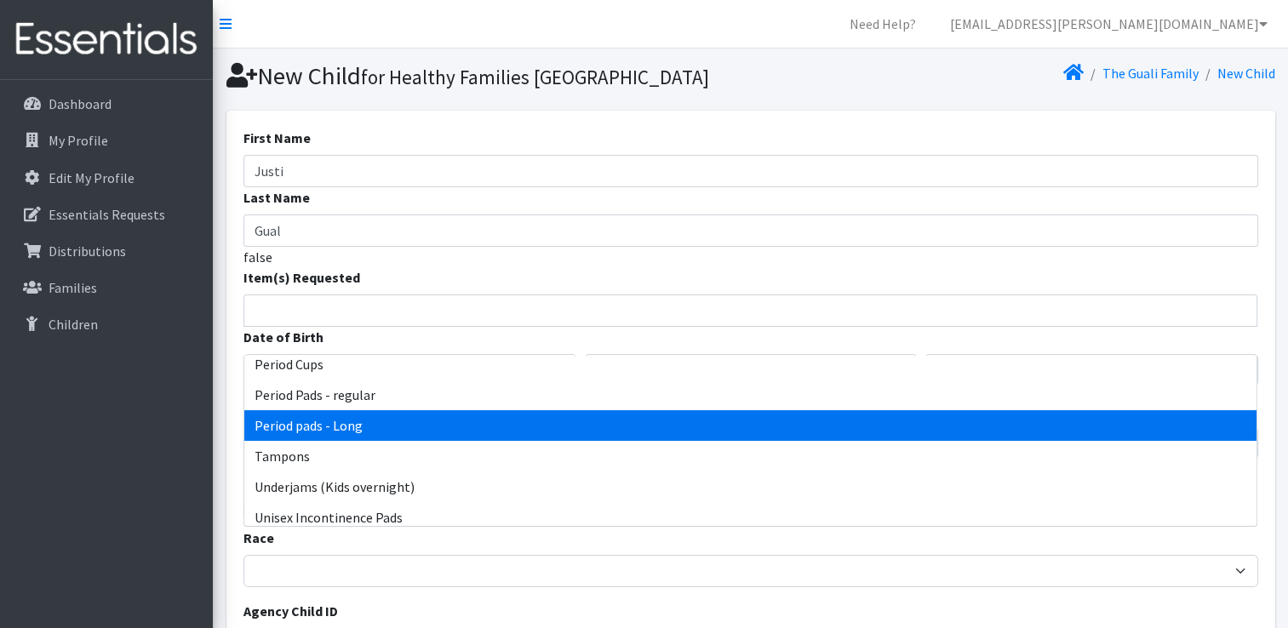
select select "13503"
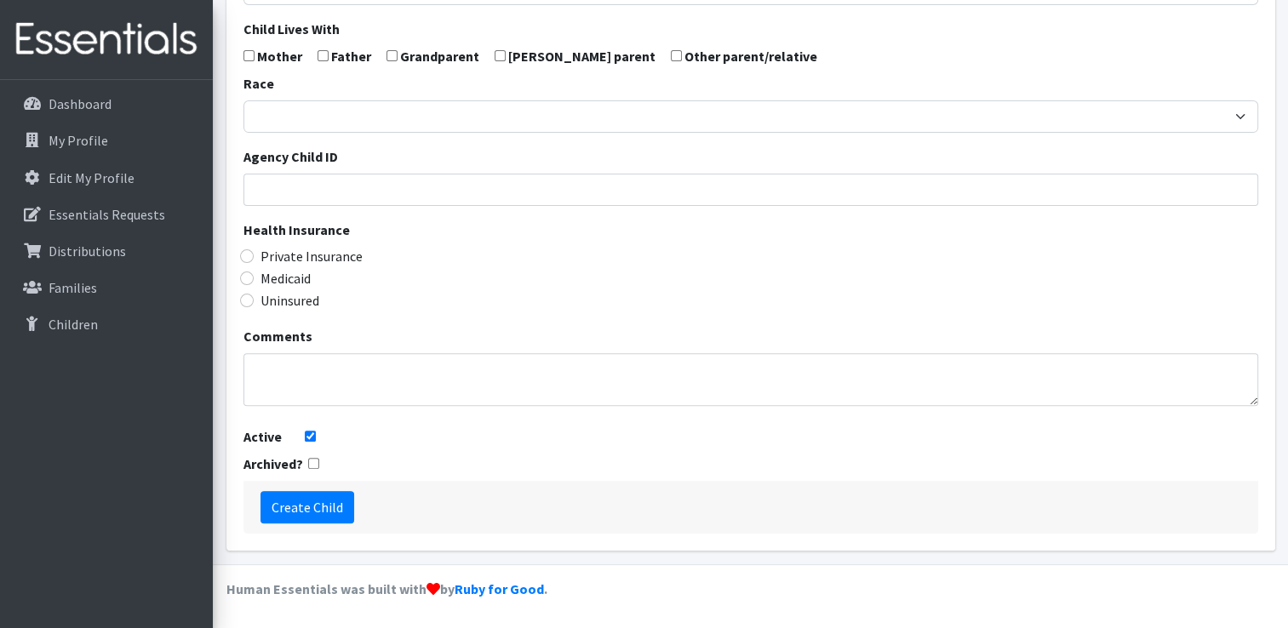
scroll to position [483, 0]
click at [310, 278] on label "Medicaid" at bounding box center [286, 278] width 50 height 20
click at [254, 278] on input "Medicaid" at bounding box center [247, 279] width 14 height 14
radio input "true"
click at [330, 505] on input "Create Child" at bounding box center [308, 507] width 94 height 32
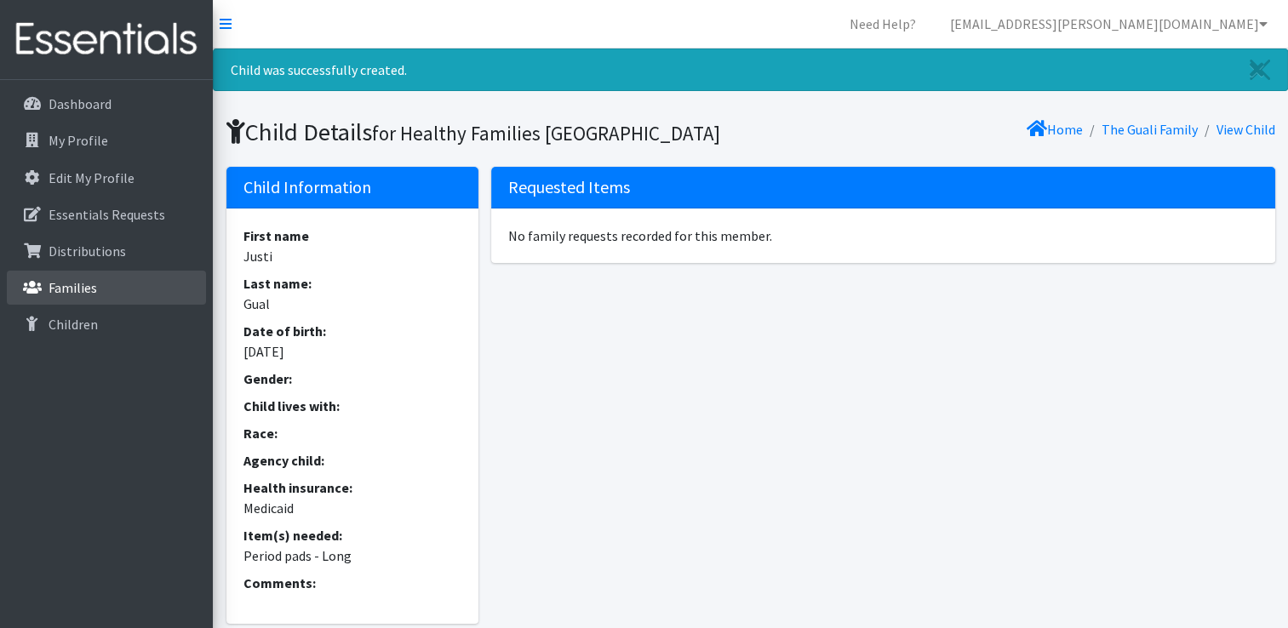
click at [60, 290] on p "Families" at bounding box center [73, 287] width 49 height 17
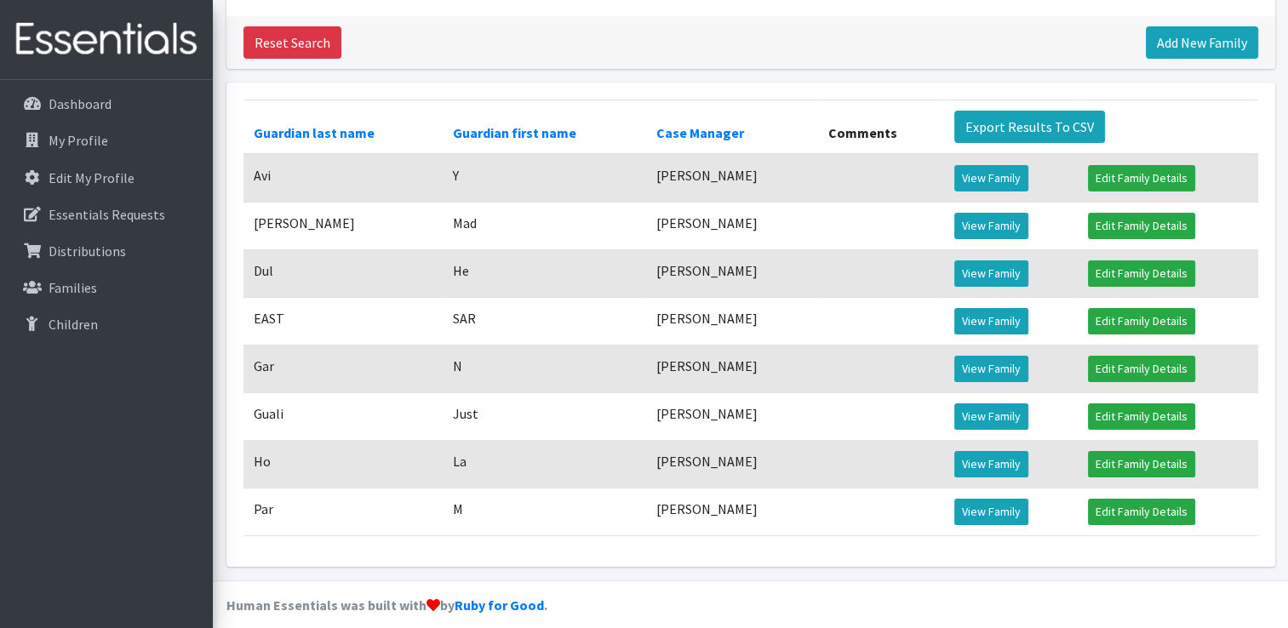
scroll to position [229, 0]
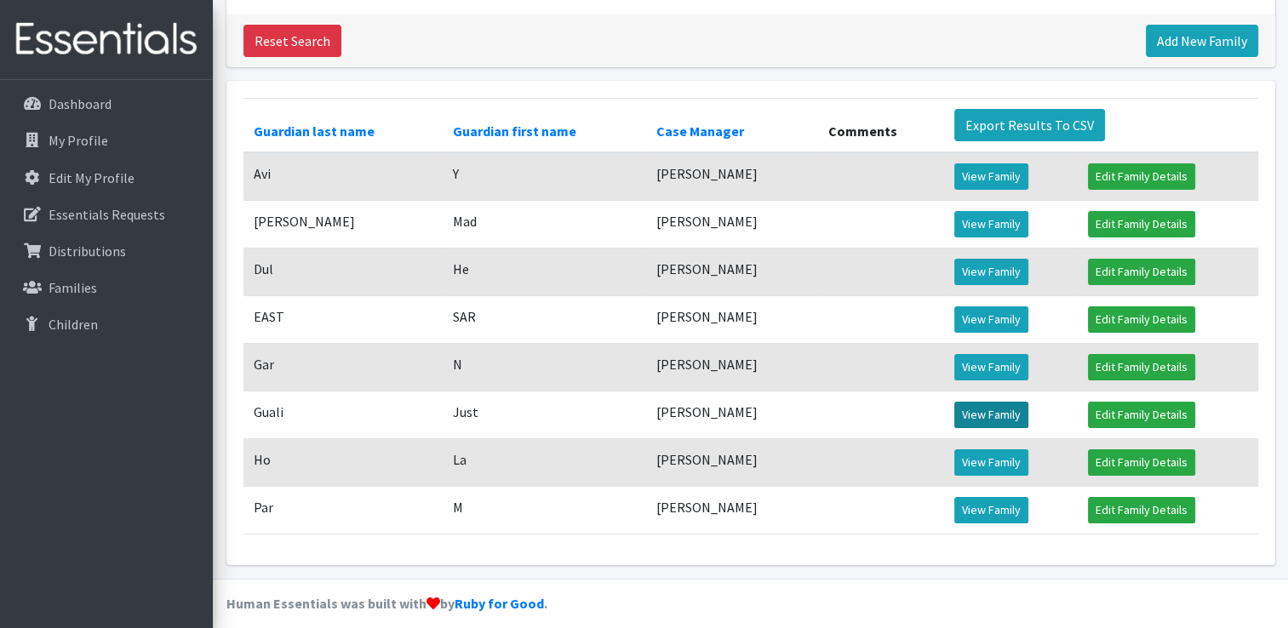
click at [989, 428] on link "View Family" at bounding box center [992, 415] width 74 height 26
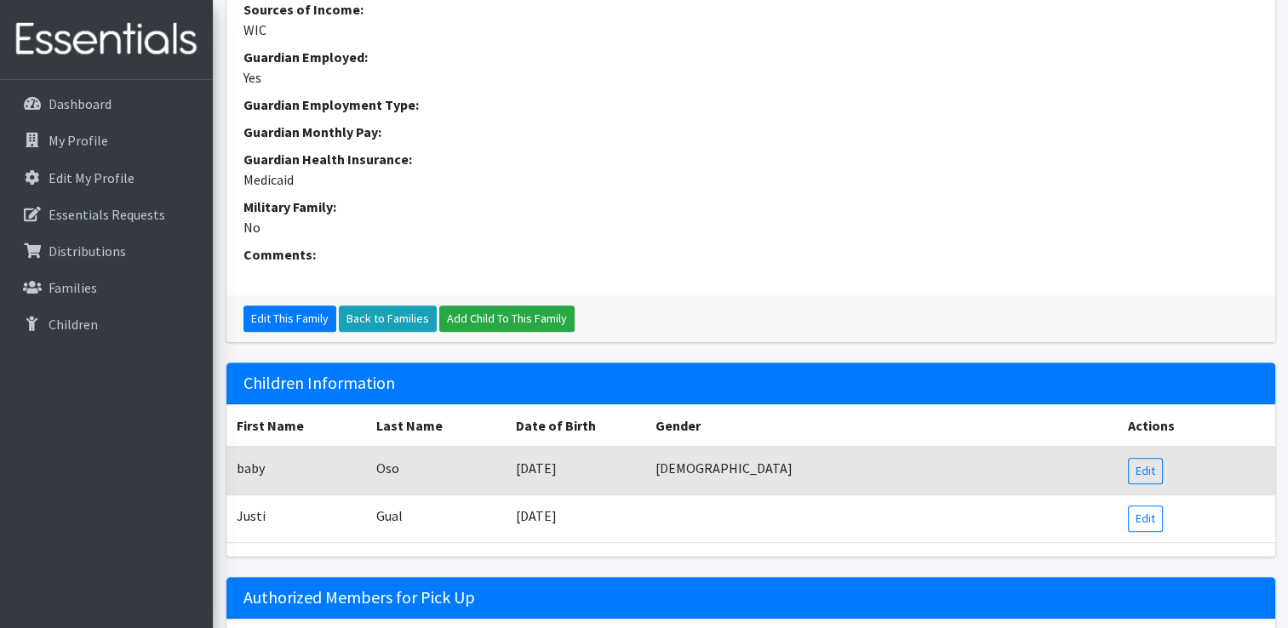
scroll to position [564, 0]
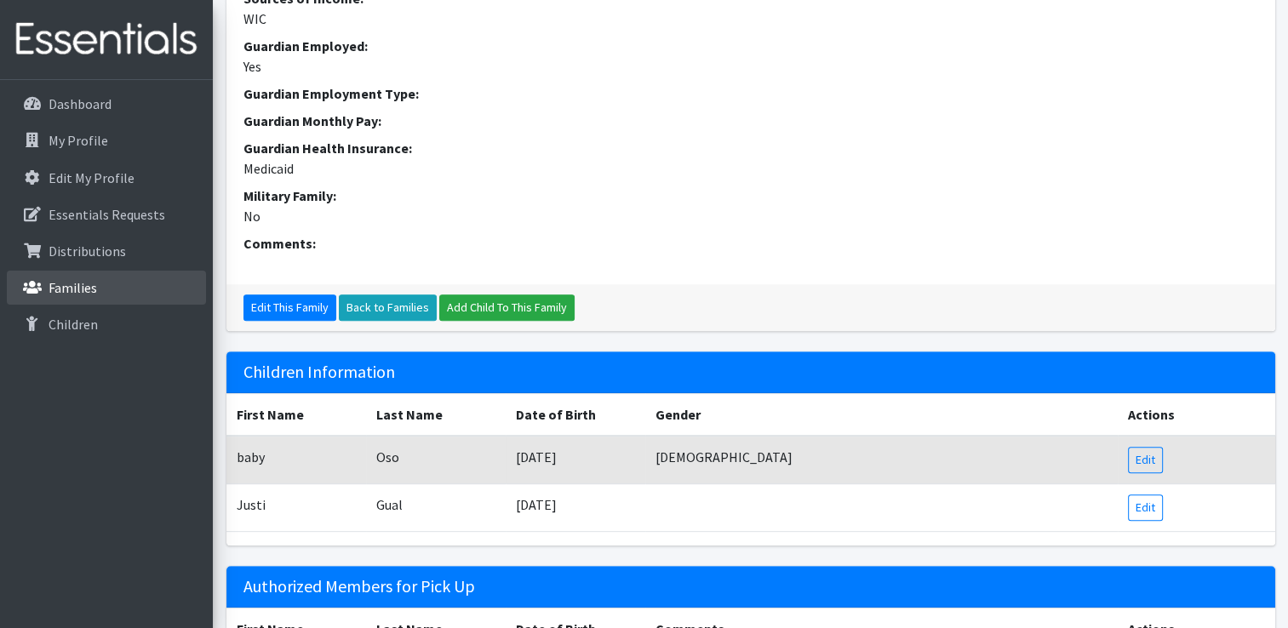
click at [116, 290] on link "Families" at bounding box center [106, 288] width 199 height 34
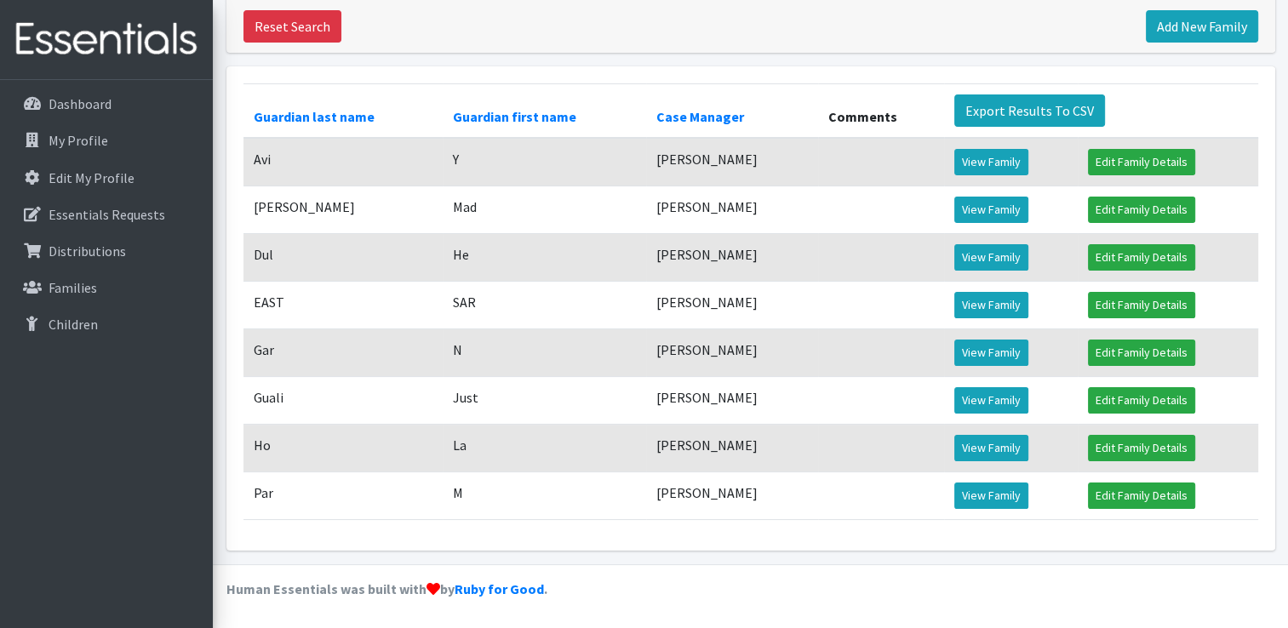
scroll to position [250, 0]
click at [985, 462] on link "View Family" at bounding box center [992, 448] width 74 height 26
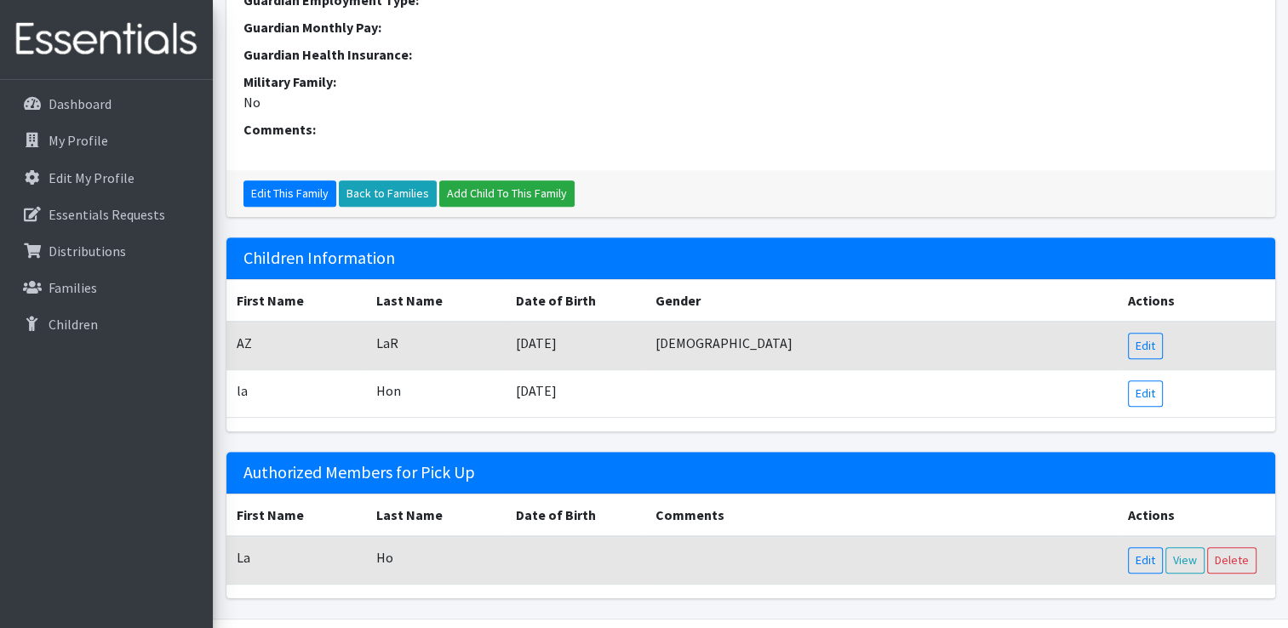
scroll to position [687, 0]
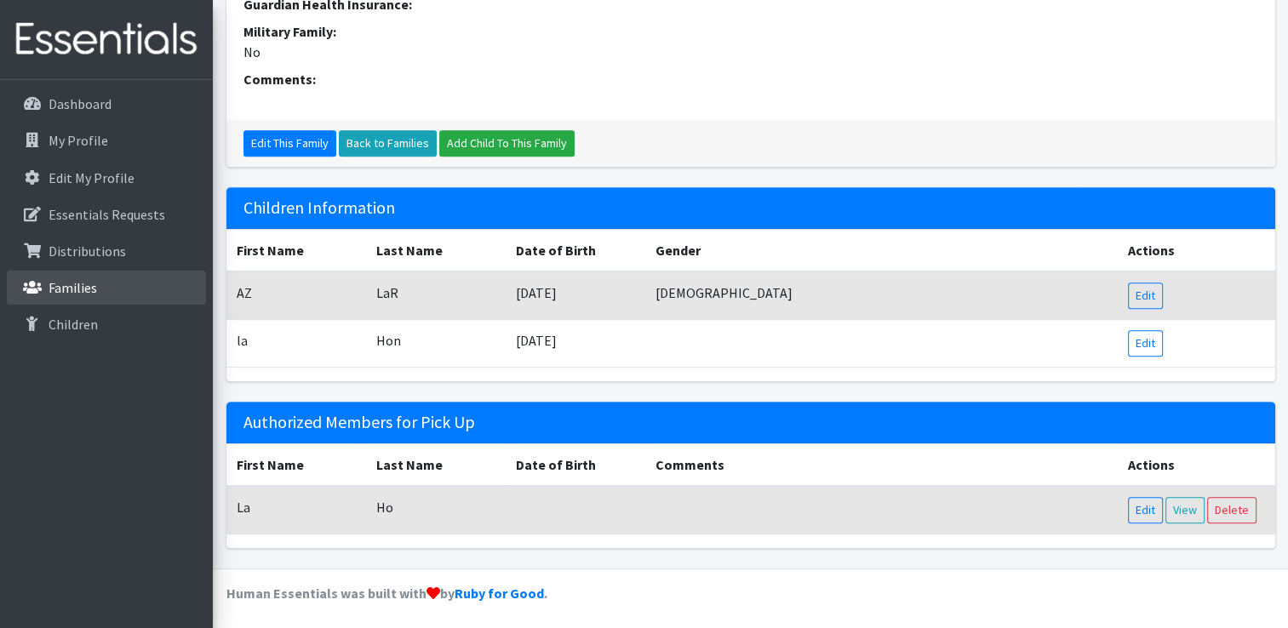
click at [90, 278] on link "Families" at bounding box center [106, 288] width 199 height 34
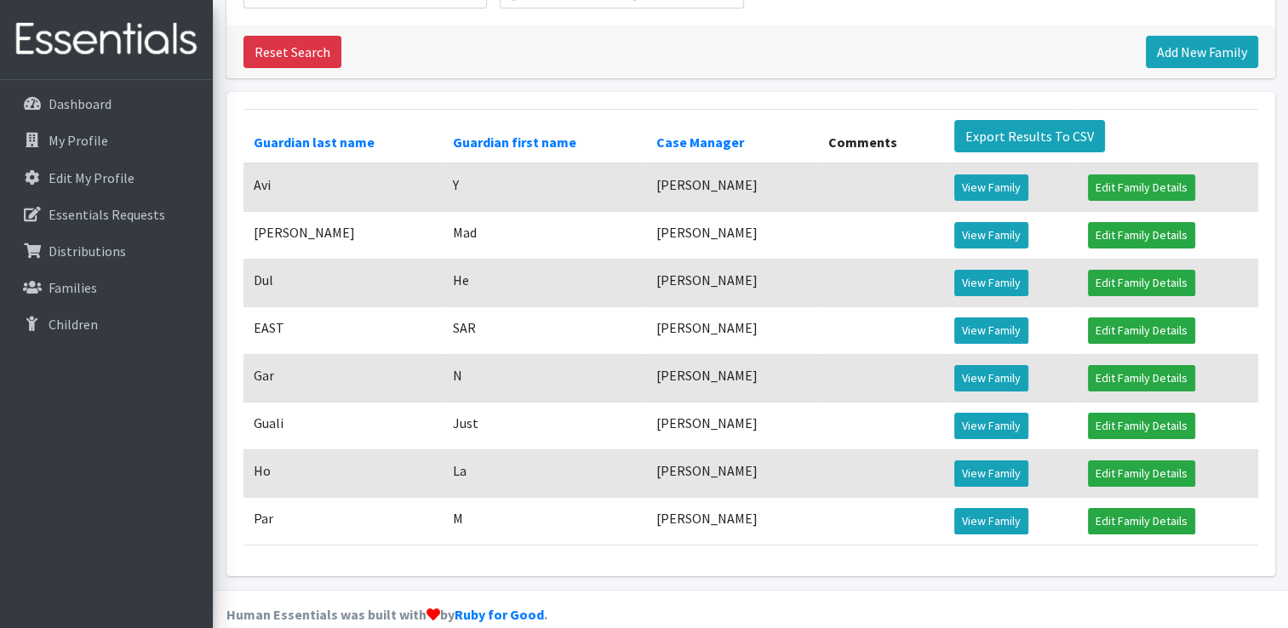
scroll to position [267, 0]
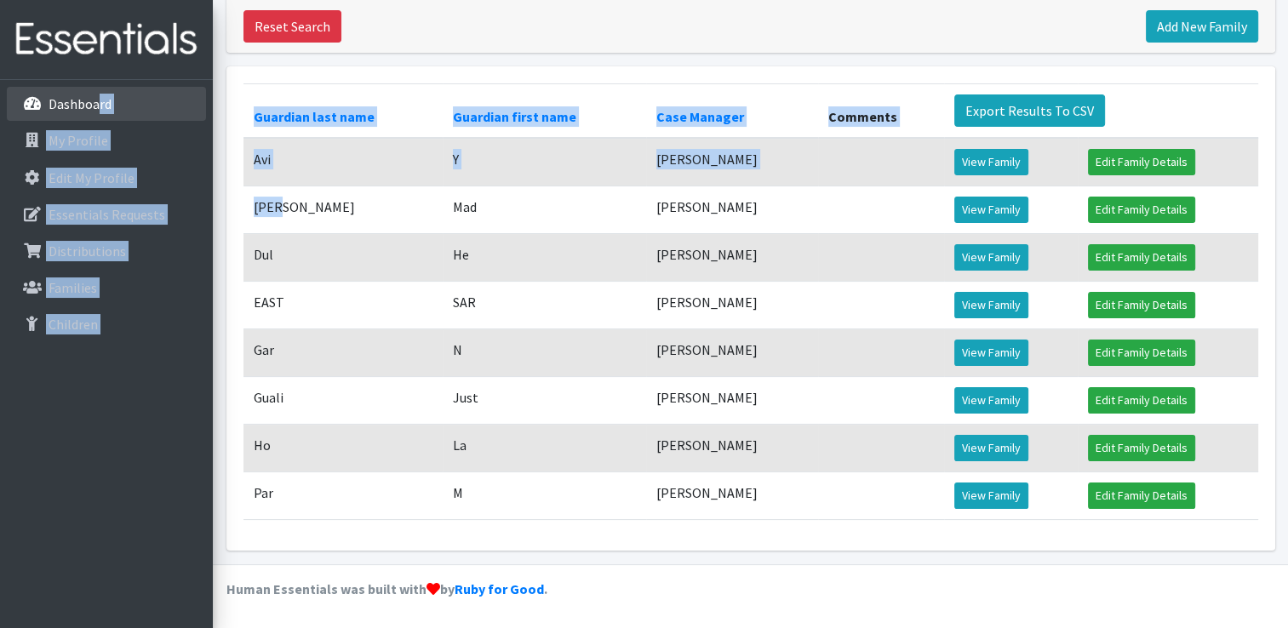
drag, startPoint x: 307, startPoint y: 198, endPoint x: 100, endPoint y: 108, distance: 225.8
click at [100, 108] on div "Need Help? kenya.hernandez@nahealth.com Organization Settings My Co-Workers My …" at bounding box center [644, 192] width 1288 height 872
click at [106, 485] on div "Dashboard My Profile Edit My Profile Essentials Requests Distributions Families…" at bounding box center [106, 370] width 213 height 580
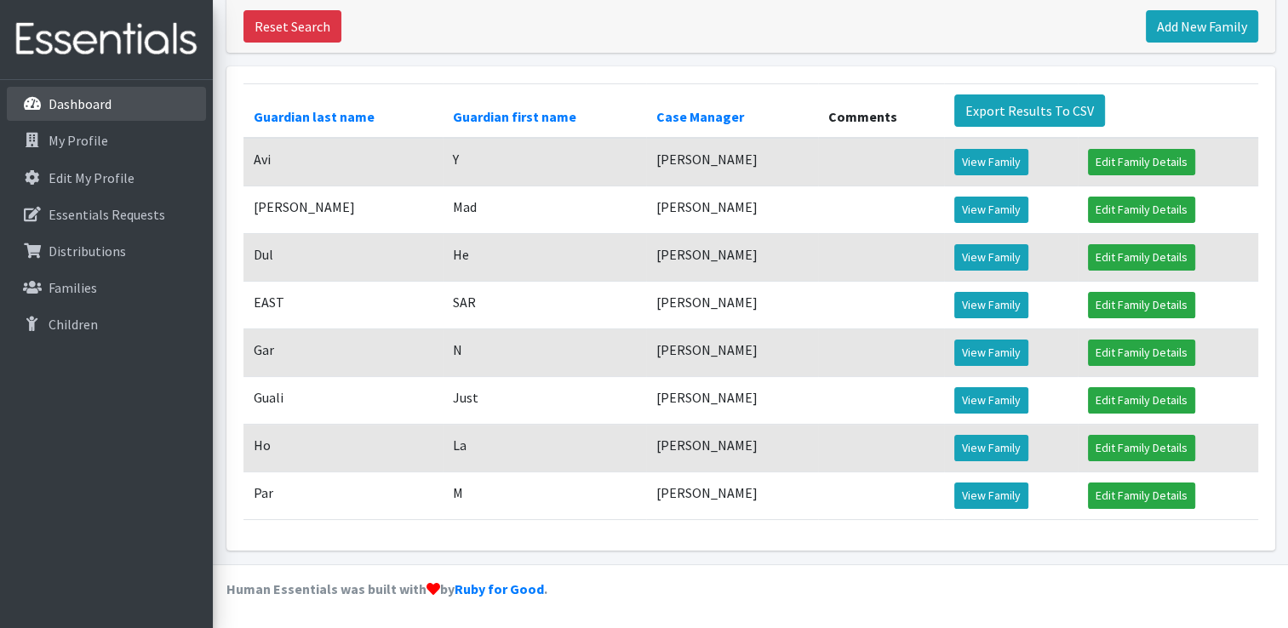
click at [77, 100] on p "Dashboard" at bounding box center [80, 103] width 63 height 17
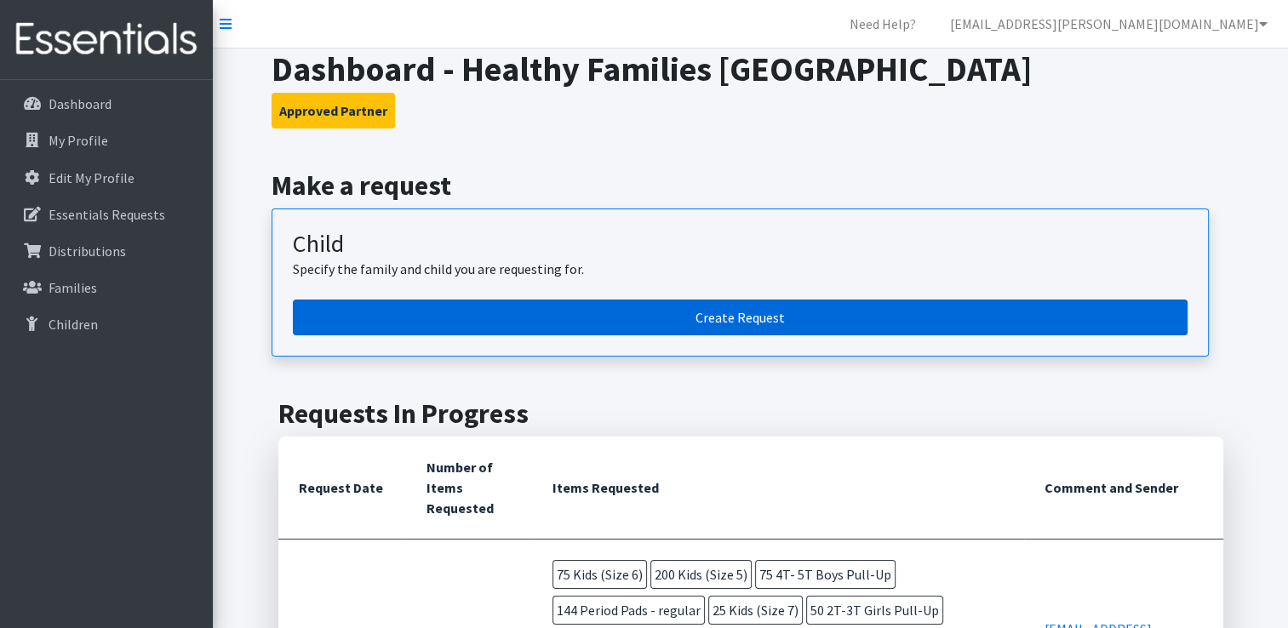
click at [736, 311] on link "Create Request" at bounding box center [740, 318] width 895 height 36
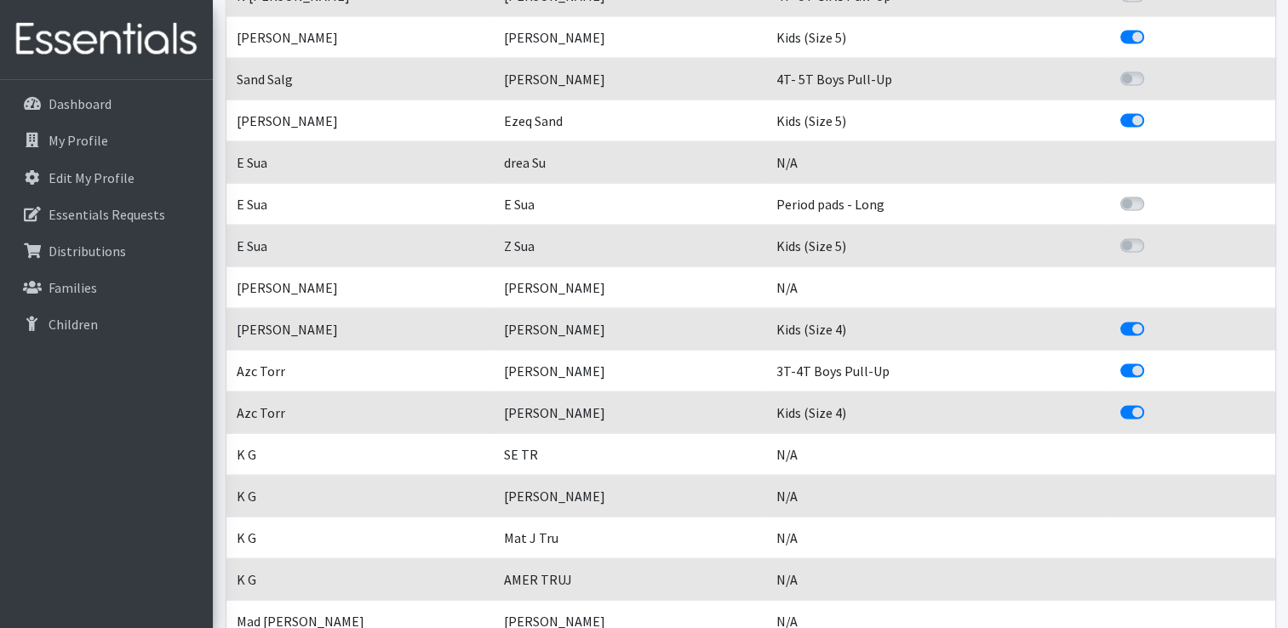
scroll to position [3532, 0]
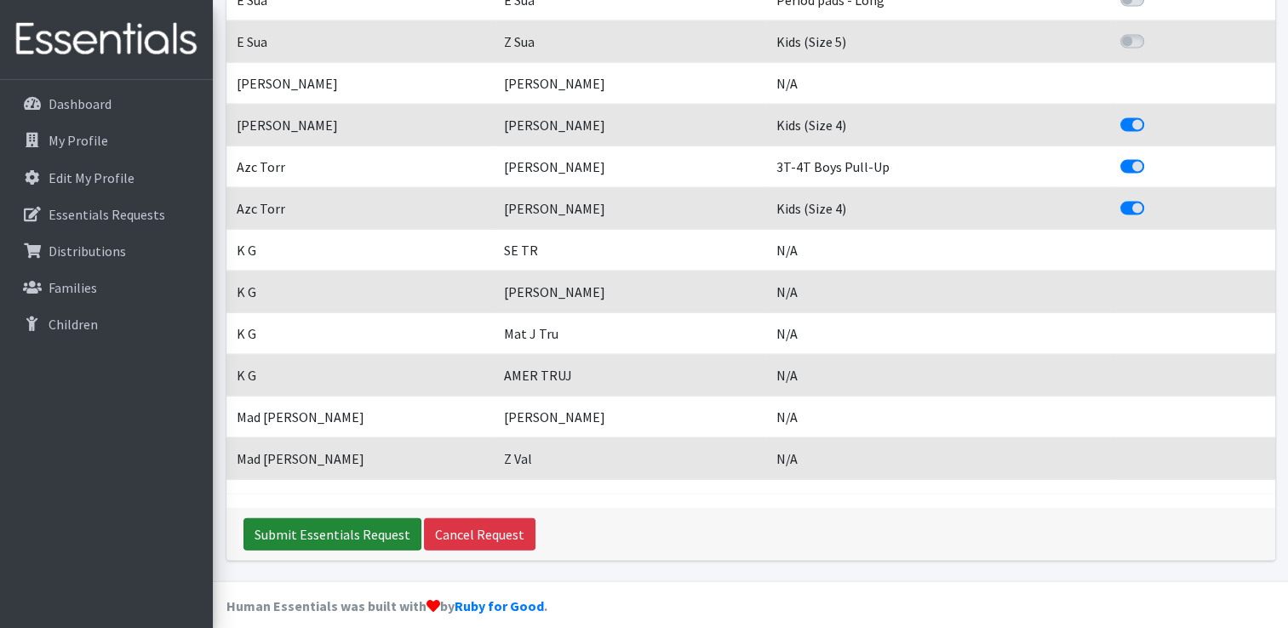
click at [324, 523] on input "Submit Essentials Request" at bounding box center [333, 535] width 178 height 32
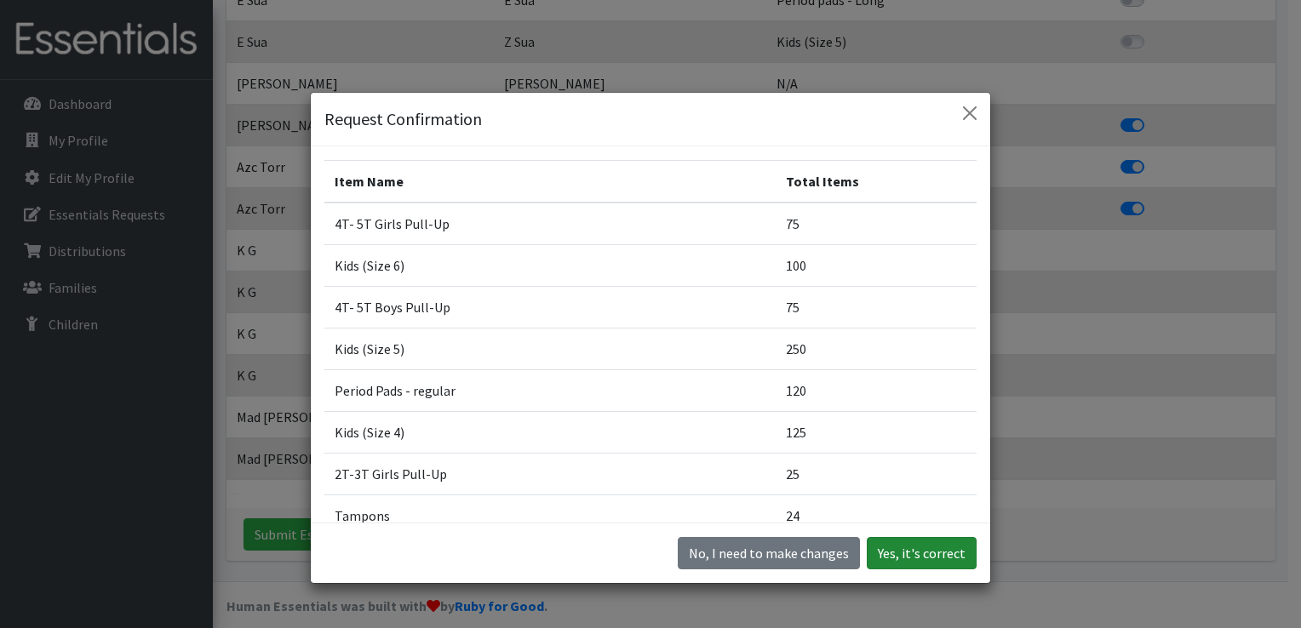
click at [929, 554] on button "Yes, it's correct" at bounding box center [922, 553] width 110 height 32
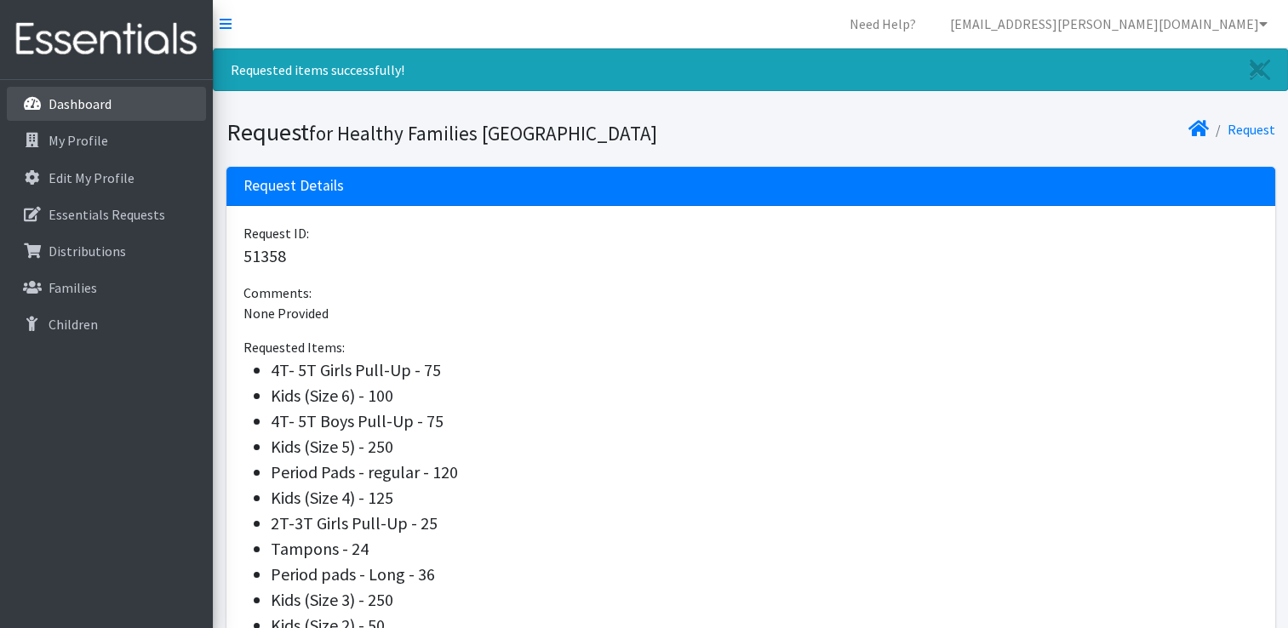
click at [79, 112] on p "Dashboard" at bounding box center [80, 103] width 63 height 17
